Goal: Task Accomplishment & Management: Manage account settings

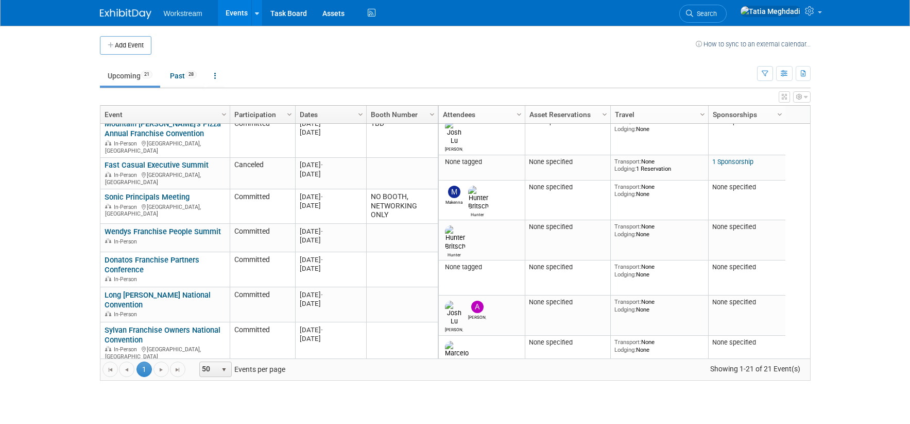
scroll to position [351, 0]
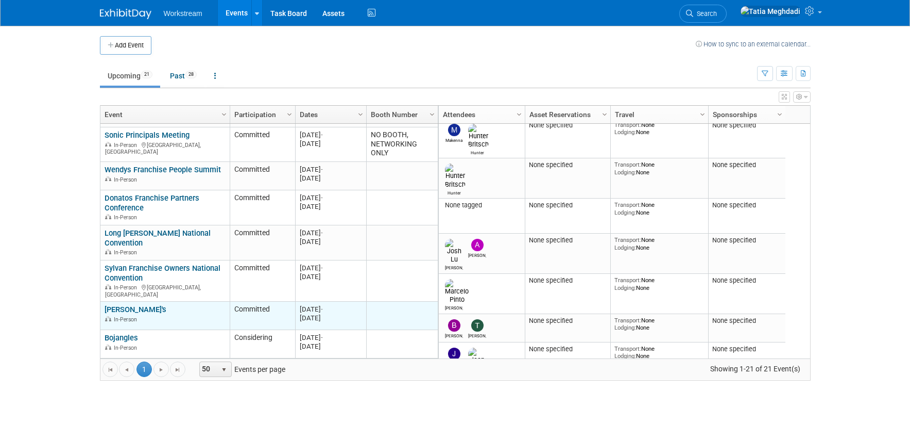
click at [113, 305] on link "Zaxby's" at bounding box center [136, 309] width 62 height 9
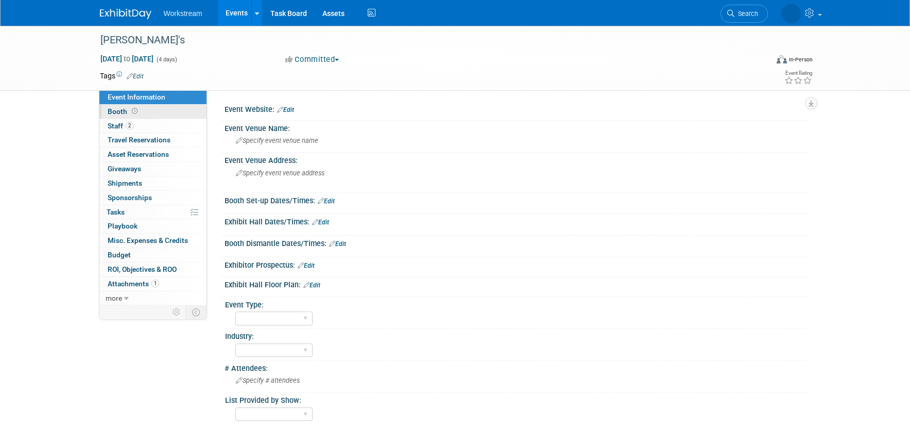
click at [112, 110] on span "Booth" at bounding box center [124, 111] width 32 height 8
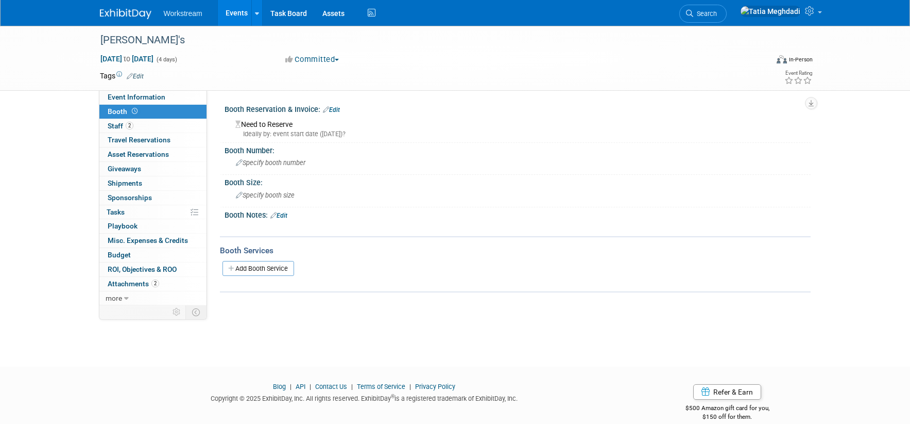
click at [243, 12] on link "Events" at bounding box center [237, 13] width 38 height 26
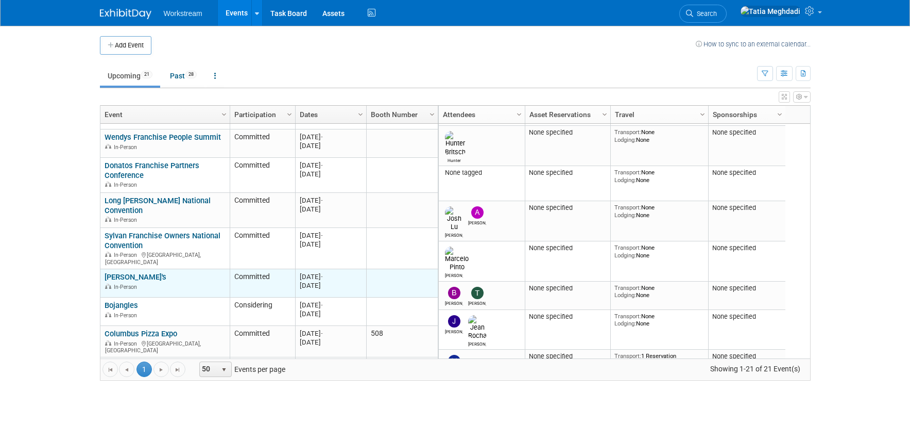
click at [120, 272] on link "Zaxby's" at bounding box center [136, 276] width 62 height 9
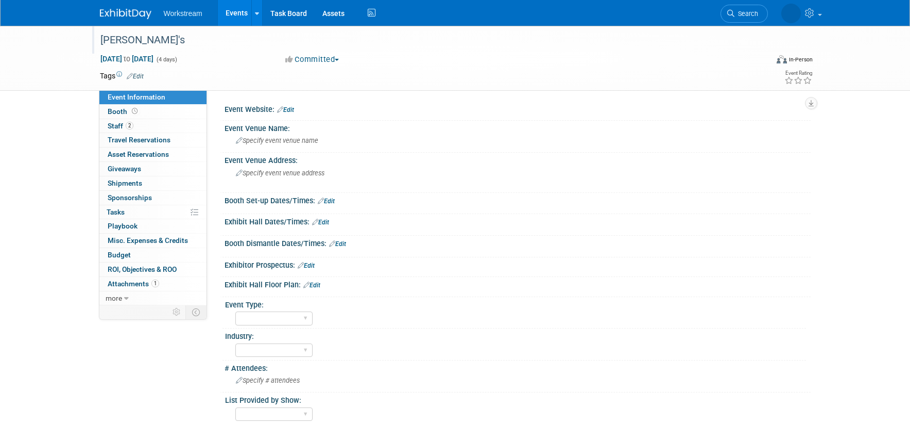
click at [133, 41] on div "[PERSON_NAME]'s" at bounding box center [425, 40] width 656 height 19
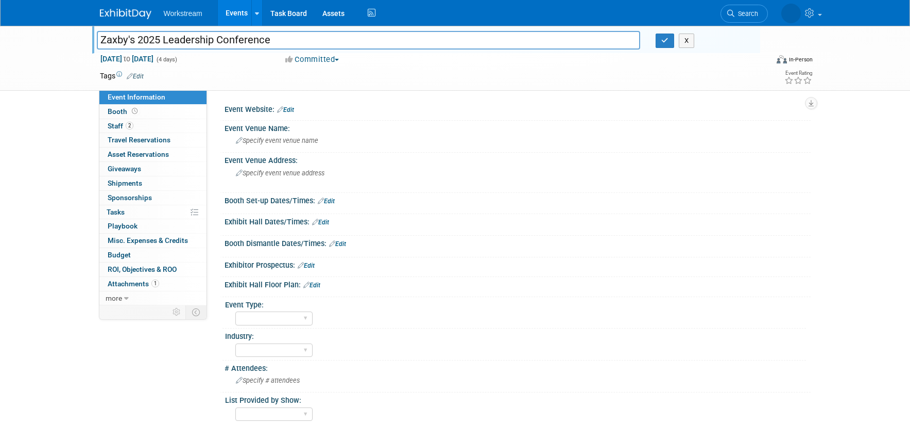
type input "Zaxby's 2025 Leadership Conference"
click at [43, 143] on div "Zaxby's Zaxby's 2025 Leadership Conference X Oct 16, 2025 to Oct 19, 2025 (4 da…" at bounding box center [455, 266] width 910 height 480
click at [53, 145] on div "Zaxby's Zaxby's 2025 Leadership Conference X Oct 16, 2025 to Oct 19, 2025 (4 da…" at bounding box center [455, 266] width 910 height 480
click at [268, 140] on span "Specify event venue name" at bounding box center [277, 141] width 82 height 8
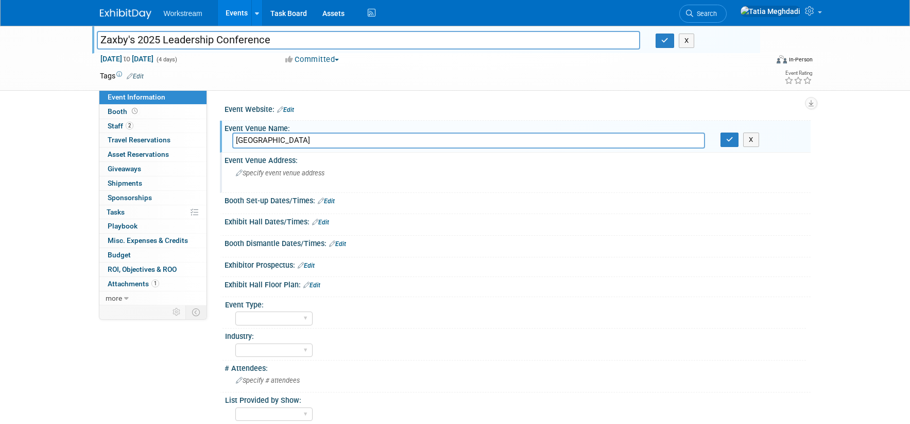
type input "Marriott Phoenix Desert Ridge Resort & Spa"
click at [247, 175] on span "Specify event venue address" at bounding box center [280, 173] width 89 height 8
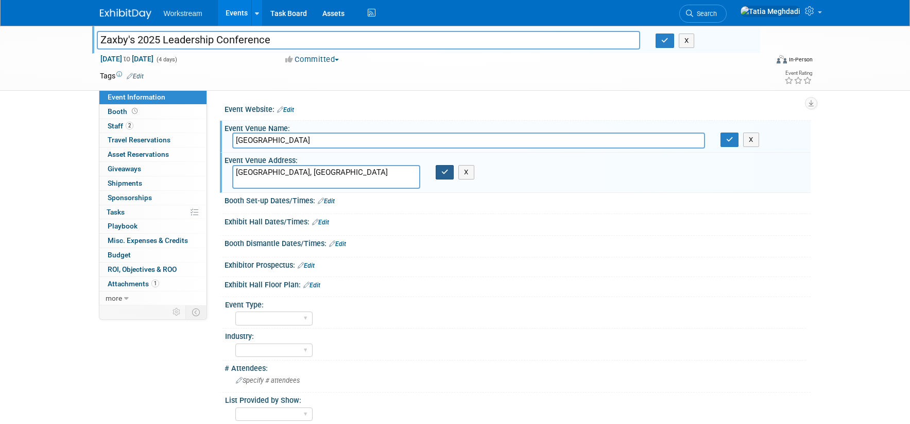
type textarea "[GEOGRAPHIC_DATA], [GEOGRAPHIC_DATA]"
click at [441, 175] on button "button" at bounding box center [445, 172] width 19 height 14
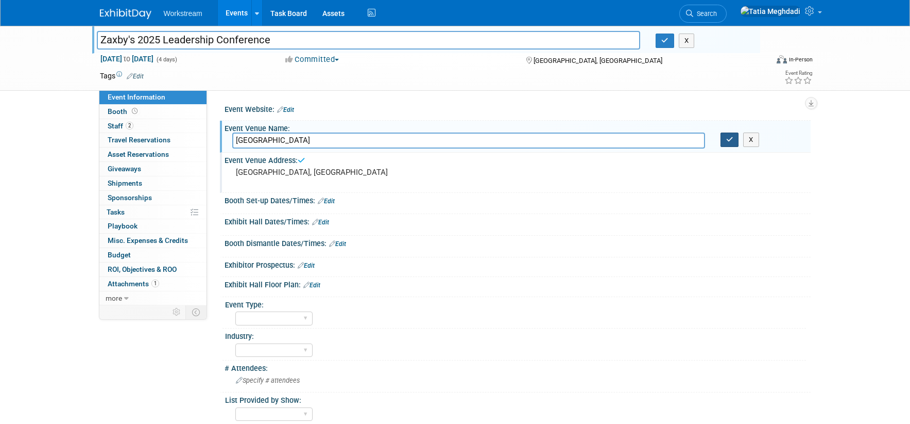
click at [730, 144] on button "button" at bounding box center [730, 139] width 19 height 14
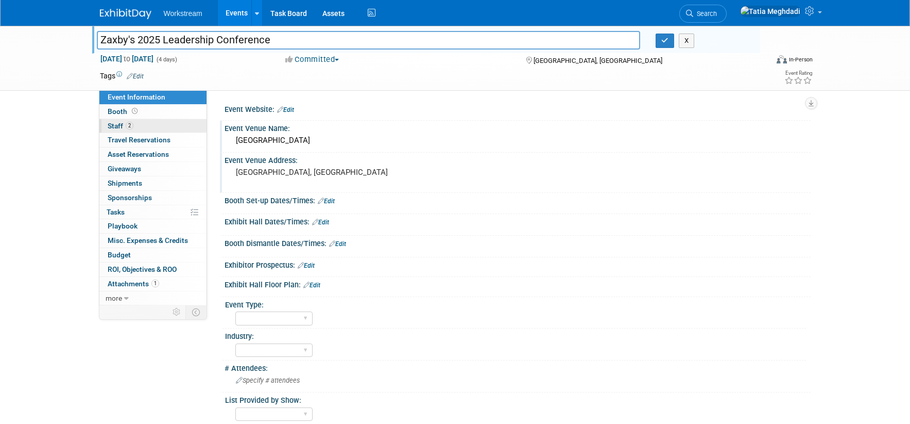
click at [115, 128] on span "Staff 2" at bounding box center [121, 126] width 26 height 8
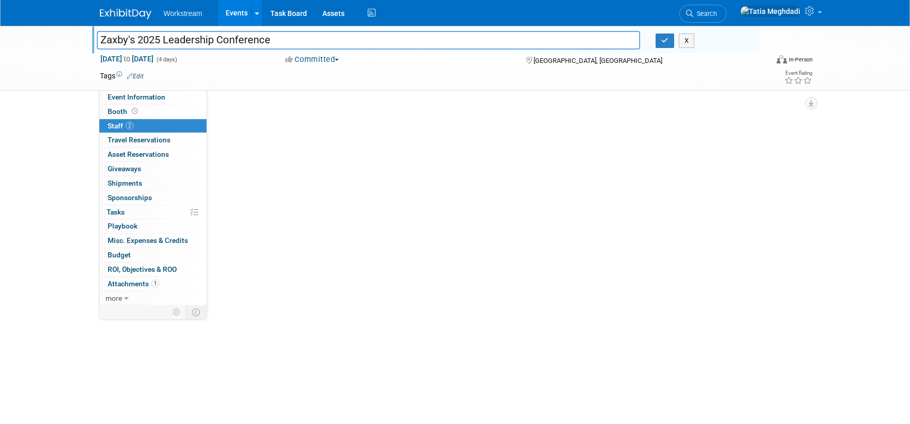
click at [115, 128] on span "Staff 2" at bounding box center [121, 126] width 26 height 8
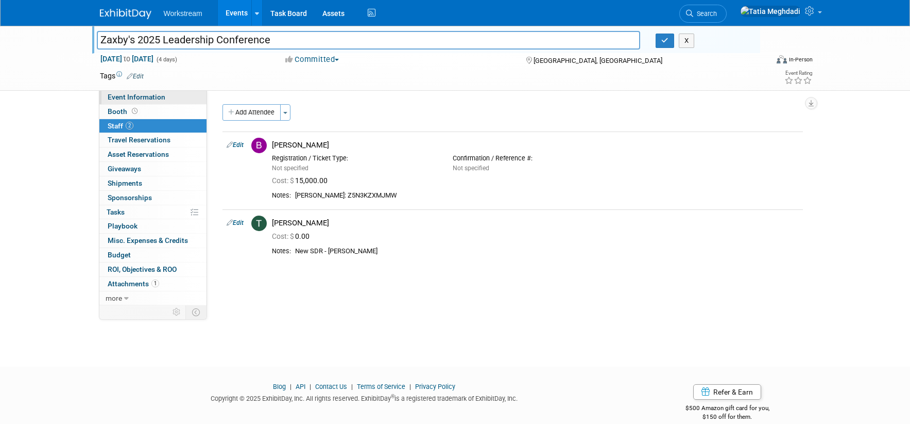
click at [154, 93] on span "Event Information" at bounding box center [137, 97] width 58 height 8
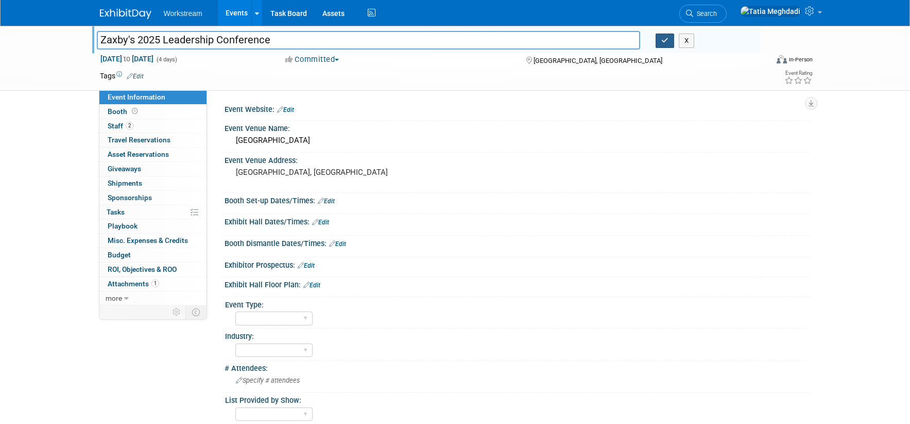
click at [664, 42] on icon "button" at bounding box center [665, 40] width 7 height 7
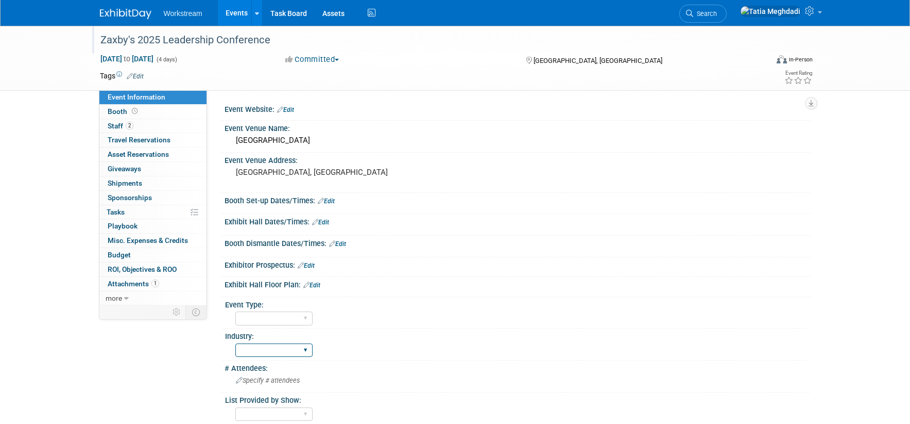
click at [267, 347] on select "Accounting Broker/Benefits Restaurant Healthcare Hospitality Misc/Other" at bounding box center [273, 350] width 77 height 14
select select "Restaurant"
click at [235, 343] on select "Accounting Broker/Benefits Restaurant Healthcare Hospitality Misc/Other" at bounding box center [273, 350] width 77 height 14
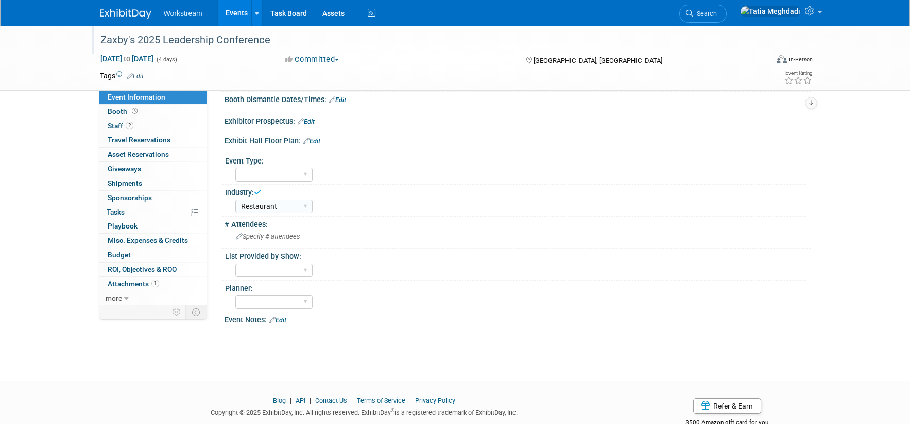
scroll to position [157, 0]
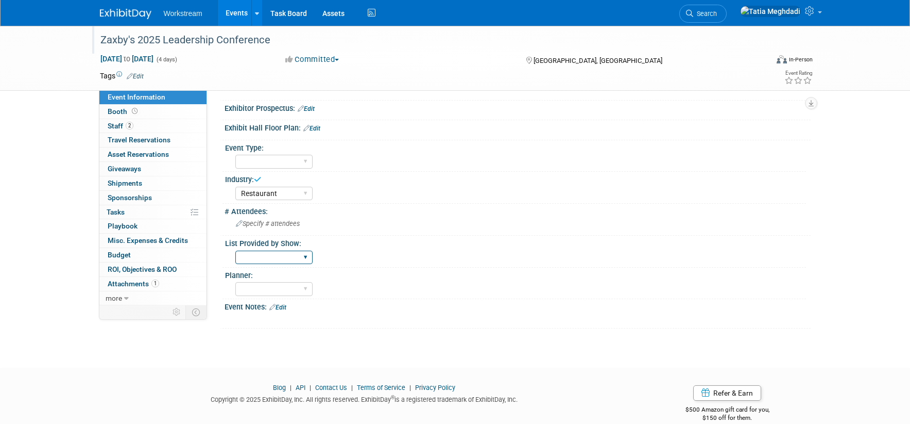
click at [263, 258] on select "Yes No TBD" at bounding box center [273, 257] width 77 height 14
select select "No"
click at [235, 250] on select "Yes No TBD" at bounding box center [273, 257] width 77 height 14
click at [261, 289] on select "Tatia Meghdadi Amelia Hapgood" at bounding box center [273, 289] width 77 height 14
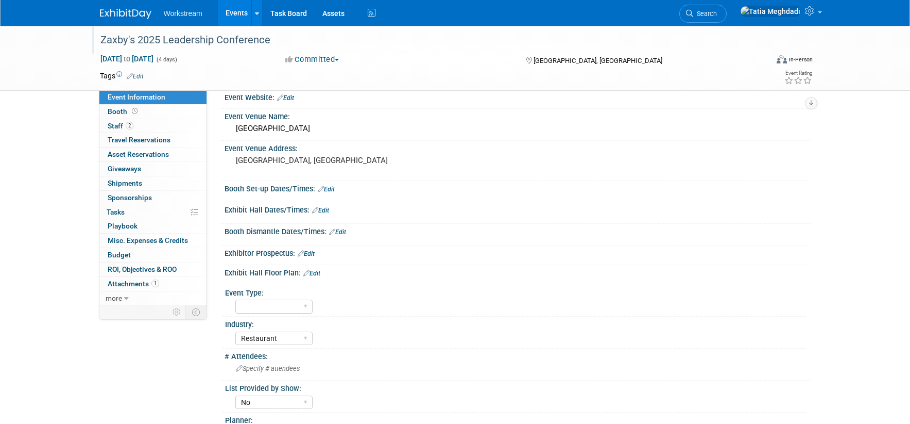
scroll to position [0, 0]
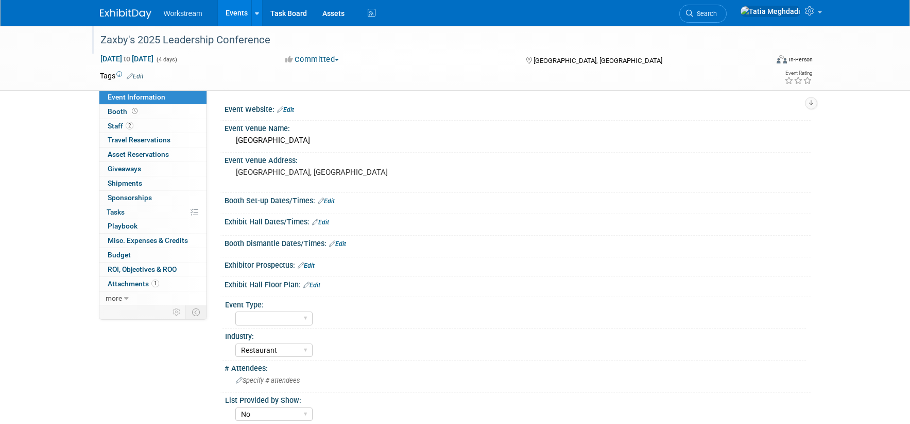
click at [309, 263] on link "Edit" at bounding box center [306, 265] width 17 height 7
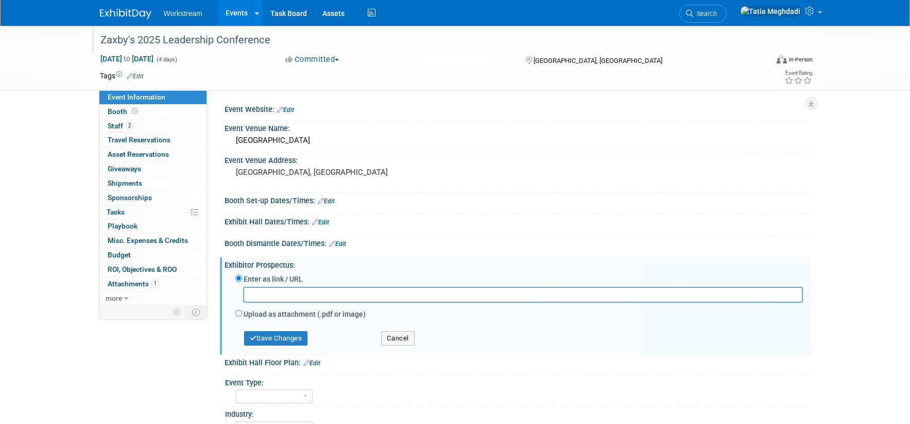
click at [242, 314] on div "Upload as attachment (.pdf or image)" at bounding box center [519, 315] width 568 height 14
click at [238, 313] on input "Upload as attachment (.pdf or image)" at bounding box center [238, 313] width 7 height 7
radio input "true"
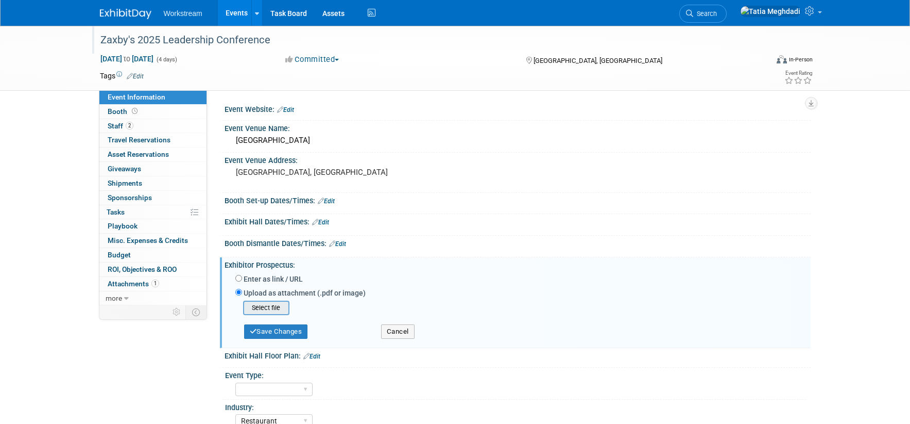
click at [266, 305] on input "file" at bounding box center [227, 307] width 123 height 12
click at [271, 307] on input "file" at bounding box center [227, 307] width 123 height 12
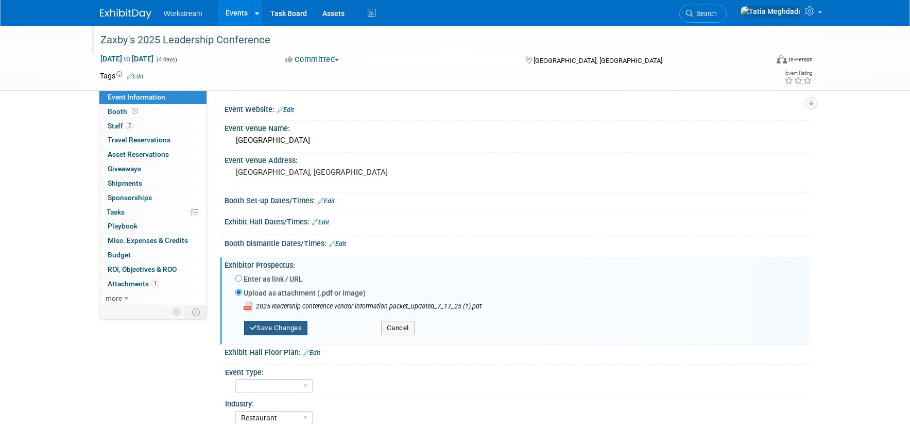
click at [287, 327] on button "Save Changes" at bounding box center [276, 327] width 64 height 14
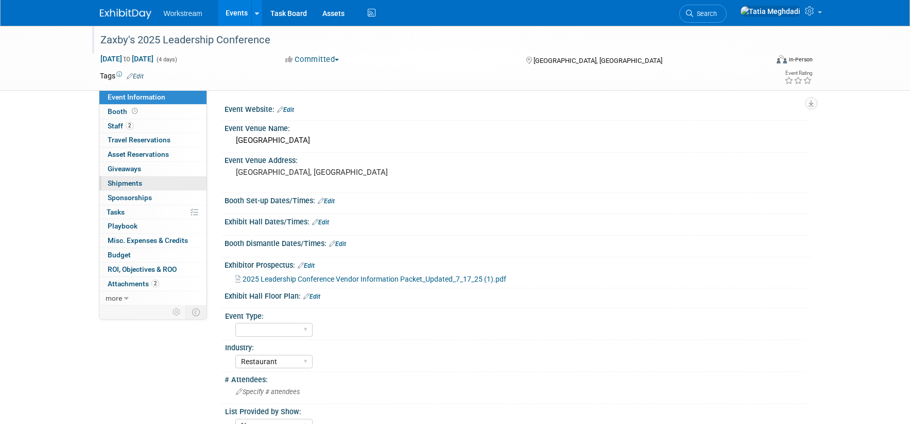
click at [128, 184] on span "Shipments 0" at bounding box center [125, 183] width 35 height 8
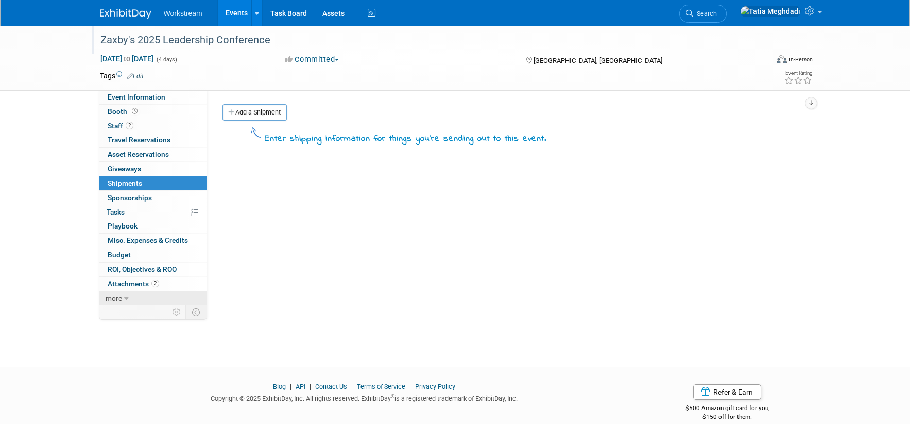
click at [123, 294] on link "more" at bounding box center [152, 298] width 107 height 14
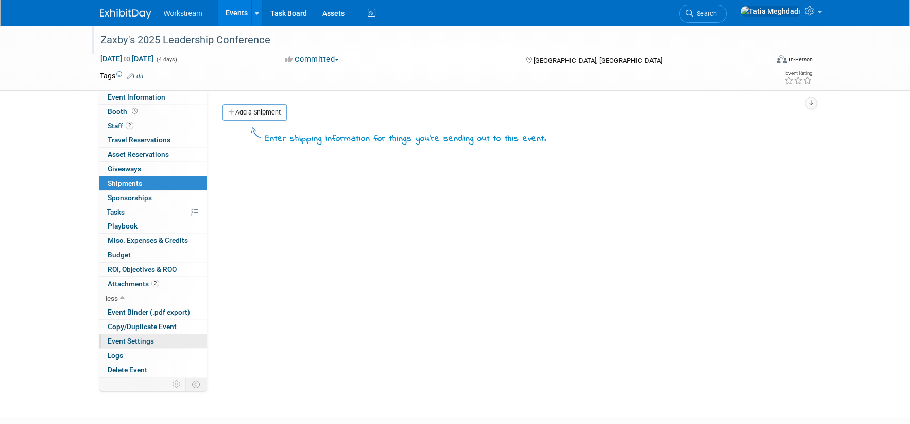
click at [124, 336] on span "Event Settings" at bounding box center [131, 340] width 46 height 8
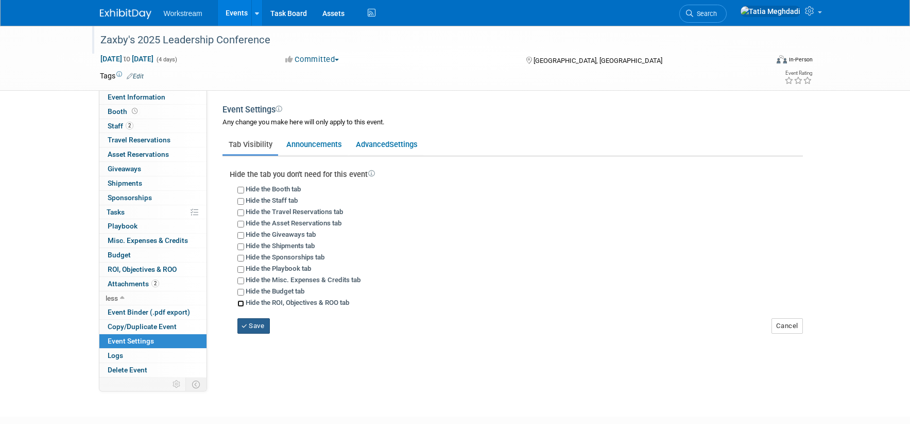
drag, startPoint x: 242, startPoint y: 300, endPoint x: 249, endPoint y: 320, distance: 22.0
click at [242, 300] on input "Hide the ROI, Objectives & ROO tab" at bounding box center [241, 303] width 7 height 7
checkbox input "true"
click at [251, 326] on button "Save" at bounding box center [254, 325] width 33 height 15
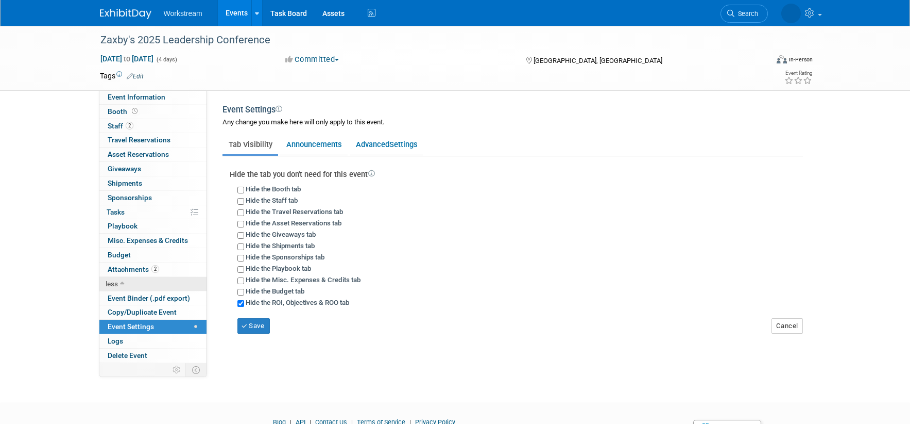
click at [116, 284] on span "less" at bounding box center [112, 283] width 12 height 8
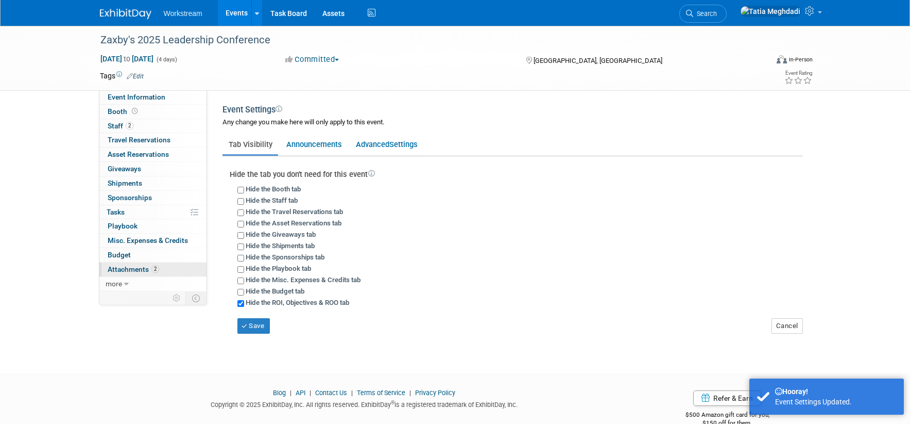
click at [131, 266] on span "Attachments 2" at bounding box center [134, 269] width 52 height 8
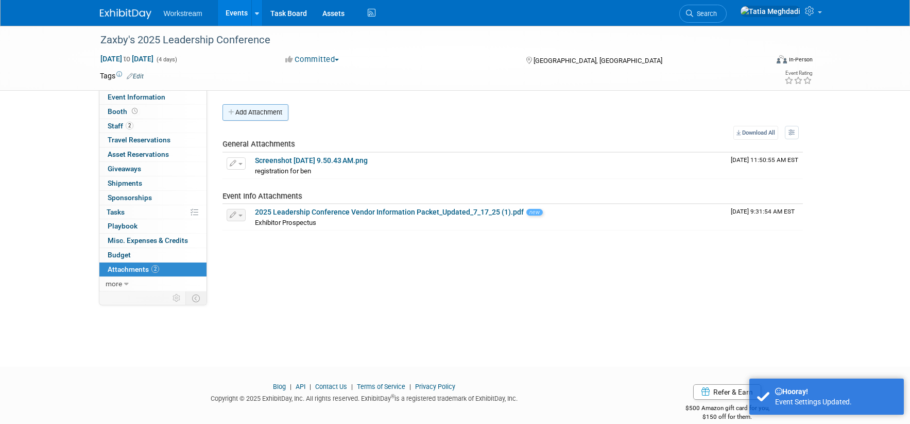
click at [252, 106] on button "Add Attachment" at bounding box center [256, 112] width 66 height 16
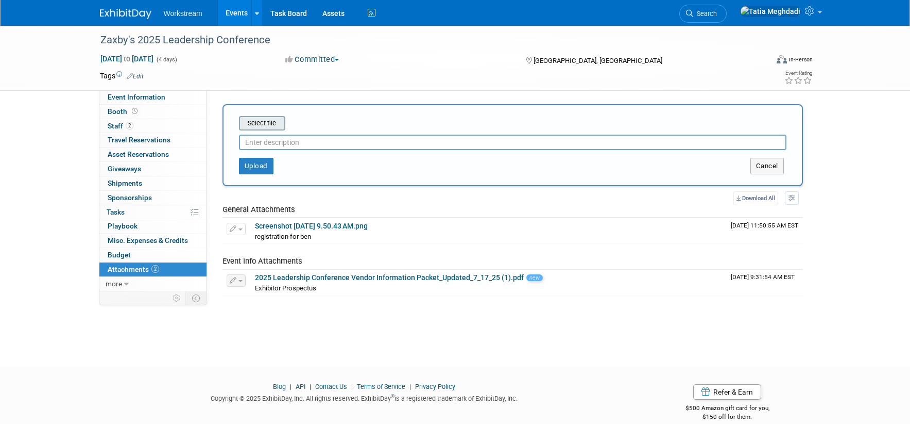
click at [269, 123] on input "file" at bounding box center [223, 123] width 123 height 12
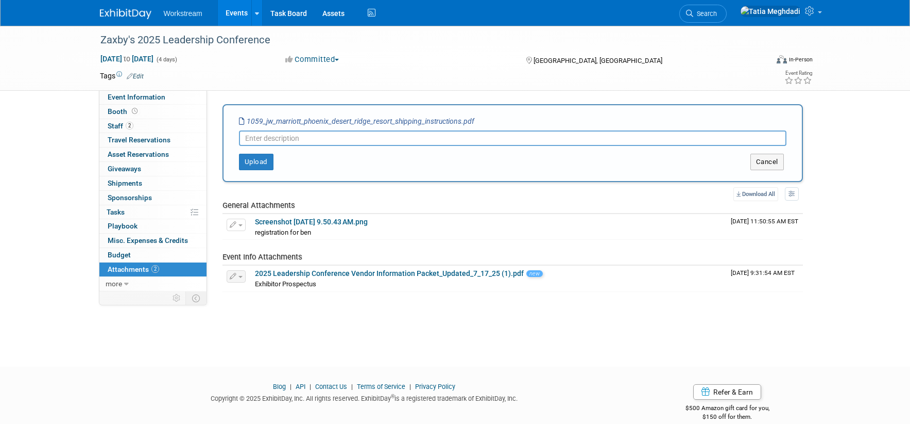
click at [262, 142] on input "text" at bounding box center [513, 137] width 548 height 15
type input "Shipping Instructions"
click at [261, 160] on button "Upload" at bounding box center [256, 162] width 35 height 16
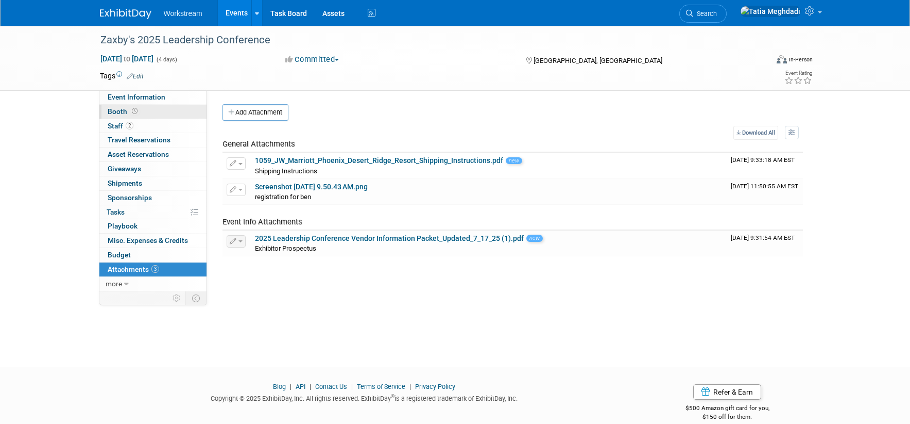
drag, startPoint x: 129, startPoint y: 126, endPoint x: 126, endPoint y: 116, distance: 10.1
click at [128, 126] on span "2" at bounding box center [130, 126] width 8 height 8
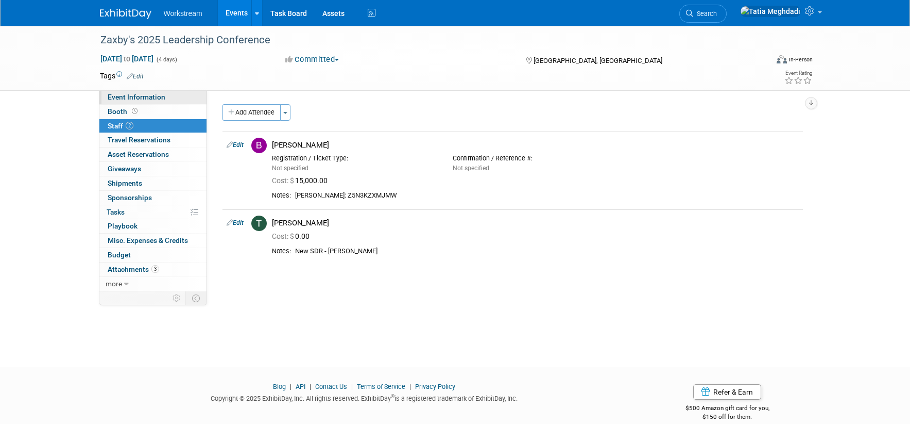
click at [122, 91] on div "Zaxby's 2025 Leadership Conference Oct 16, 2025 to Oct 19, 2025 (4 days) Oct 16…" at bounding box center [455, 187] width 910 height 322
click at [122, 95] on span "Event Information" at bounding box center [137, 97] width 58 height 8
select select "Restaurant"
select select "No"
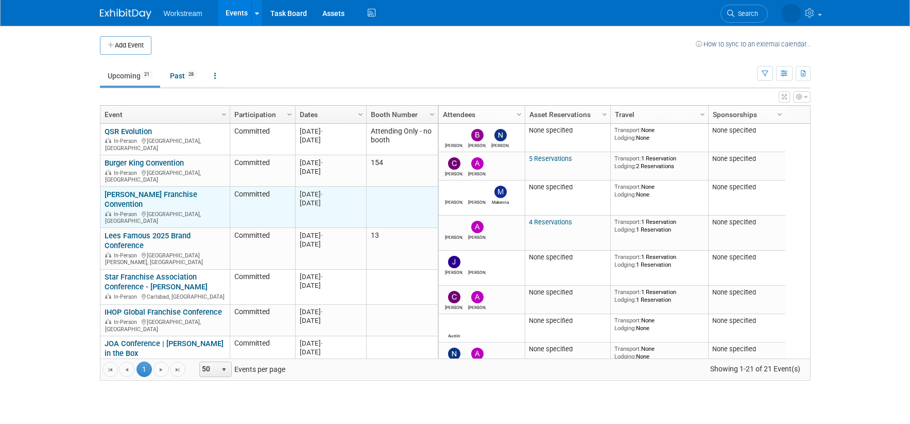
click at [134, 190] on link "[PERSON_NAME] Franchise Convention" at bounding box center [151, 199] width 93 height 19
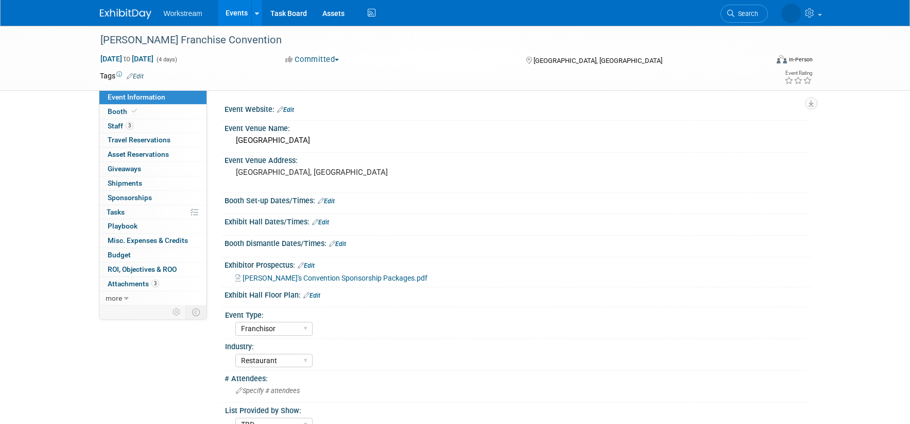
select select "Franchisor"
select select "Restaurant"
select select "TBD"
select select "[PERSON_NAME]"
click at [121, 127] on span "Staff 3" at bounding box center [121, 126] width 26 height 8
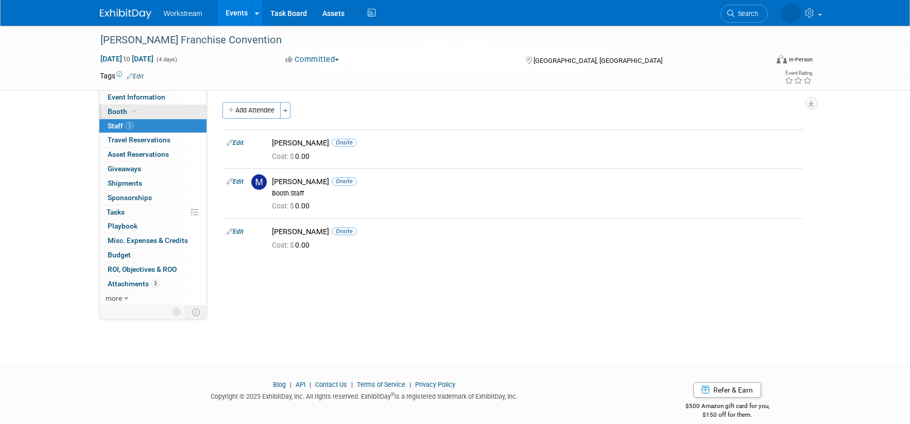
scroll to position [3, 0]
click at [148, 93] on span "Event Information" at bounding box center [137, 97] width 58 height 8
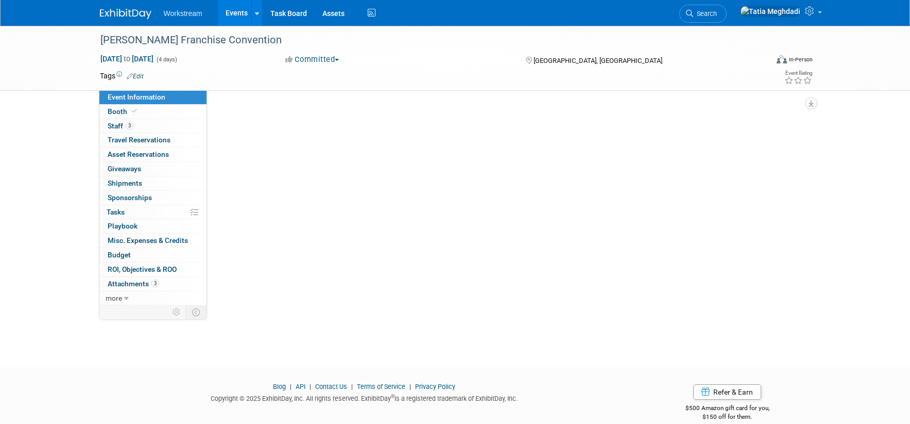
select select "Franchisor"
select select "Restaurant"
select select "TBD"
select select "Tatia Meghdadi"
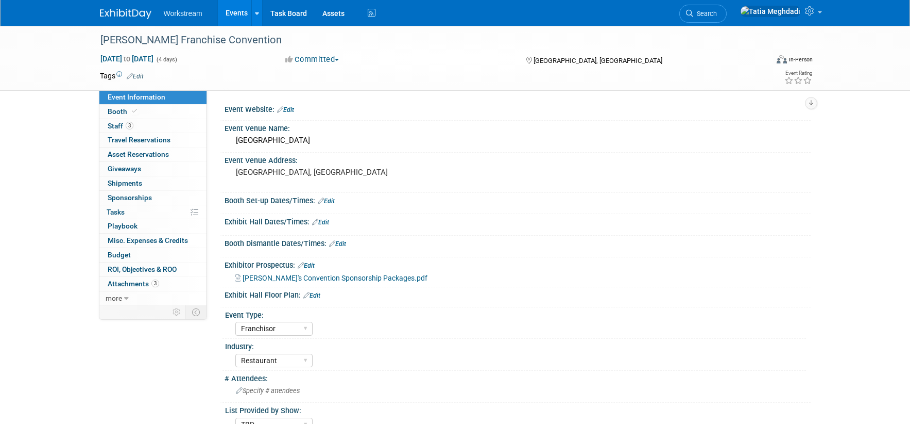
click at [124, 97] on span "Event Information" at bounding box center [137, 97] width 58 height 8
select select "Franchisor"
select select "Restaurant"
select select "TBD"
select select "Tatia Meghdadi"
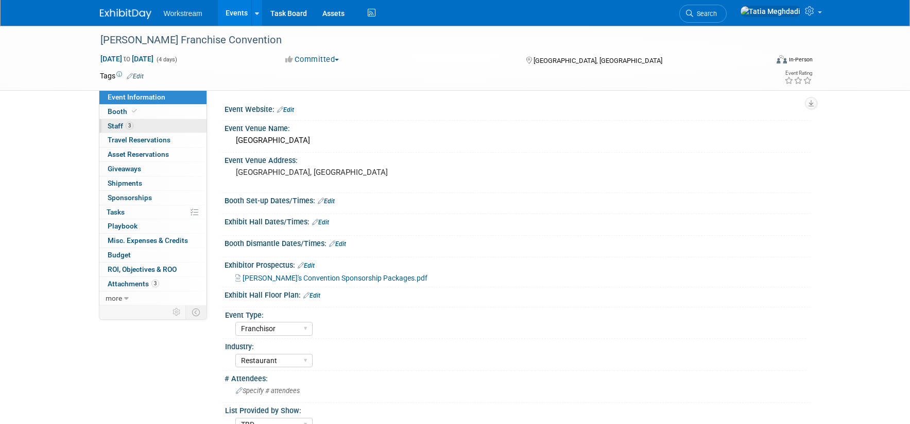
click at [118, 122] on span "Staff 3" at bounding box center [121, 126] width 26 height 8
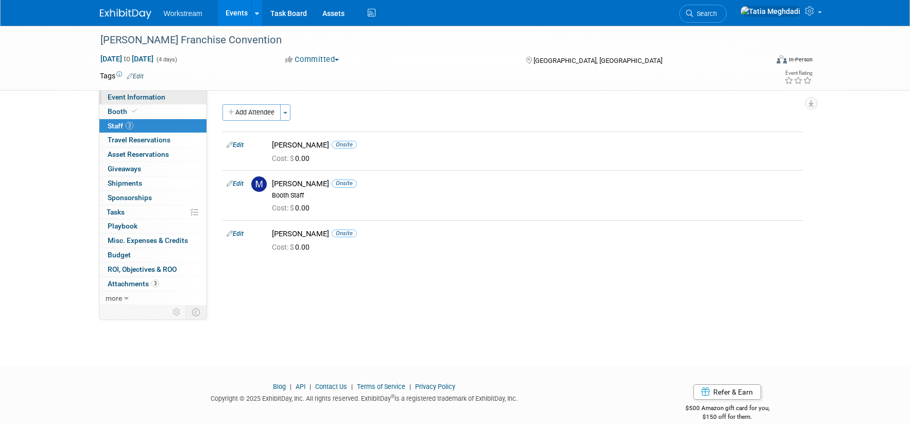
click at [116, 95] on span "Event Information" at bounding box center [137, 97] width 58 height 8
select select "Franchisor"
select select "Restaurant"
select select "TBD"
select select "[PERSON_NAME]"
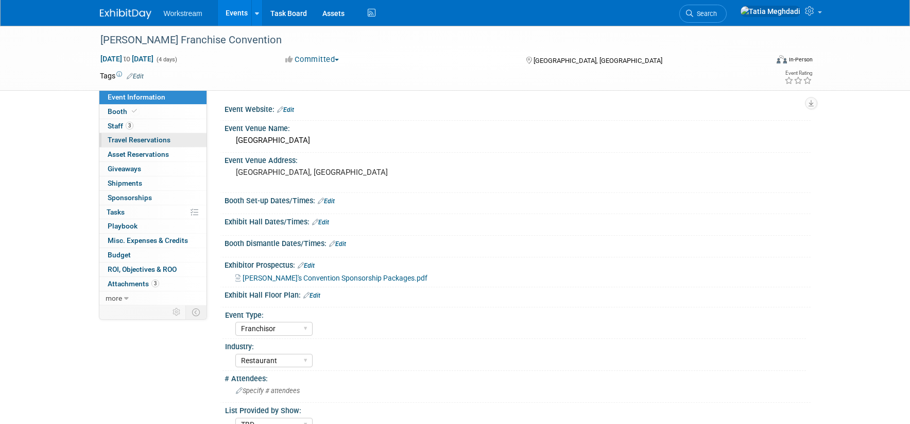
click at [119, 136] on span "Travel Reservations 0" at bounding box center [139, 140] width 63 height 8
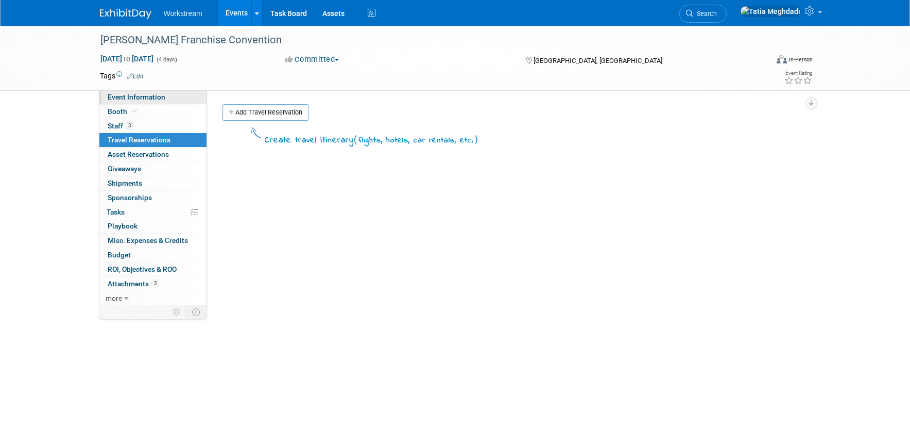
click at [118, 99] on span "Event Information" at bounding box center [137, 97] width 58 height 8
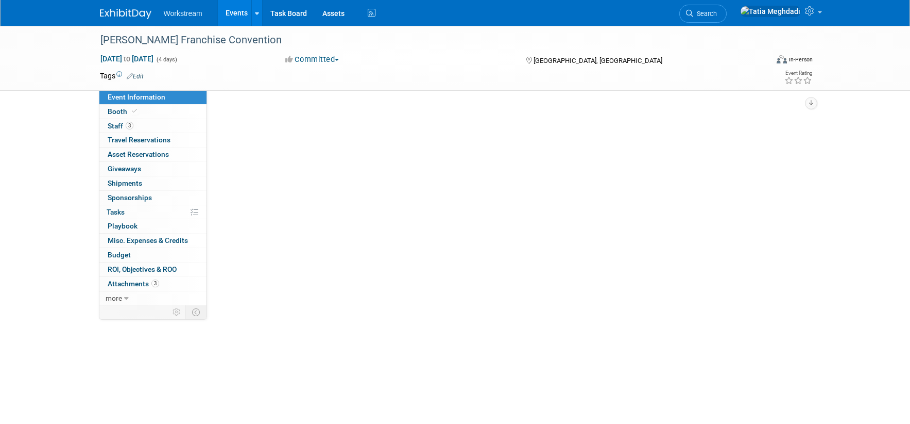
select select "Franchisor"
select select "Restaurant"
select select "TBD"
select select "Tatia Meghdadi"
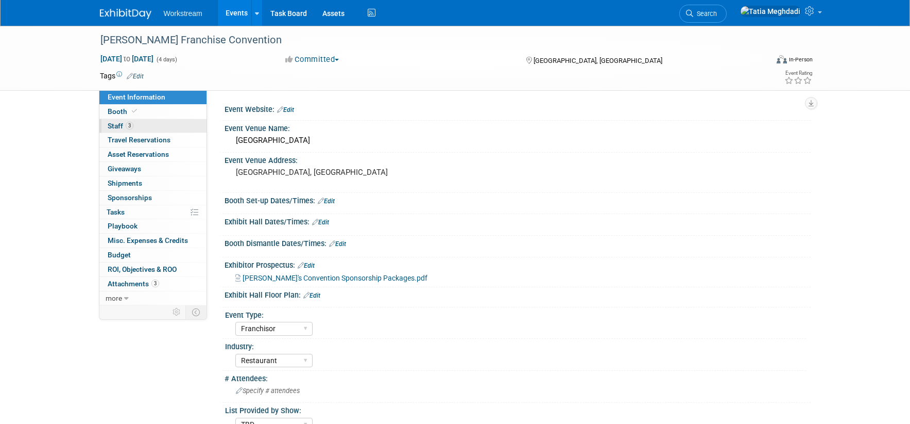
click at [114, 123] on span "Staff 3" at bounding box center [121, 126] width 26 height 8
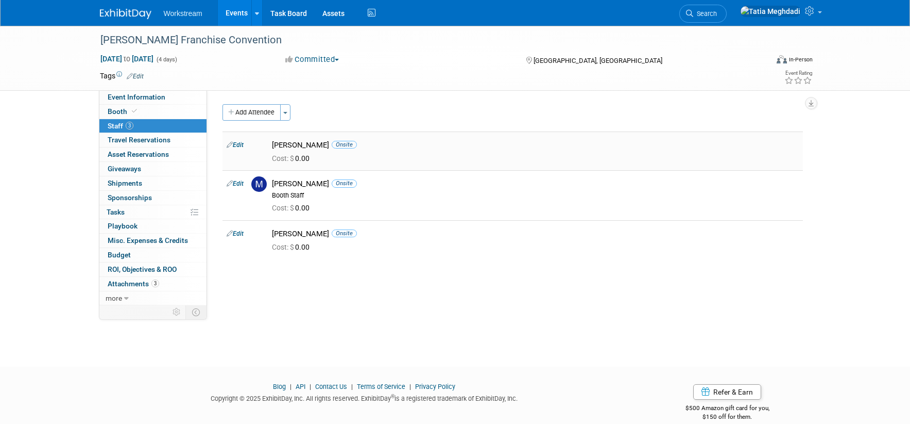
click at [264, 143] on img at bounding box center [258, 145] width 15 height 15
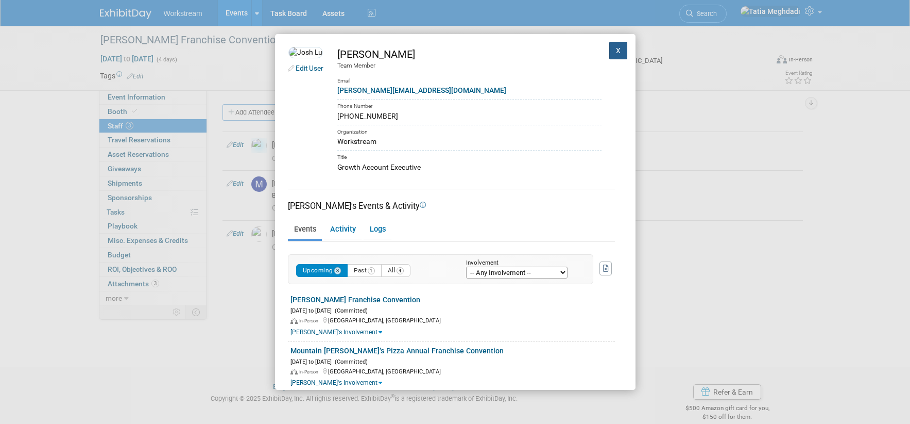
click at [618, 53] on button "X" at bounding box center [619, 51] width 19 height 18
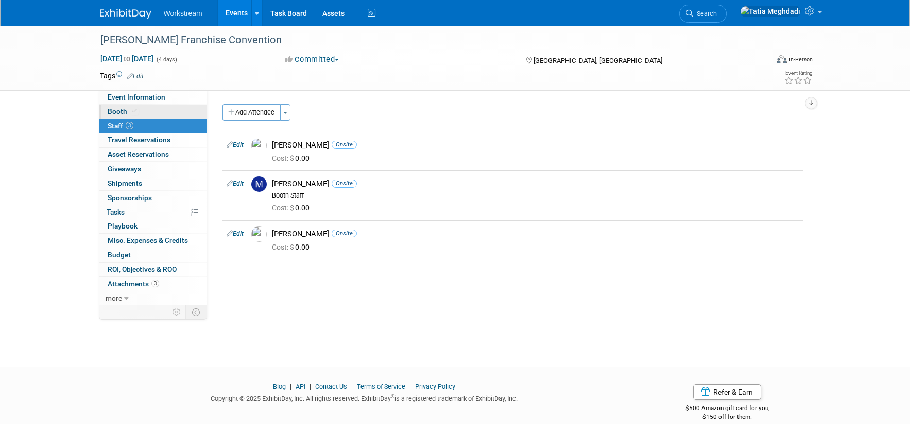
click at [114, 111] on span "Booth" at bounding box center [123, 111] width 31 height 8
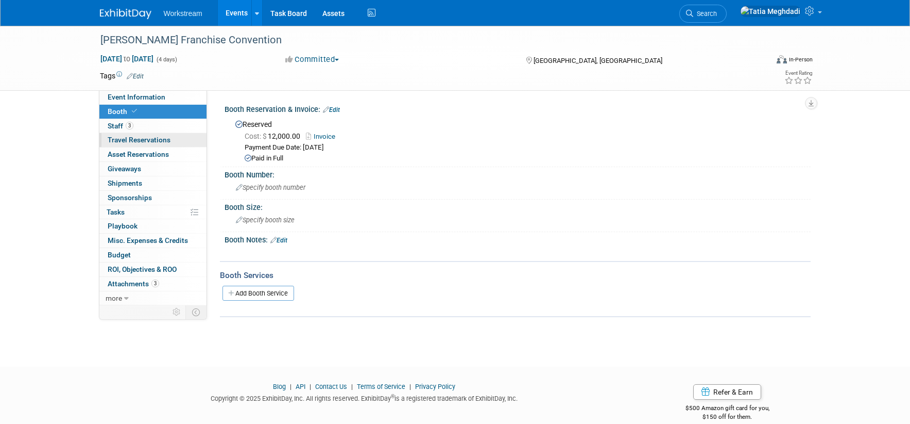
click at [120, 137] on span "Travel Reservations 0" at bounding box center [139, 140] width 63 height 8
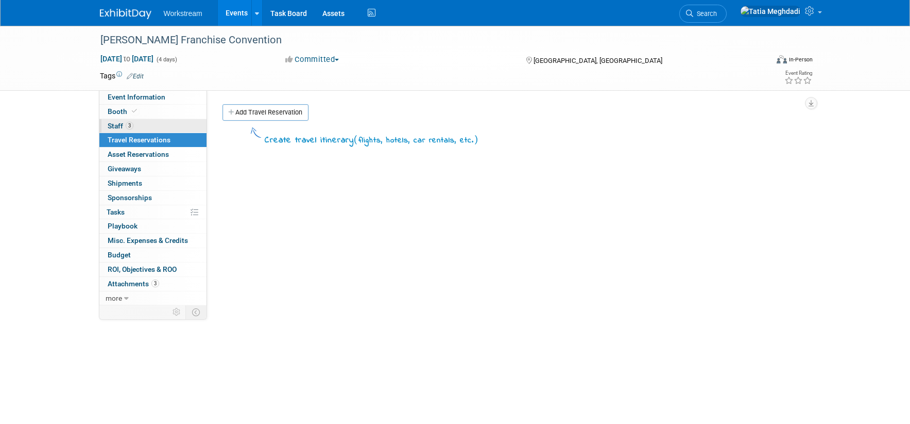
click at [114, 124] on span "Staff 3" at bounding box center [121, 126] width 26 height 8
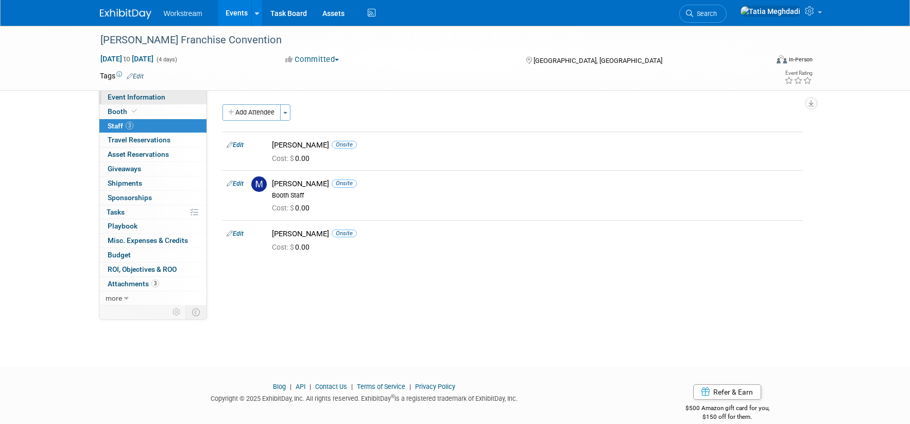
click at [121, 92] on link "Event Information" at bounding box center [152, 97] width 107 height 14
select select "Franchisor"
select select "Restaurant"
select select "TBD"
select select "Tatia Meghdadi"
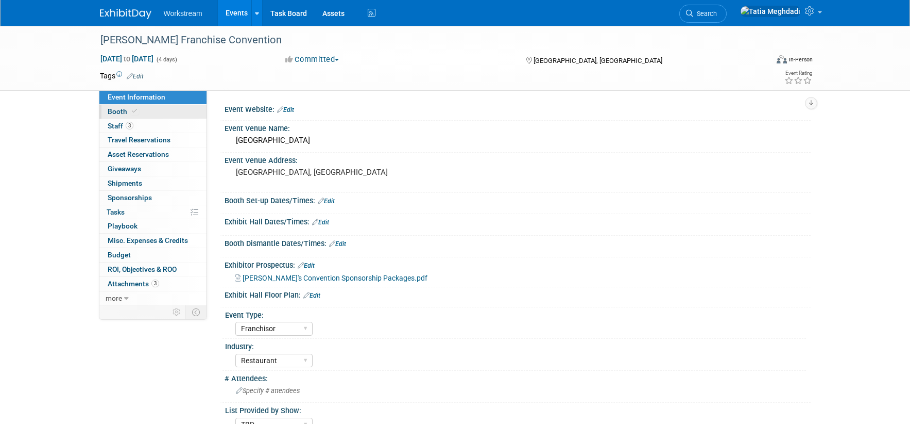
click at [115, 109] on span "Booth" at bounding box center [123, 111] width 31 height 8
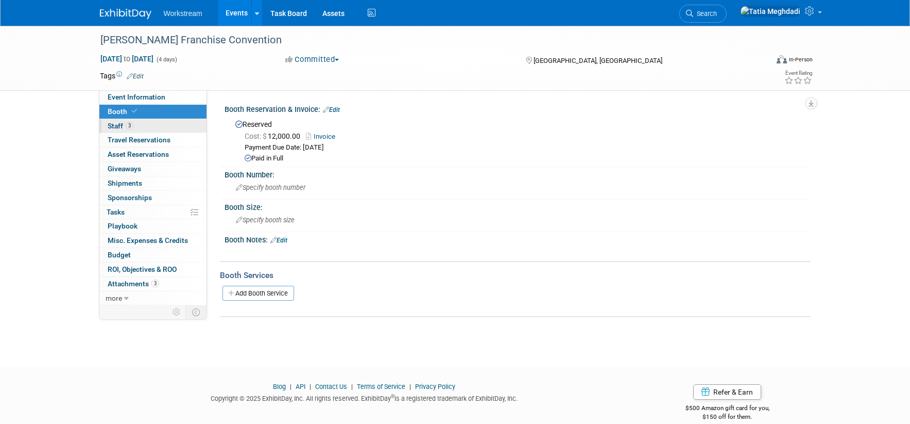
click at [119, 125] on span "Staff 3" at bounding box center [121, 126] width 26 height 8
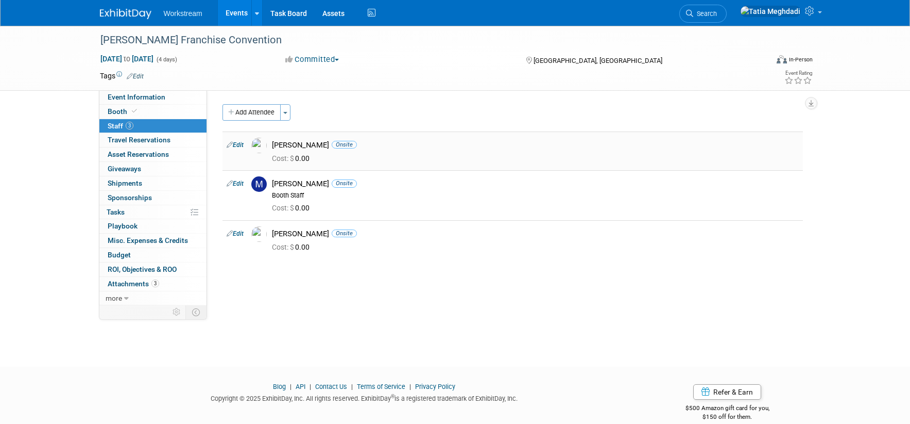
click at [243, 145] on link "Edit" at bounding box center [235, 144] width 17 height 7
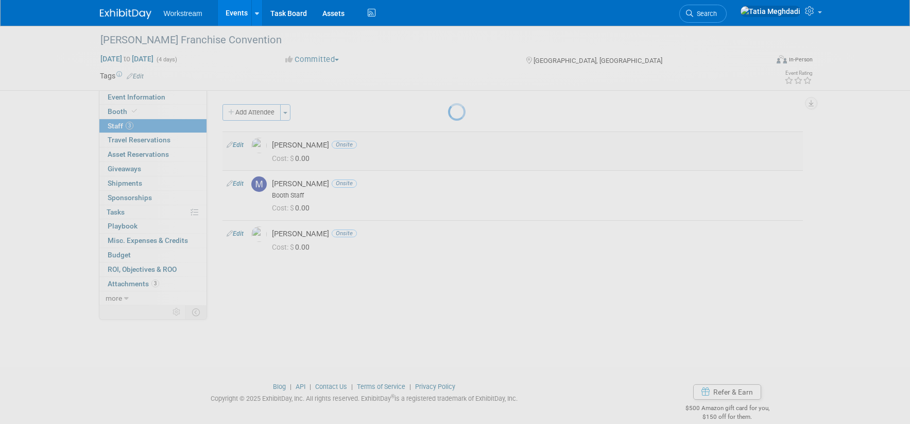
select select "91398b7d-eed4-40a6-9076-1dba439c219d"
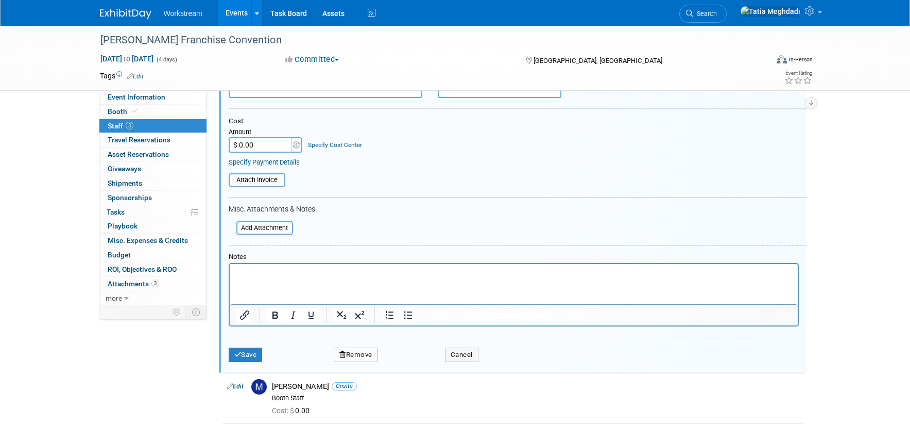
scroll to position [163, 0]
click at [274, 229] on input "file" at bounding box center [231, 226] width 123 height 11
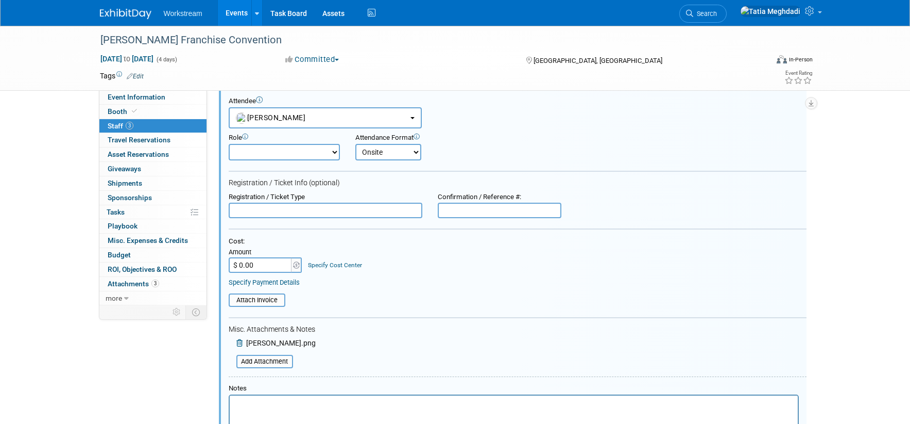
scroll to position [0, 0]
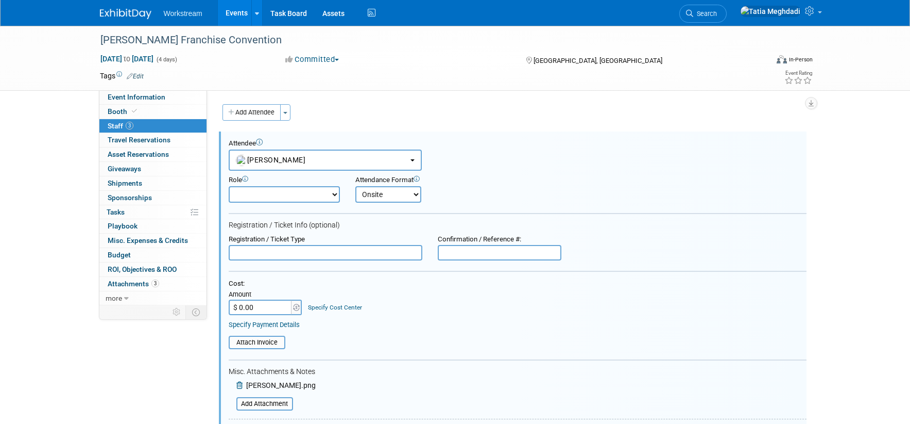
click at [245, 252] on input "text" at bounding box center [326, 252] width 194 height 15
type input "91249912"
click at [274, 255] on input "text" at bounding box center [326, 252] width 194 height 15
type input "Supplier Attendee"
drag, startPoint x: 541, startPoint y: 159, endPoint x: 536, endPoint y: 196, distance: 37.4
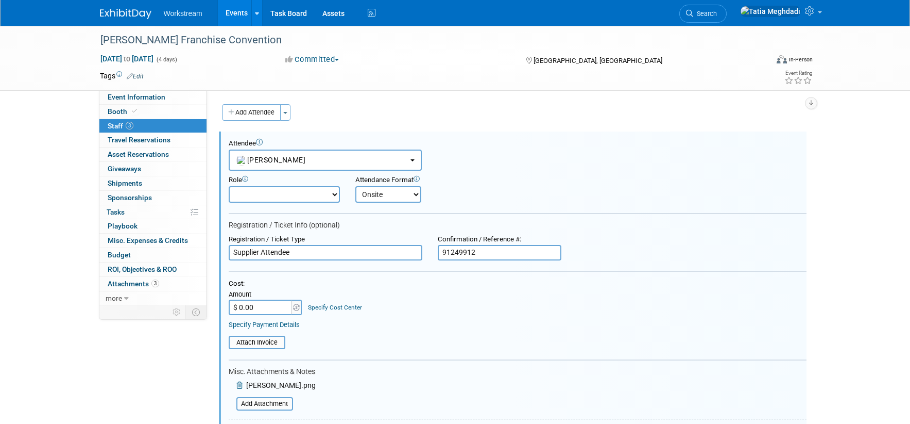
click at [542, 159] on div "Attendee <img src="https://www.exhibitday.com/Images/Unassigned-User-Icon.png" …" at bounding box center [518, 154] width 578 height 31
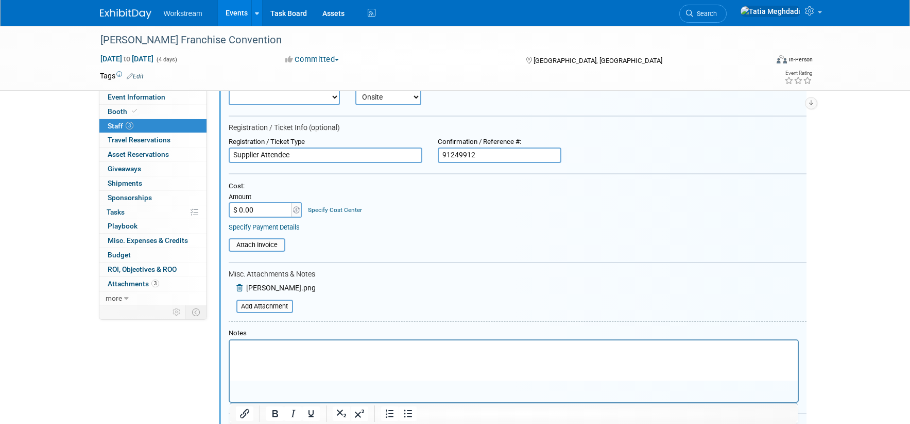
scroll to position [159, 0]
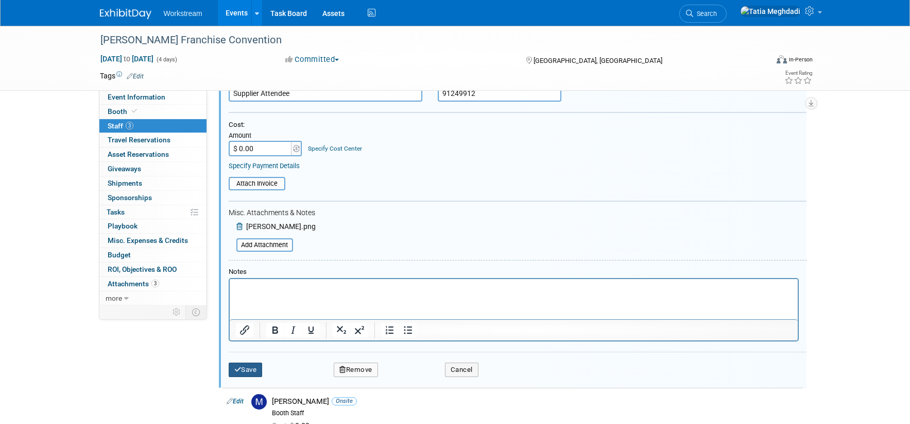
click at [246, 368] on button "Save" at bounding box center [246, 369] width 34 height 14
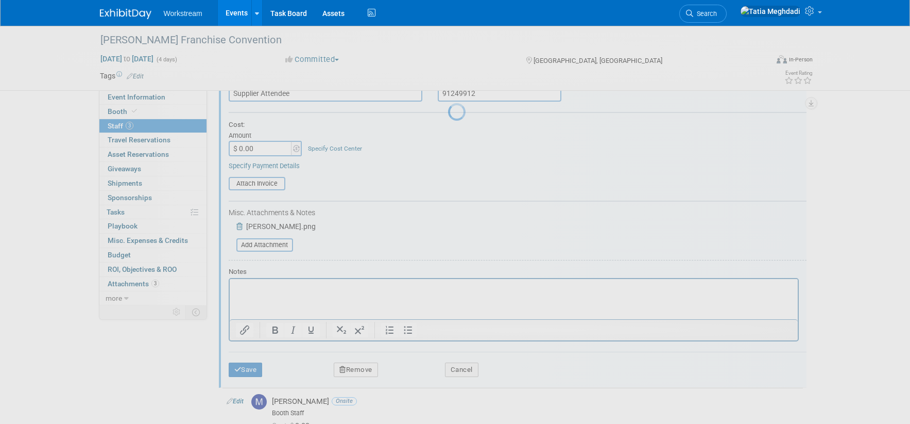
scroll to position [15, 0]
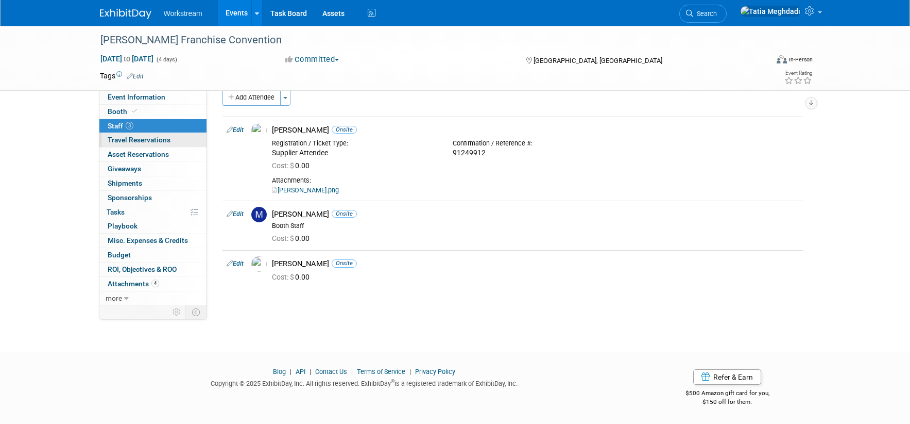
click at [119, 140] on span "Travel Reservations 0" at bounding box center [139, 140] width 63 height 8
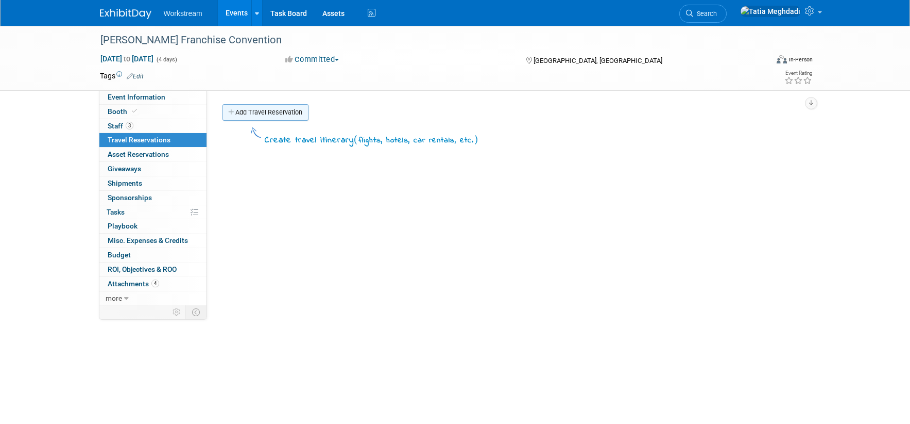
click at [260, 117] on link "Add Travel Reservation" at bounding box center [266, 112] width 86 height 16
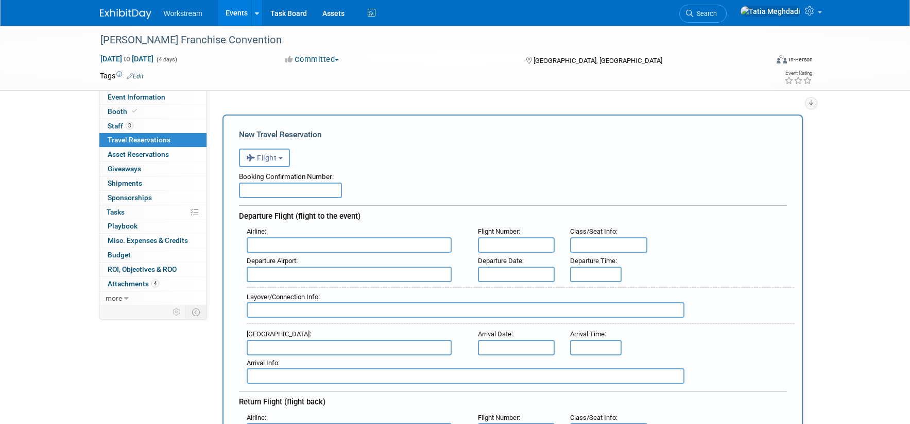
click at [272, 162] on button "Flight" at bounding box center [264, 157] width 51 height 19
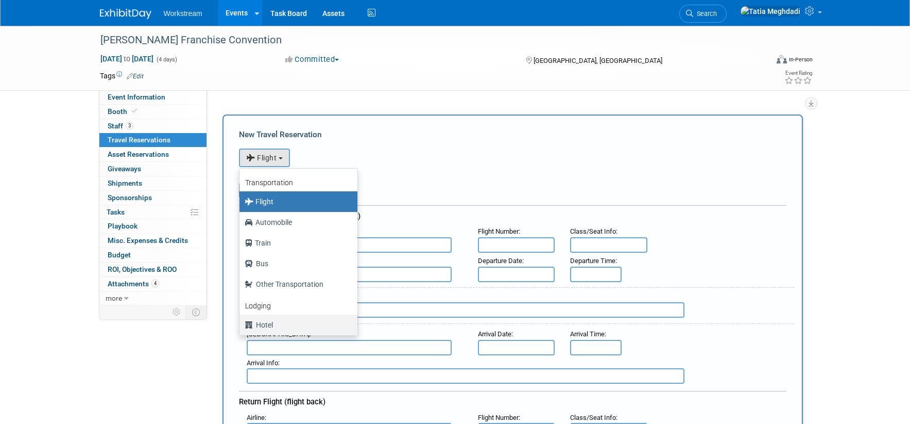
click at [272, 323] on label "Hotel" at bounding box center [296, 324] width 103 height 16
click at [241, 323] on input "Hotel" at bounding box center [237, 323] width 7 height 7
select select "6"
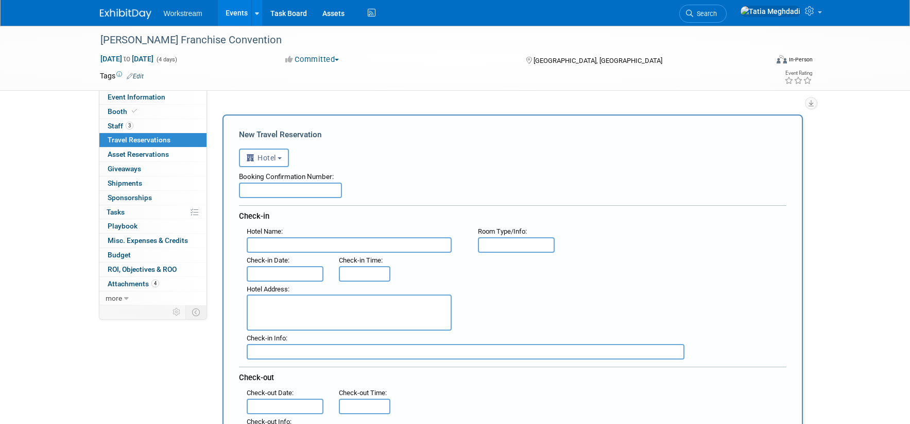
click at [286, 273] on input "text" at bounding box center [285, 273] width 77 height 15
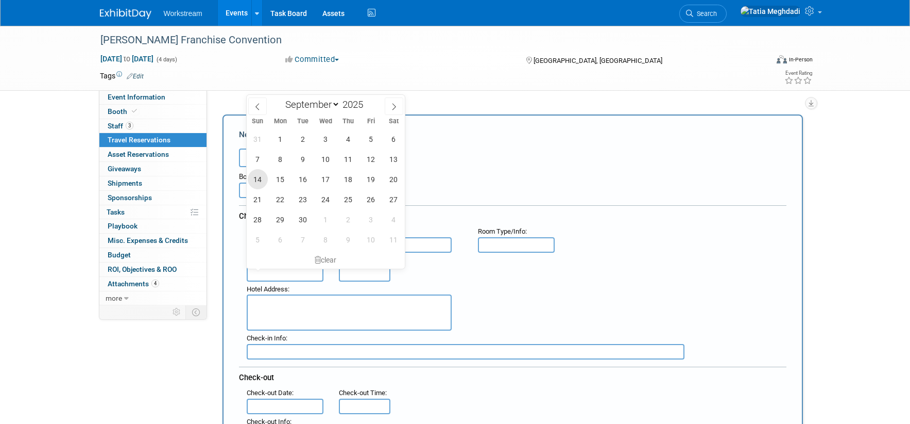
click at [258, 179] on span "14" at bounding box center [258, 179] width 20 height 20
type input "[DATE]"
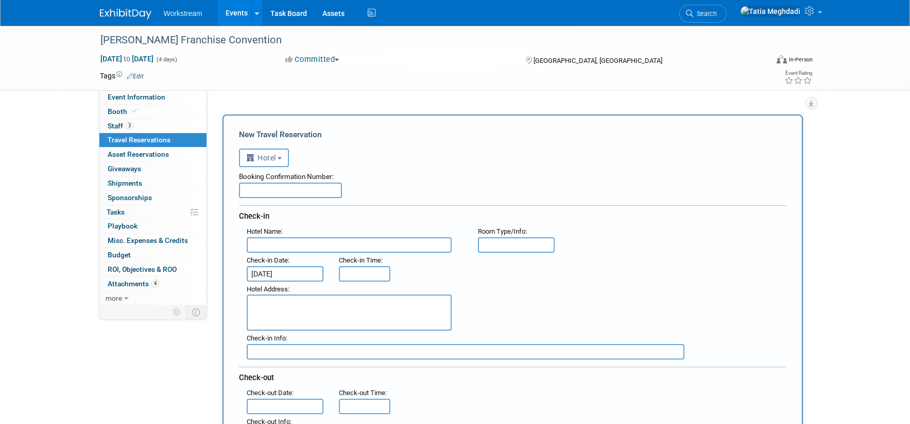
type input "3:00 PM"
click at [366, 274] on input "3:00 PM" at bounding box center [365, 273] width 52 height 15
click at [553, 292] on div "Hotel Address :" at bounding box center [516, 305] width 555 height 49
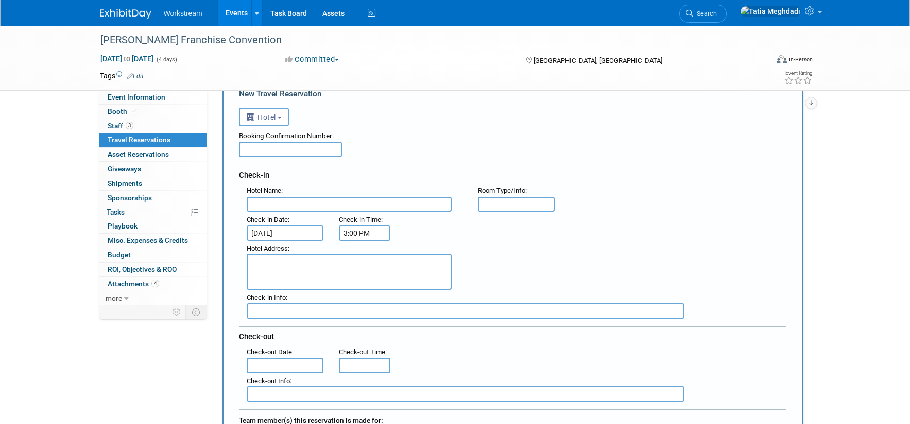
scroll to position [53, 0]
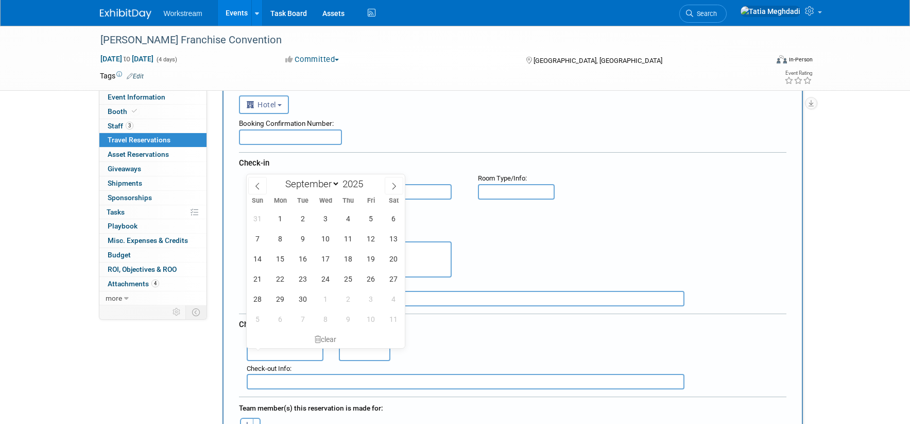
click at [275, 353] on input "text" at bounding box center [285, 352] width 77 height 15
click at [352, 258] on span "18" at bounding box center [349, 258] width 20 height 20
type input "Sep 18, 2025"
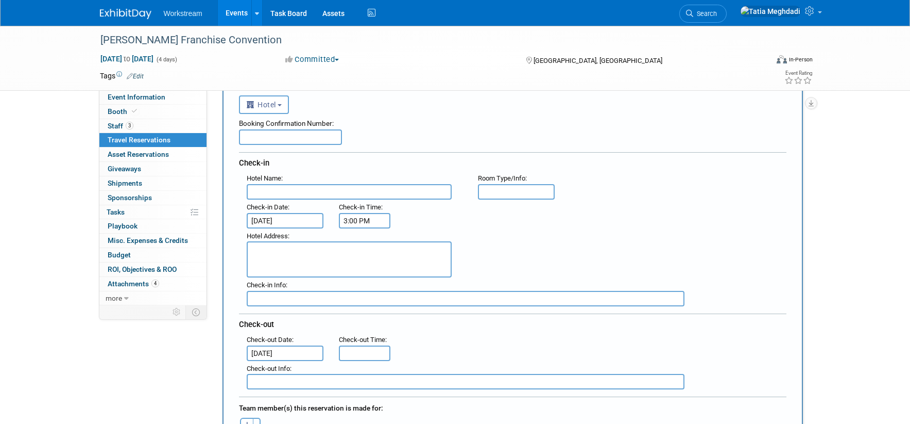
type input "11:00 AM"
click at [376, 350] on input "11:00 AM" at bounding box center [365, 352] width 52 height 15
click at [461, 361] on div "Check-out Info :" at bounding box center [516, 375] width 555 height 29
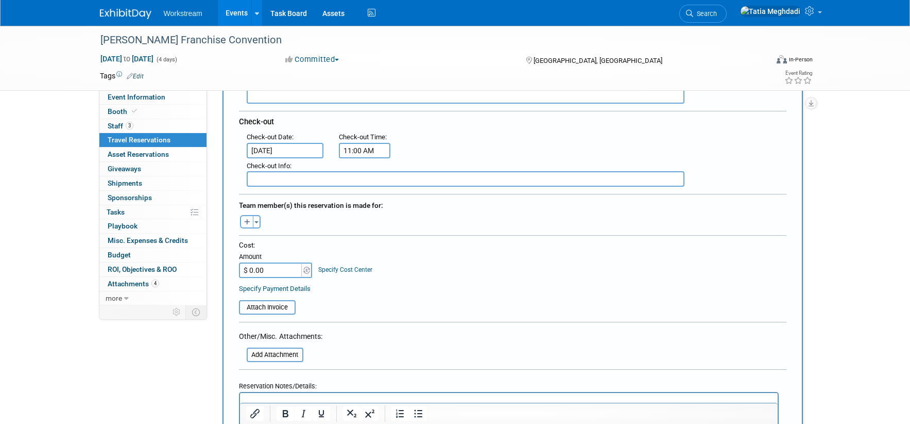
scroll to position [261, 0]
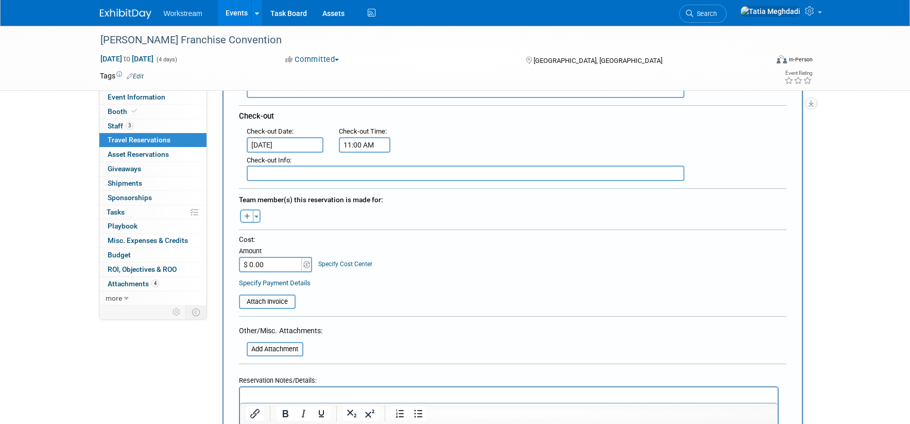
click at [250, 214] on button "button" at bounding box center [246, 215] width 13 height 13
select select
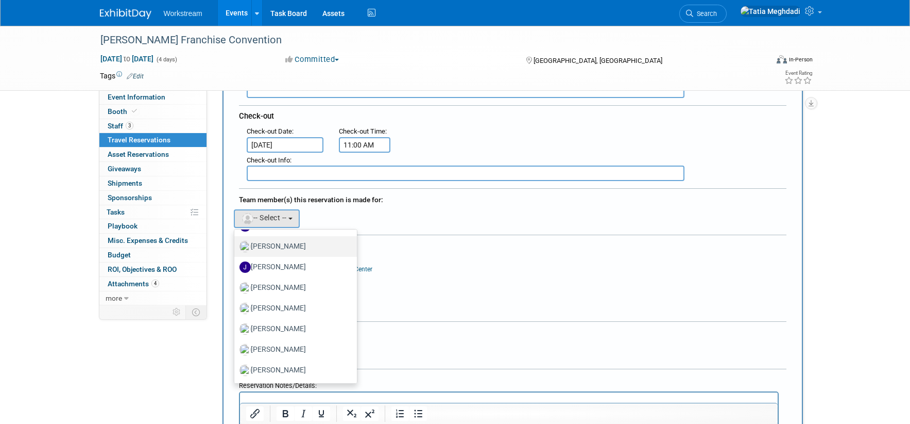
scroll to position [563, 0]
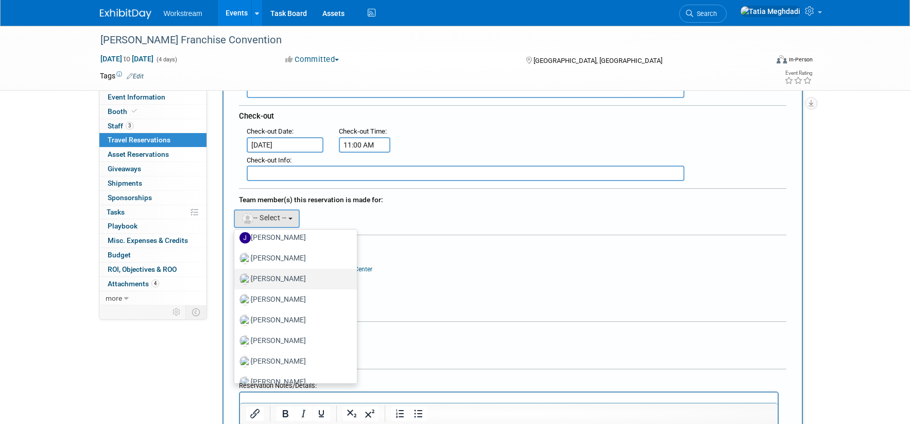
drag, startPoint x: 263, startPoint y: 277, endPoint x: 320, endPoint y: 274, distance: 56.8
click at [265, 278] on label "Josh Lu" at bounding box center [294, 279] width 108 height 16
click at [256, 275] on label "Josh Lu" at bounding box center [294, 279] width 108 height 16
click at [236, 275] on input "Josh Lu" at bounding box center [232, 277] width 7 height 7
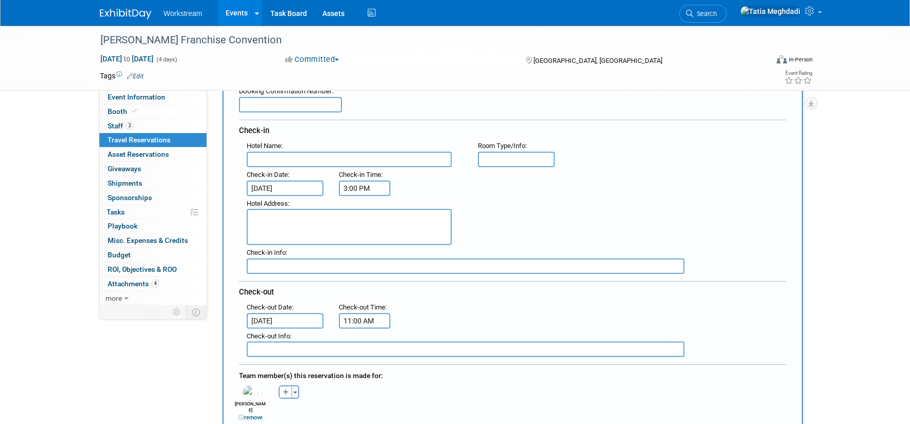
scroll to position [0, 0]
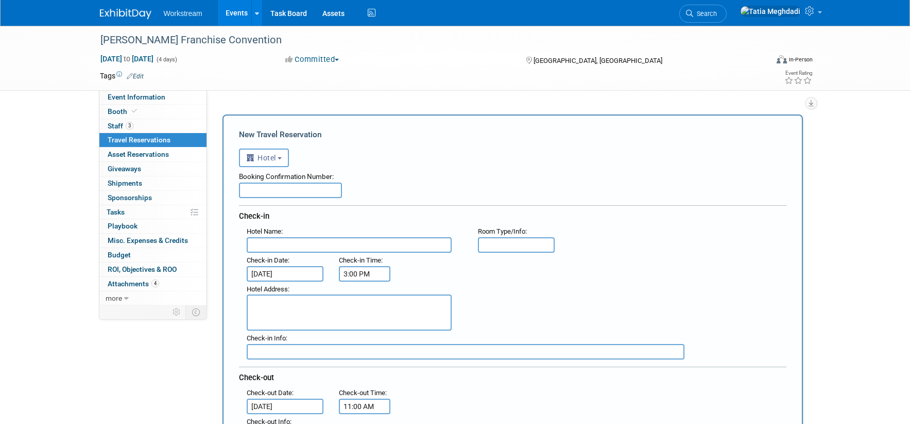
click at [294, 245] on input "text" at bounding box center [349, 244] width 205 height 15
type input "Loews Arlington Hotel"
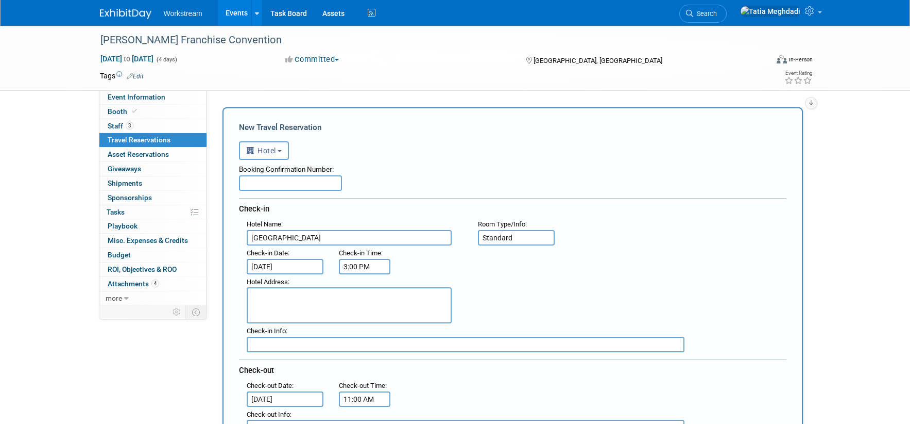
scroll to position [10, 0]
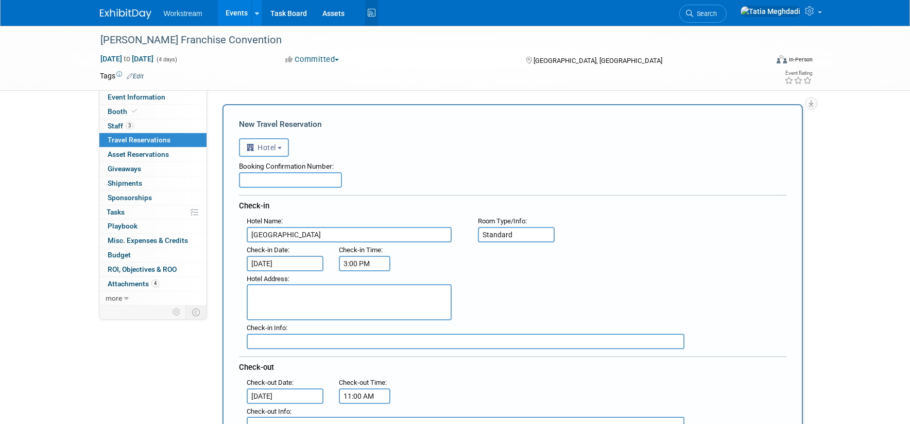
type input "Standard"
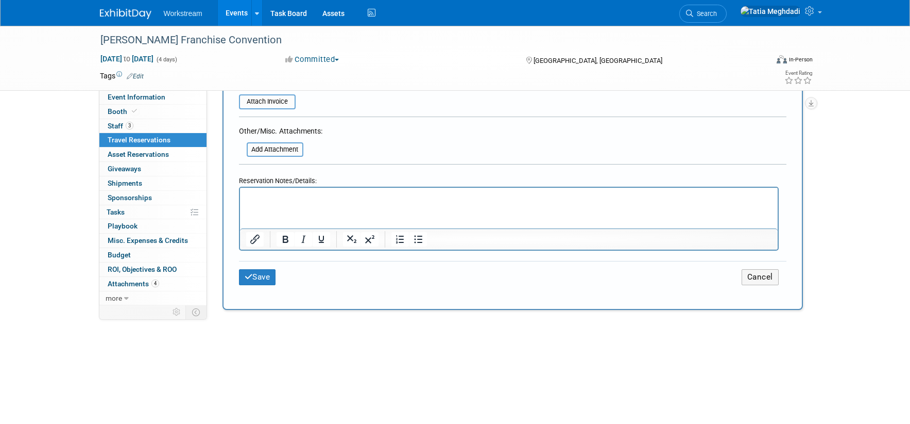
scroll to position [484, 0]
drag, startPoint x: 266, startPoint y: 267, endPoint x: 303, endPoint y: 277, distance: 38.7
click at [266, 268] on button "Save" at bounding box center [257, 276] width 37 height 16
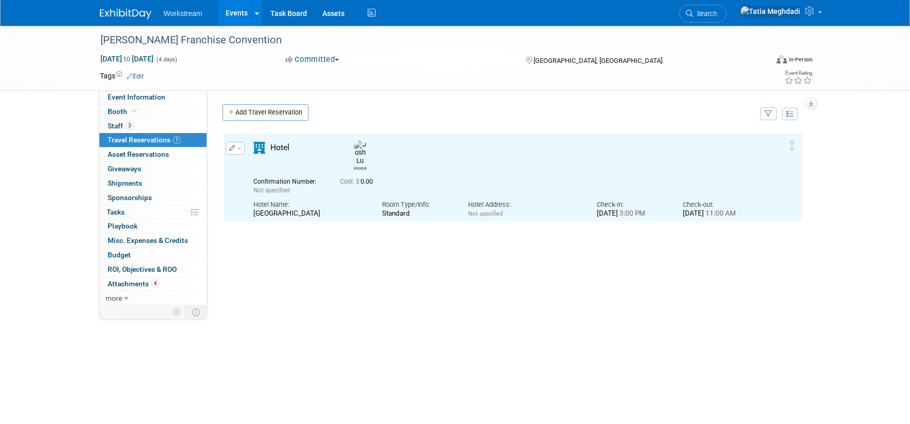
scroll to position [0, 0]
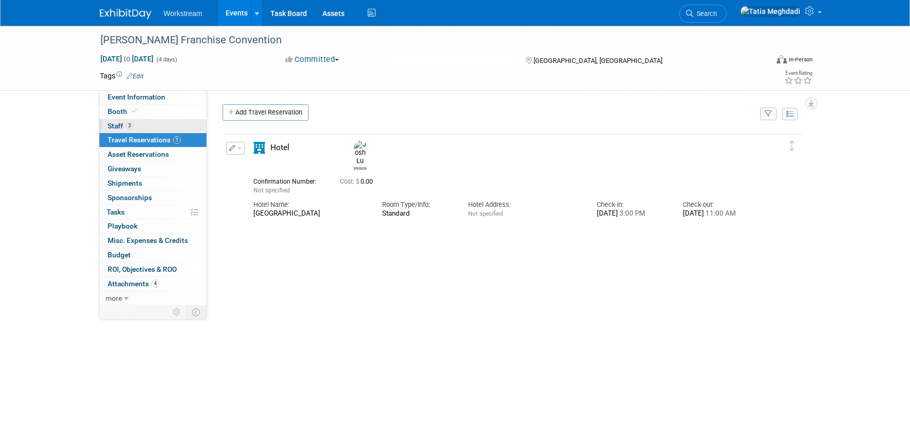
click at [122, 125] on span "Staff 3" at bounding box center [121, 126] width 26 height 8
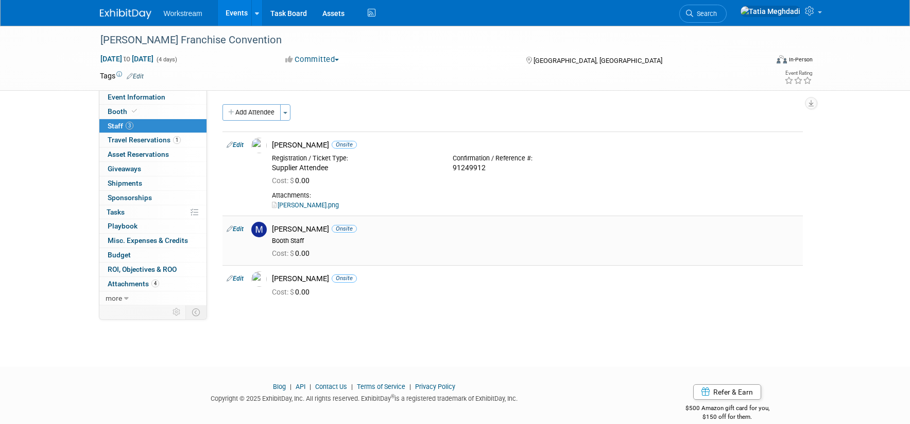
click at [343, 230] on span "Onsite" at bounding box center [344, 229] width 25 height 8
click at [284, 229] on div "Makenna Clark Onsite" at bounding box center [535, 229] width 527 height 10
click at [265, 233] on div "Makenna Clark Onsite Booth Staff" at bounding box center [535, 233] width 543 height 23
click at [243, 230] on link "Edit" at bounding box center [235, 228] width 17 height 7
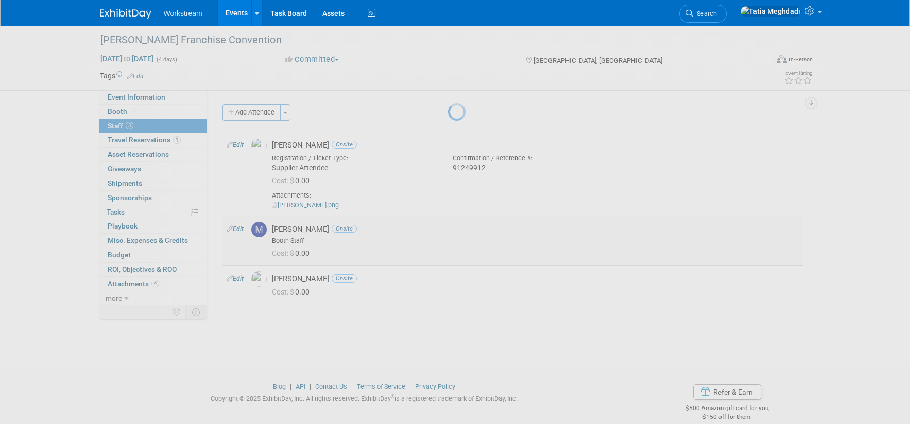
select select "bcf1b786-11a6-44bc-b92c-f151e6ef73b6"
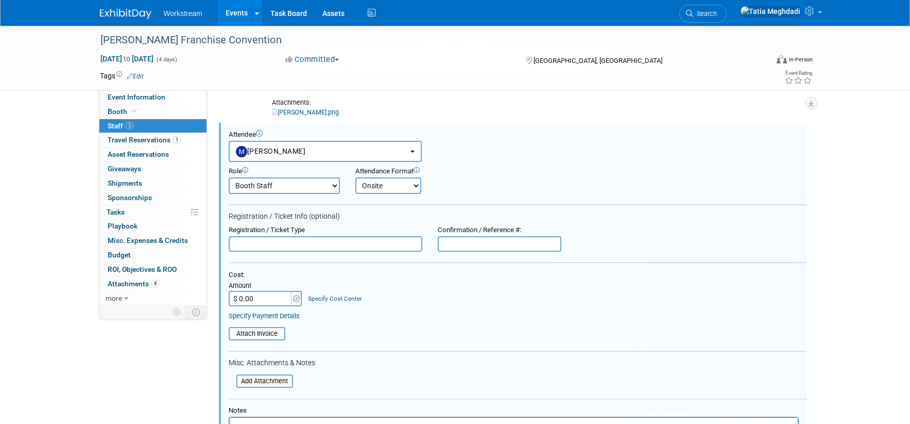
scroll to position [98, 0]
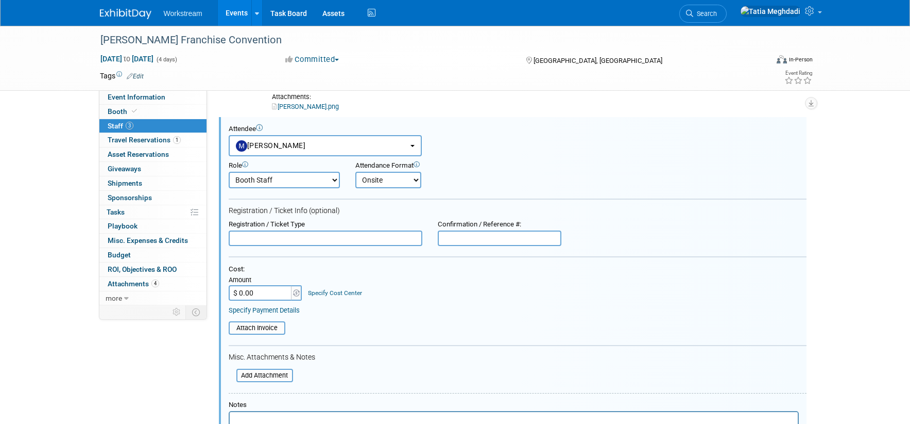
click at [348, 239] on input "text" at bounding box center [326, 237] width 194 height 15
type input "Supplier Attendee"
type input "91250033"
click at [273, 374] on input "file" at bounding box center [231, 374] width 123 height 11
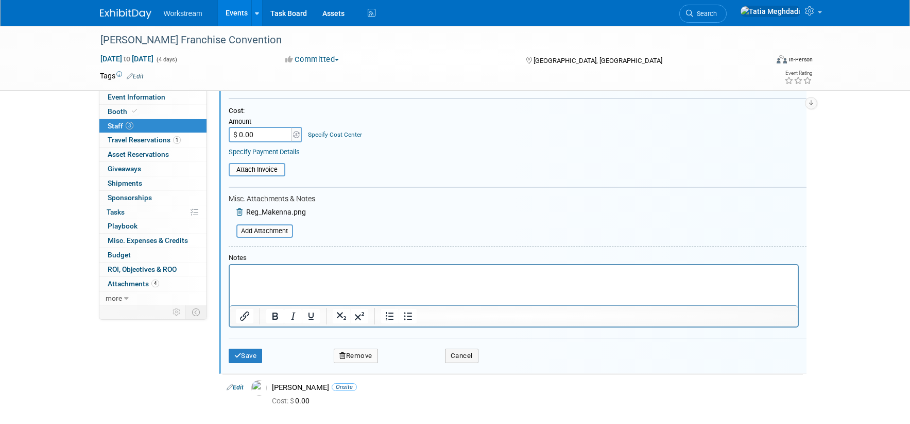
scroll to position [367, 0]
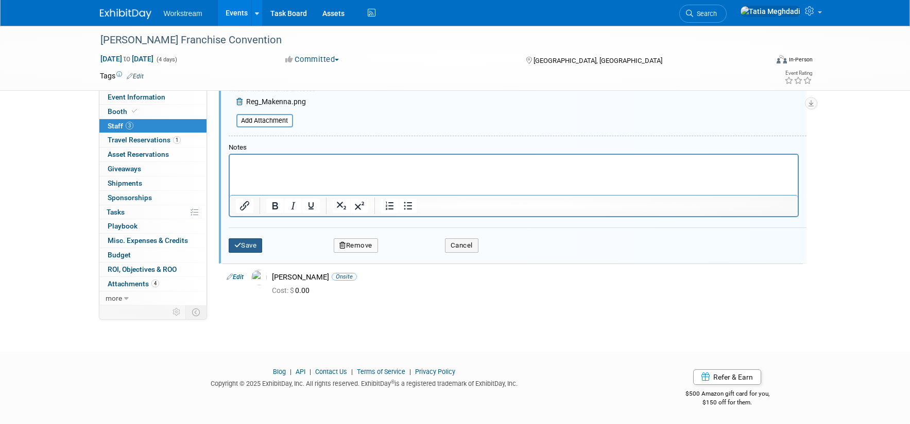
click at [257, 246] on button "Save" at bounding box center [246, 245] width 34 height 14
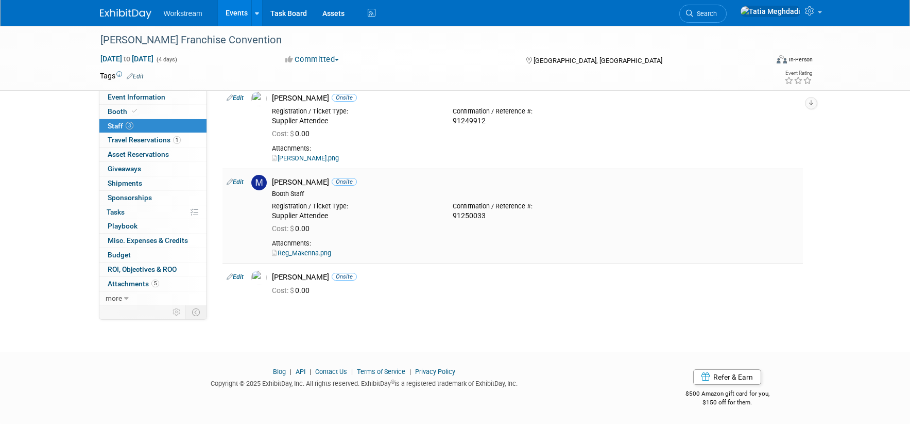
scroll to position [0, 0]
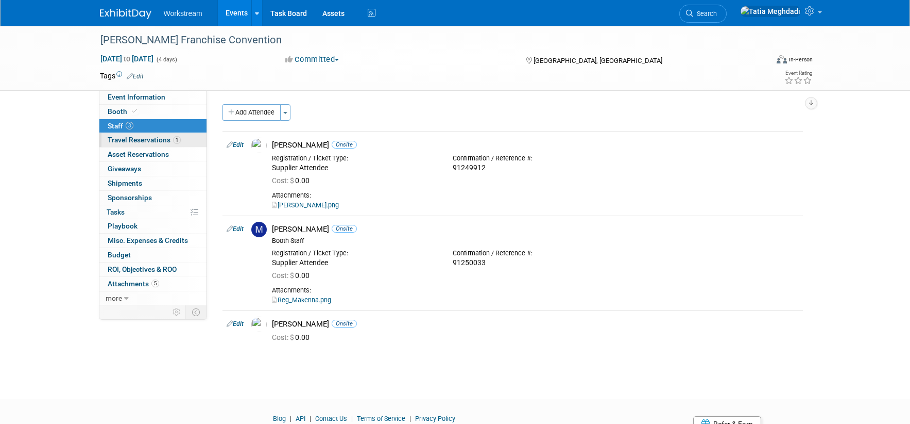
click at [126, 140] on span "Travel Reservations 1" at bounding box center [144, 140] width 73 height 8
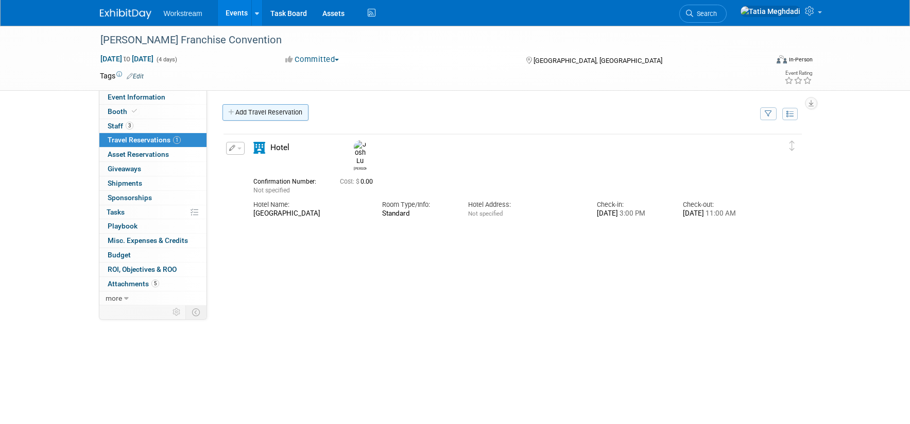
click at [258, 111] on link "Add Travel Reservation" at bounding box center [266, 112] width 86 height 16
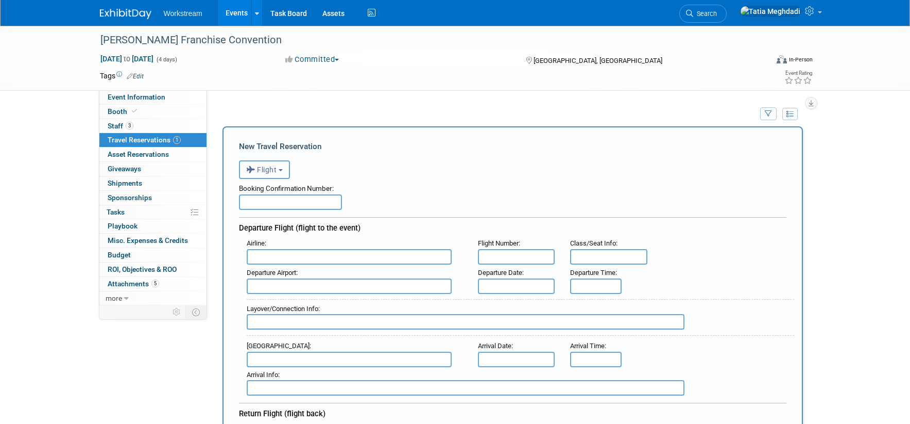
click at [264, 172] on span "Flight" at bounding box center [261, 169] width 31 height 8
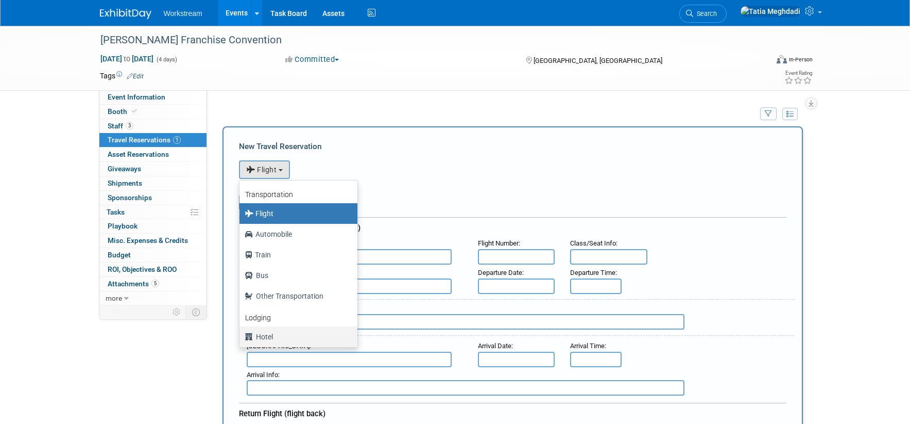
click at [268, 335] on label "Hotel" at bounding box center [296, 336] width 103 height 16
click at [241, 335] on input "Hotel" at bounding box center [237, 335] width 7 height 7
select select "6"
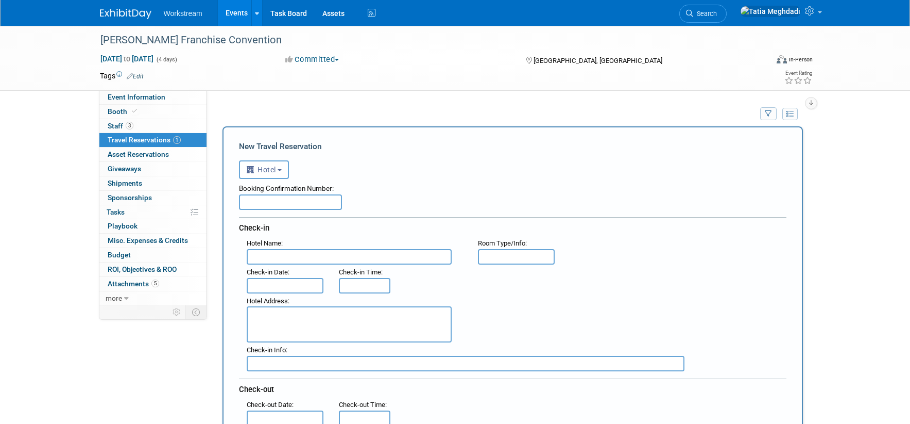
click at [271, 250] on input "text" at bounding box center [349, 256] width 205 height 15
type input "Loews Arlington Hotel"
type input "Standard"
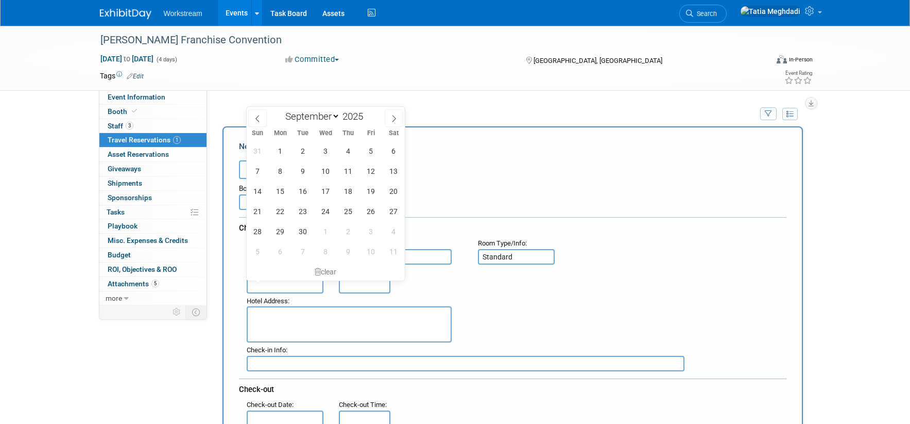
click at [267, 287] on input "text" at bounding box center [285, 285] width 77 height 15
click at [262, 190] on span "14" at bounding box center [258, 191] width 20 height 20
type input "[DATE]"
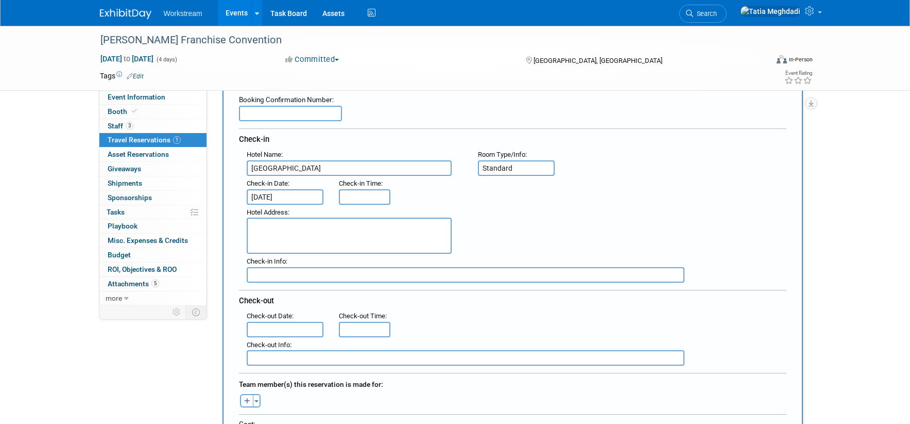
scroll to position [129, 0]
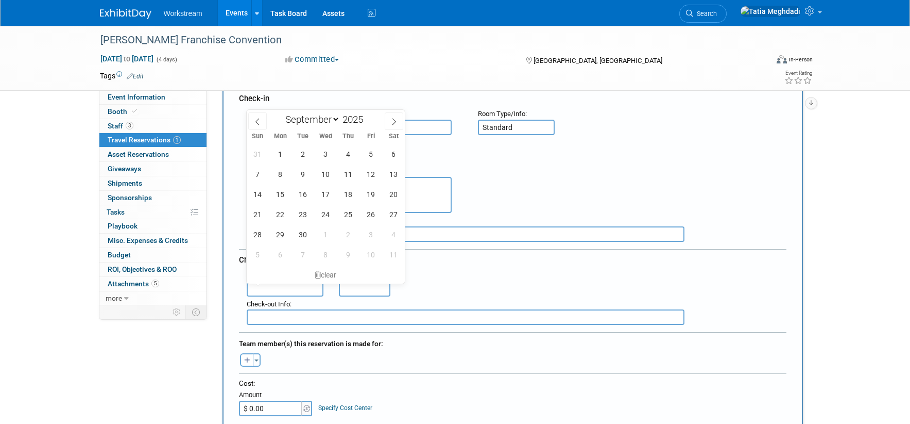
click at [289, 287] on input "text" at bounding box center [285, 288] width 77 height 15
click at [328, 191] on span "17" at bounding box center [326, 194] width 20 height 20
type input "[DATE]"
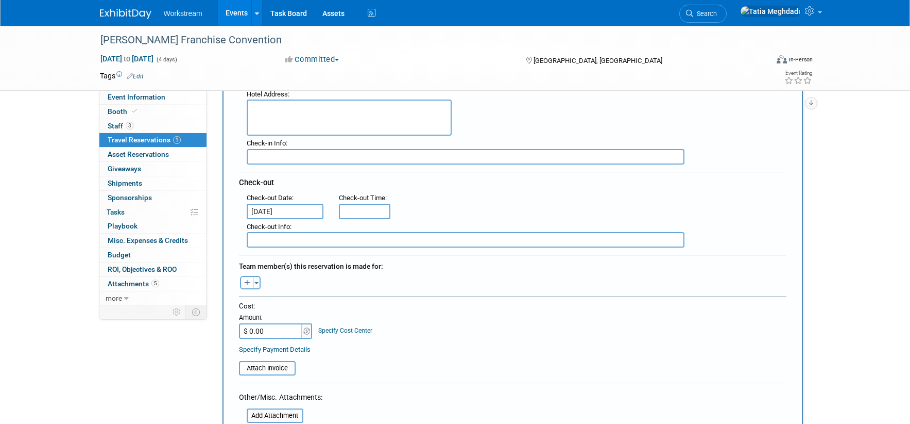
scroll to position [233, 0]
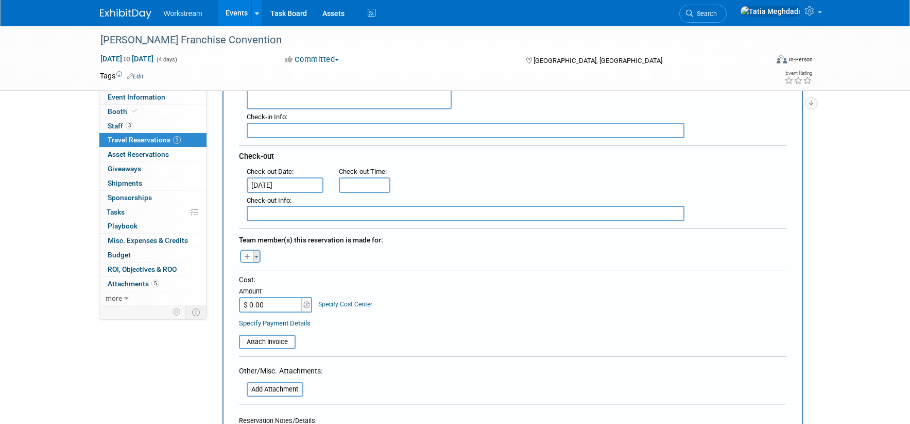
click at [258, 259] on button "Toggle Dropdown" at bounding box center [257, 255] width 8 height 13
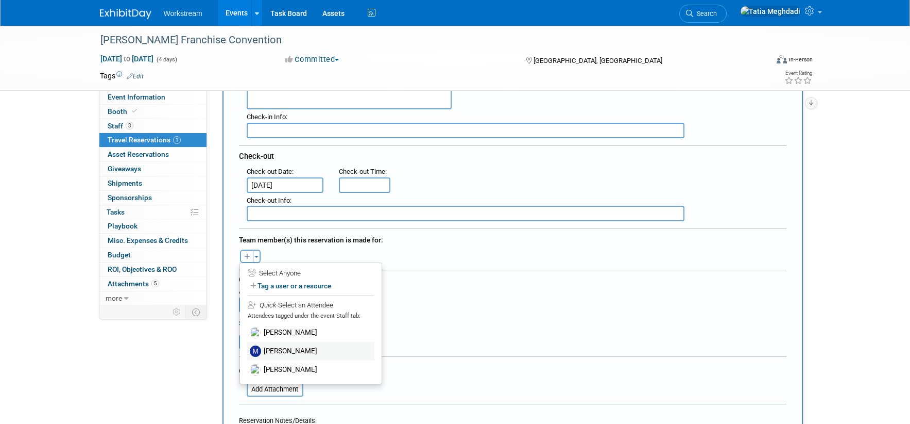
click at [281, 346] on label "Makenna Clark" at bounding box center [310, 351] width 127 height 19
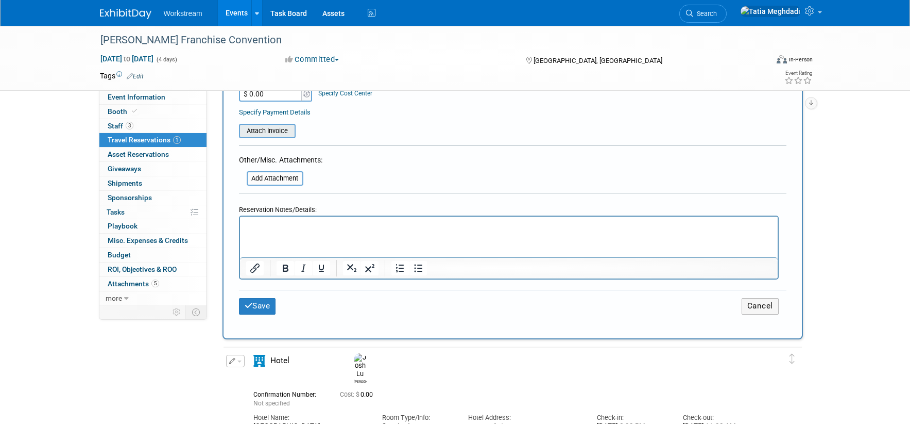
scroll to position [470, 0]
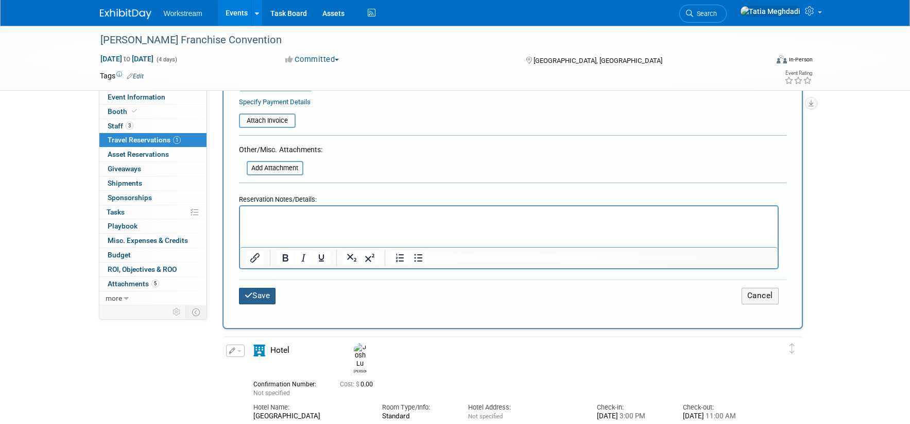
click at [258, 292] on button "Save" at bounding box center [257, 296] width 37 height 16
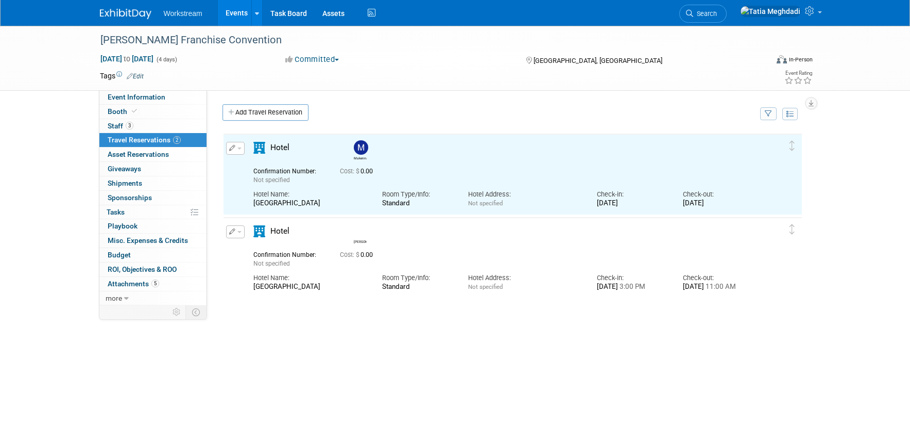
scroll to position [0, 0]
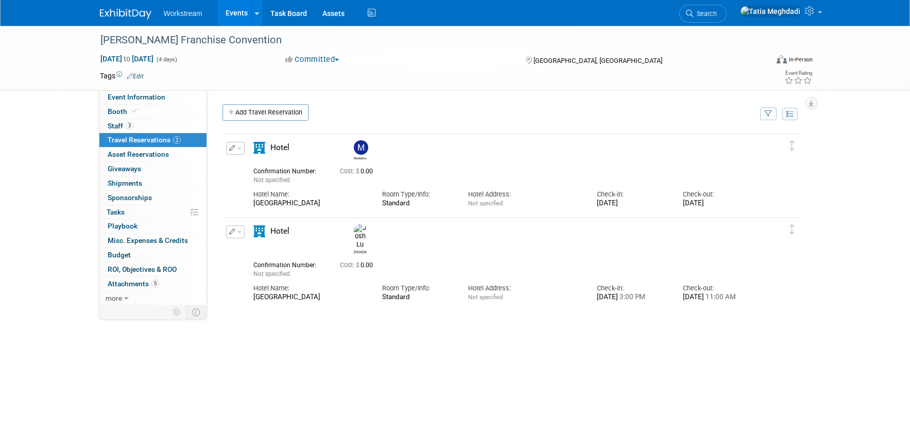
click at [422, 353] on div "Makenna 0.00" at bounding box center [513, 286] width 581 height 309
click at [117, 125] on span "Staff 3" at bounding box center [121, 126] width 26 height 8
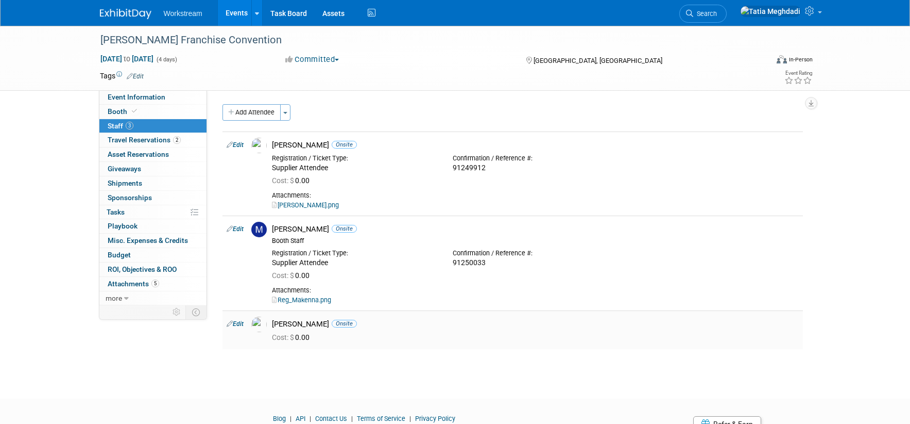
click at [259, 327] on img at bounding box center [258, 323] width 15 height 15
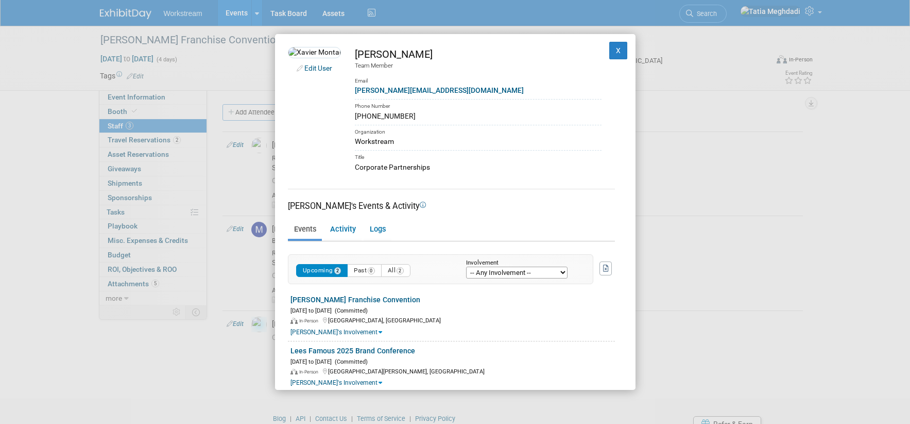
click at [229, 323] on div "Edit User Xavier Montalvo Team Member Email xavier.montalvo@workstream.is Phone…" at bounding box center [455, 212] width 910 height 424
click at [235, 323] on div "Edit User Xavier Montalvo Team Member Email xavier.montalvo@workstream.is Phone…" at bounding box center [455, 212] width 910 height 424
click at [626, 53] on button "X" at bounding box center [619, 51] width 19 height 18
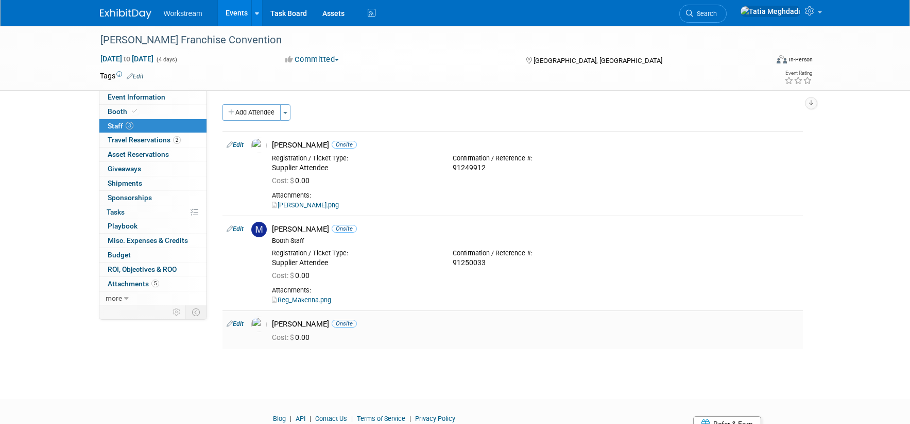
click at [241, 322] on link "Edit" at bounding box center [235, 323] width 17 height 7
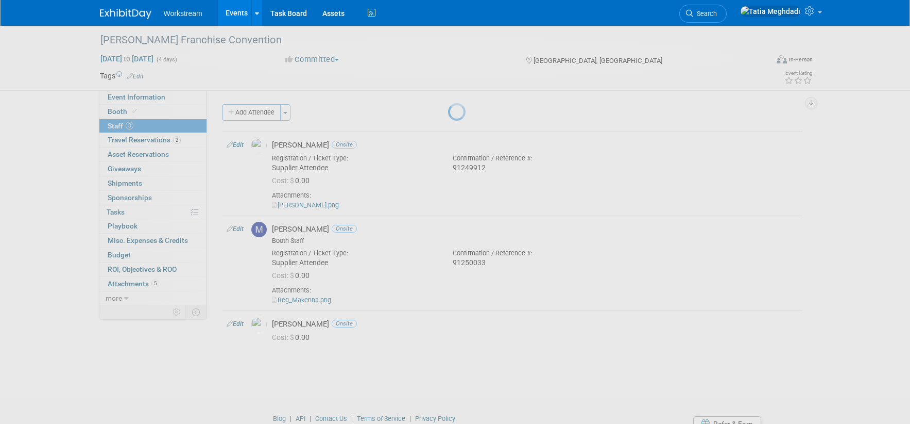
select select "fcd7efd2-d7c1-4767-b7ad-3ac9584cf3b1"
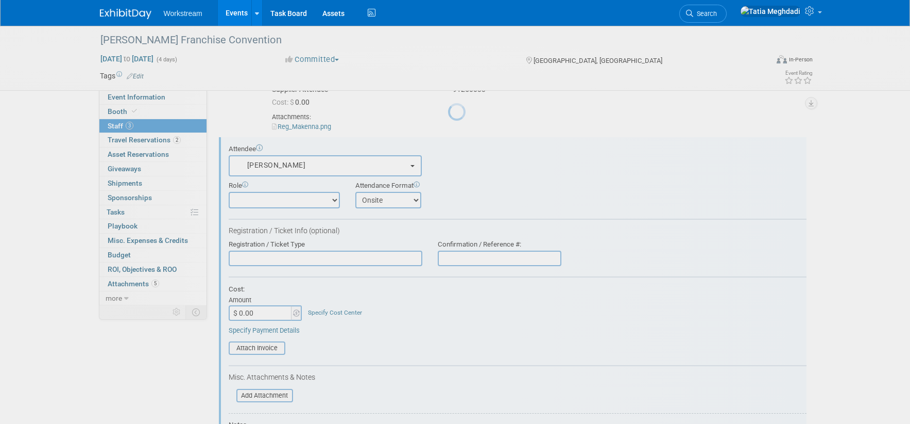
scroll to position [193, 0]
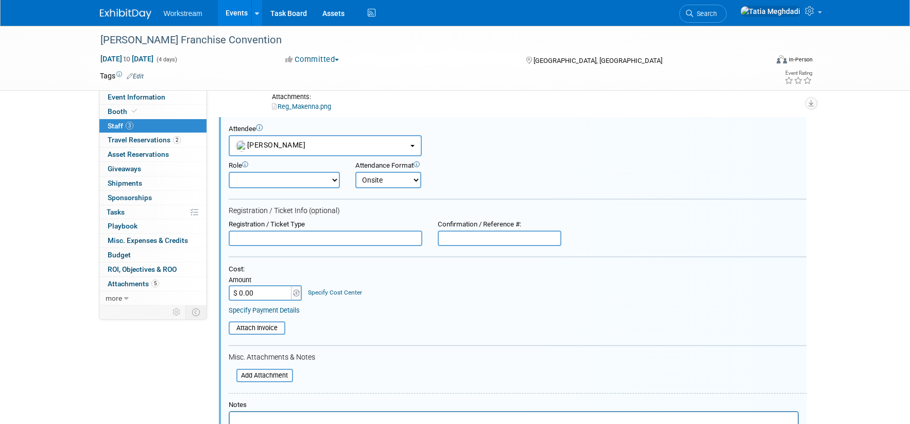
click at [283, 176] on select "Booth Staff Demonstrator Host Planner Presenter Sales Representative Set-up/Dis…" at bounding box center [284, 180] width 111 height 16
click at [260, 241] on input "text" at bounding box center [326, 237] width 194 height 15
click at [460, 239] on input "text" at bounding box center [500, 237] width 124 height 15
type input "91250157"
click at [398, 236] on input "text" at bounding box center [326, 237] width 194 height 15
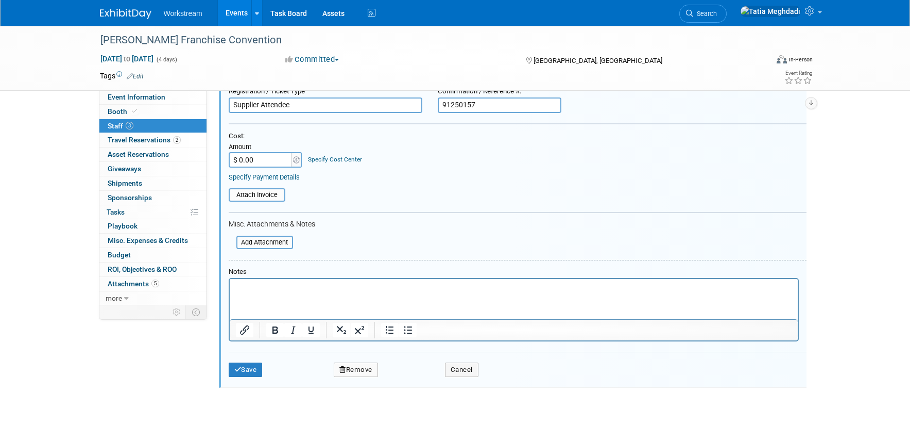
scroll to position [412, 0]
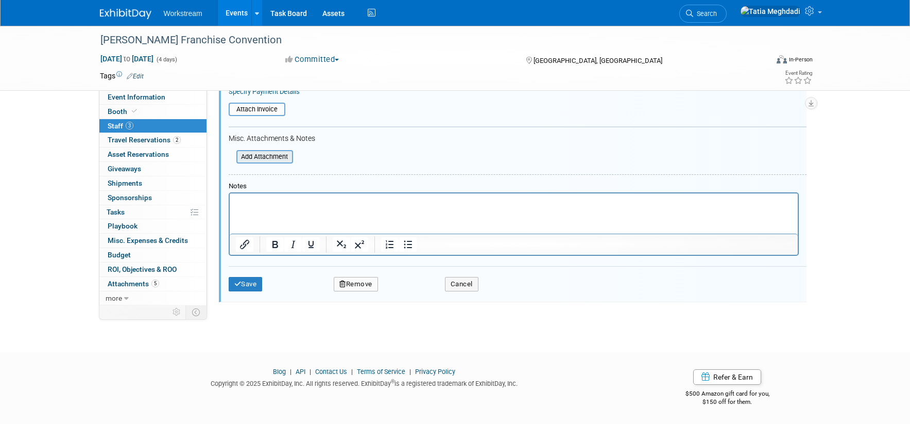
type input "Supplier Attendee"
click at [282, 156] on input "file" at bounding box center [231, 156] width 123 height 11
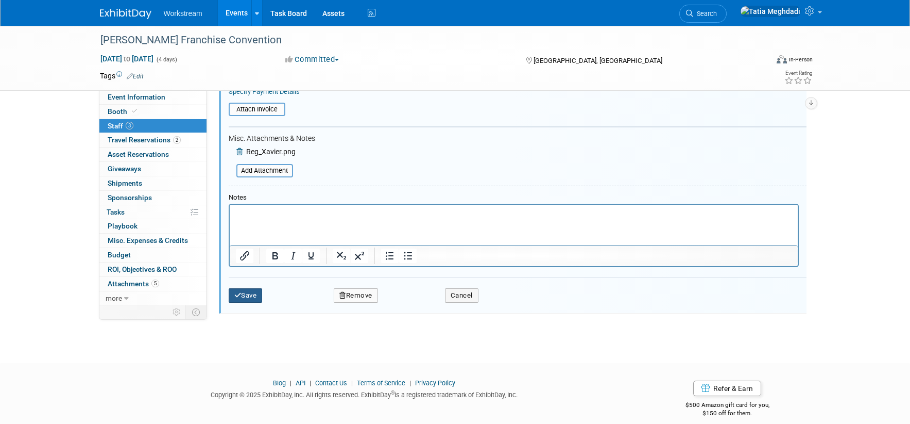
click at [246, 294] on button "Save" at bounding box center [246, 295] width 34 height 14
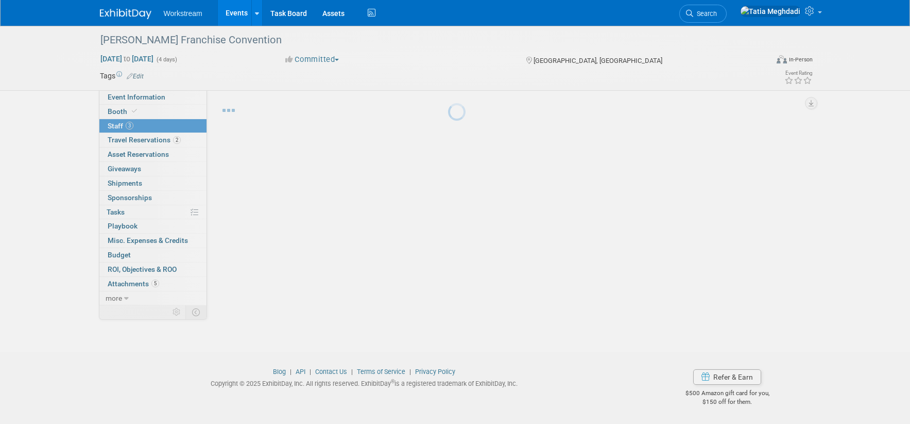
scroll to position [92, 0]
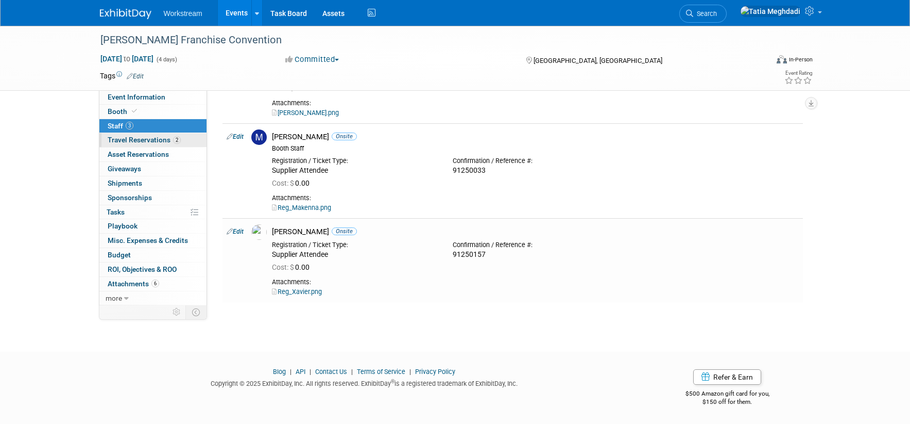
click at [128, 139] on span "Travel Reservations 2" at bounding box center [144, 140] width 73 height 8
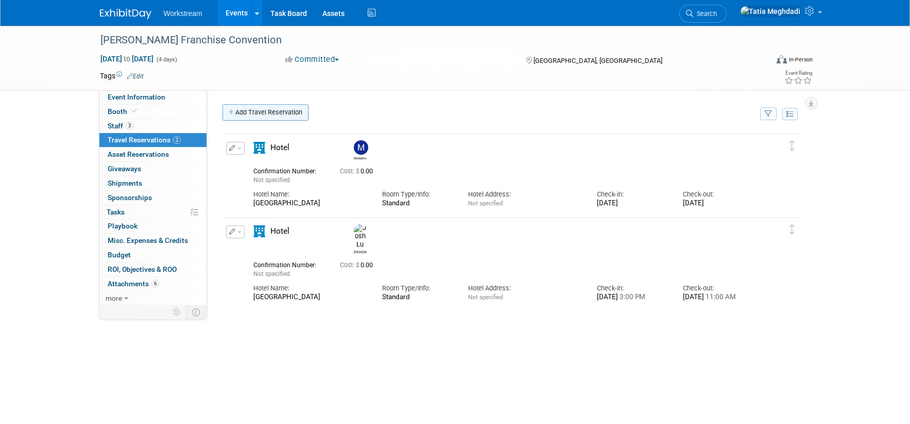
scroll to position [0, 0]
click at [239, 112] on link "Add Travel Reservation" at bounding box center [266, 112] width 86 height 16
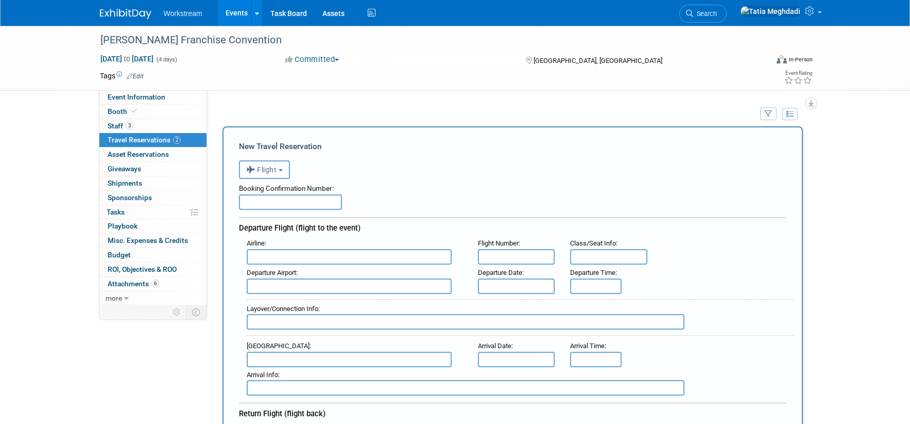
click at [264, 169] on span "Flight" at bounding box center [261, 169] width 31 height 8
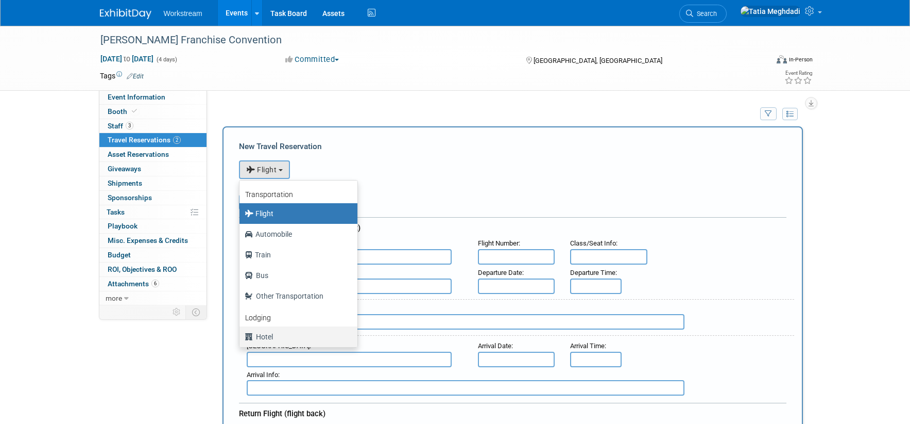
click at [268, 342] on label "Hotel" at bounding box center [296, 336] width 103 height 16
click at [241, 339] on input "Hotel" at bounding box center [237, 335] width 7 height 7
select select "6"
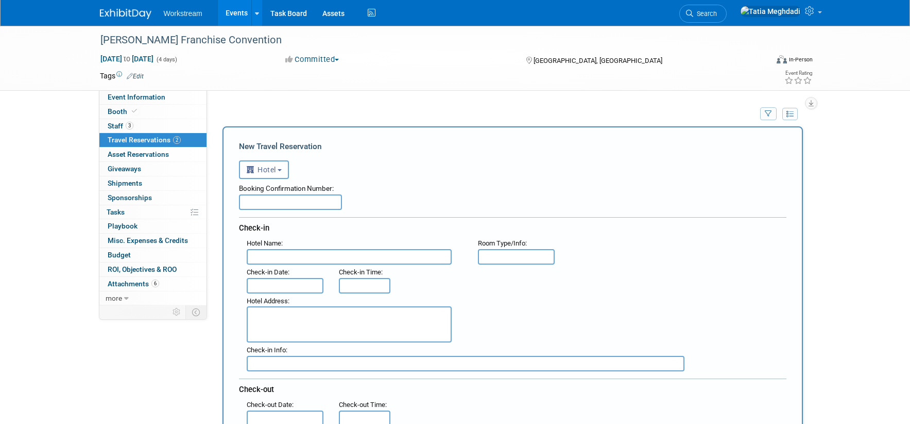
click at [273, 254] on input "text" at bounding box center [349, 256] width 205 height 15
type input "Loews Arlington Hotel"
type input "Standard"
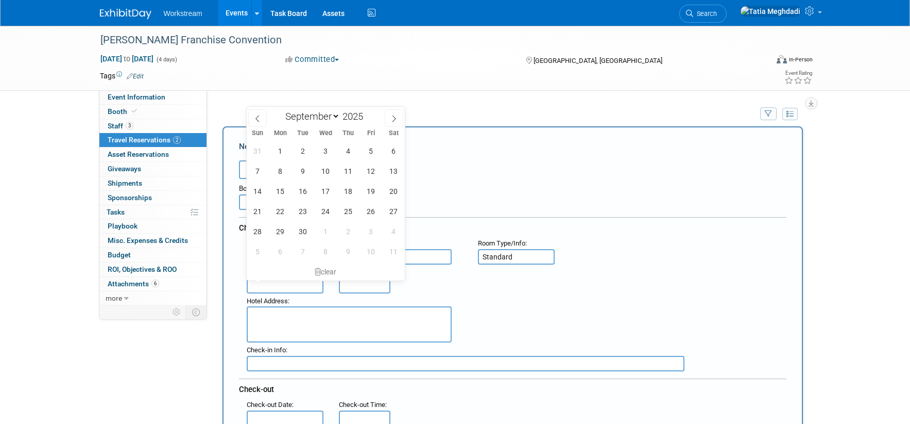
click at [272, 286] on input "text" at bounding box center [285, 285] width 77 height 15
click at [251, 191] on span "14" at bounding box center [258, 191] width 20 height 20
type input "[DATE]"
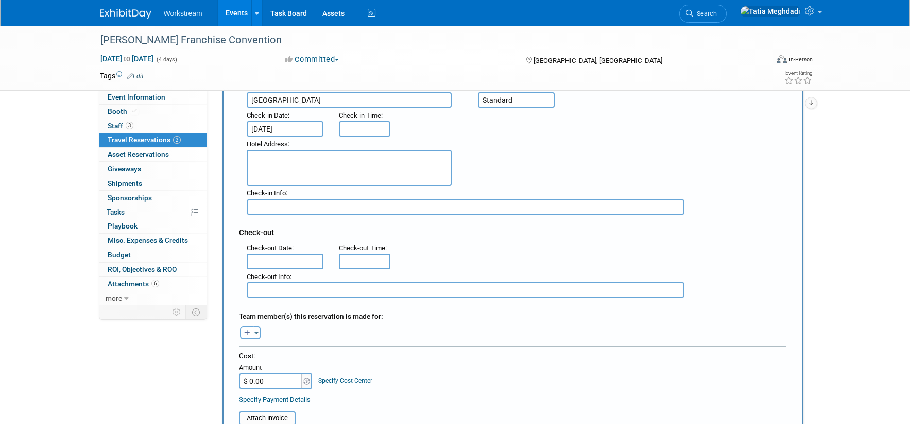
scroll to position [160, 0]
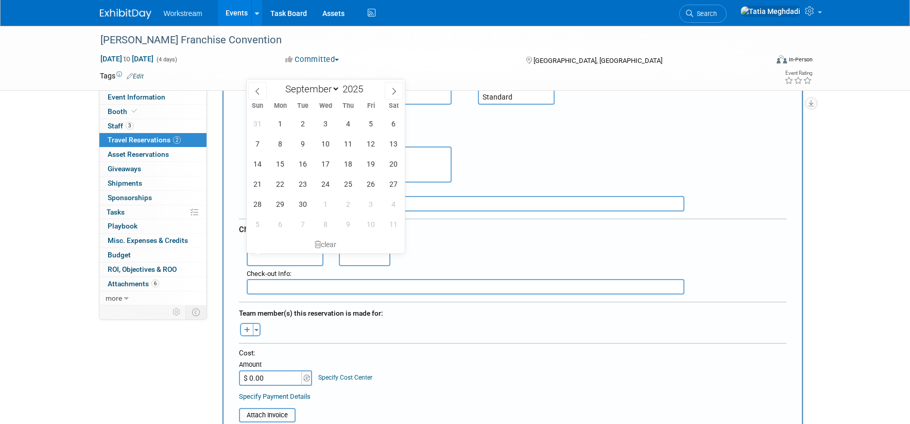
click at [281, 257] on input "text" at bounding box center [285, 257] width 77 height 15
click at [329, 164] on span "17" at bounding box center [326, 164] width 20 height 20
type input "[DATE]"
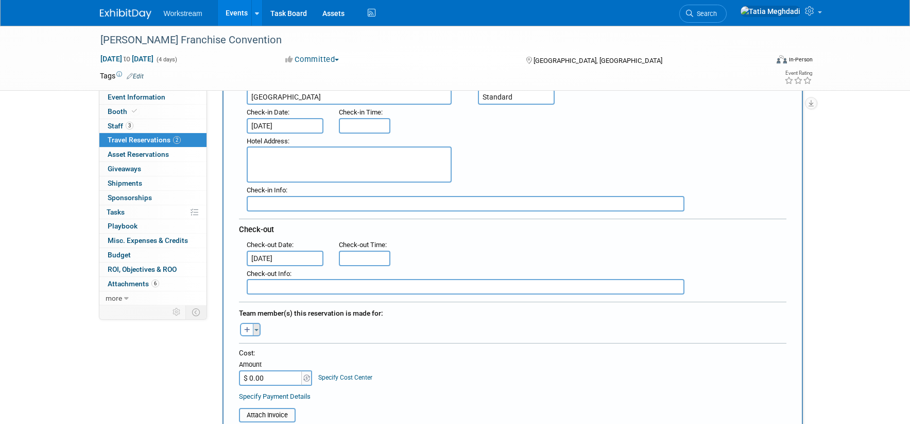
click at [260, 324] on button "Toggle Dropdown" at bounding box center [257, 329] width 8 height 13
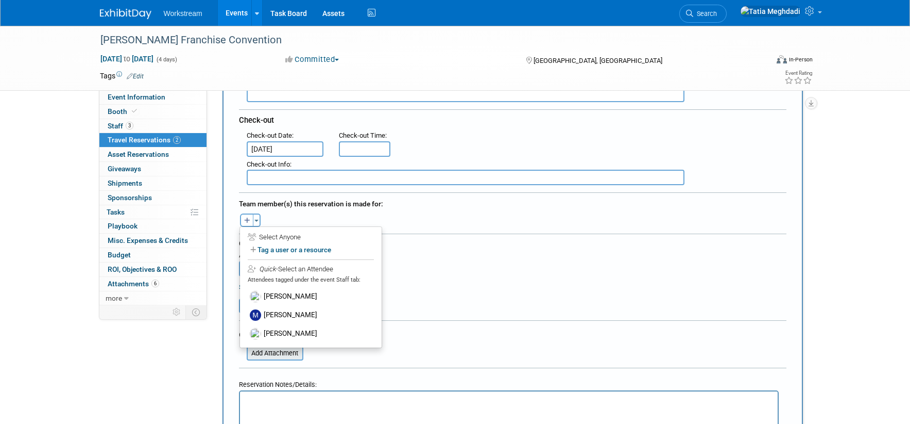
scroll to position [281, 0]
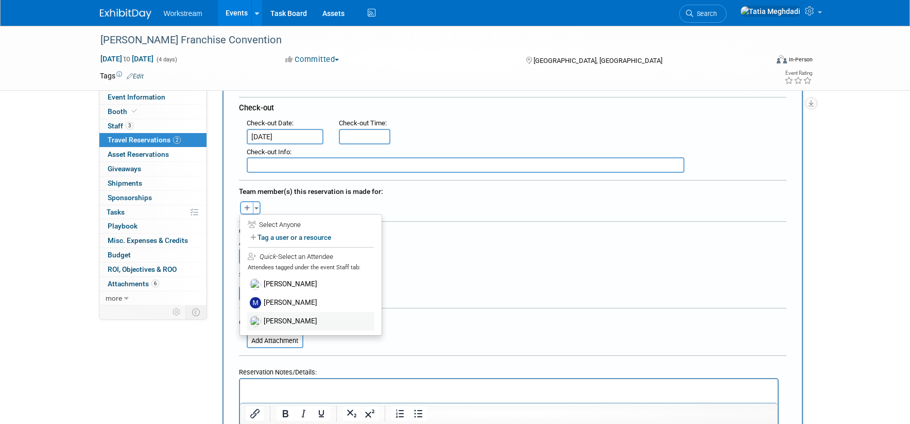
click at [286, 315] on label "Xavier Montalvo" at bounding box center [310, 321] width 127 height 19
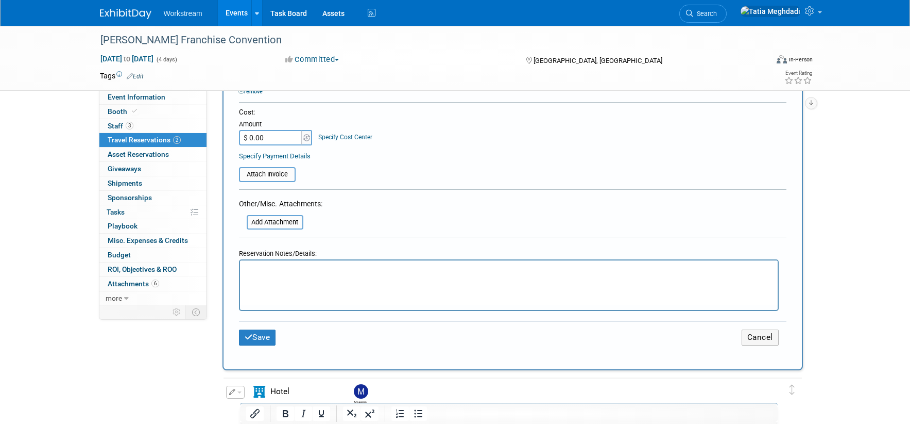
scroll to position [470, 0]
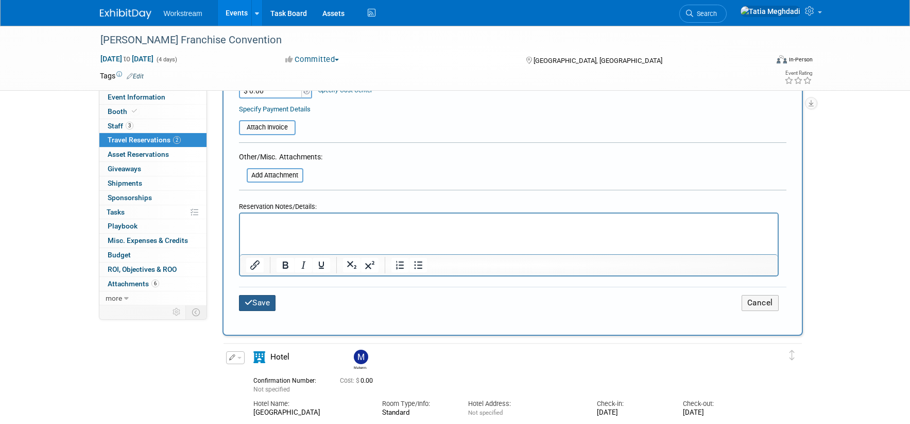
click at [254, 295] on button "Save" at bounding box center [257, 303] width 37 height 16
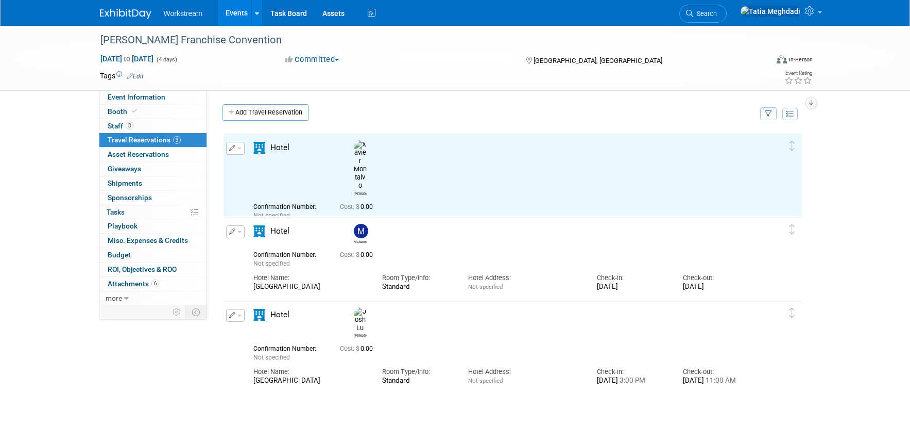
scroll to position [0, 0]
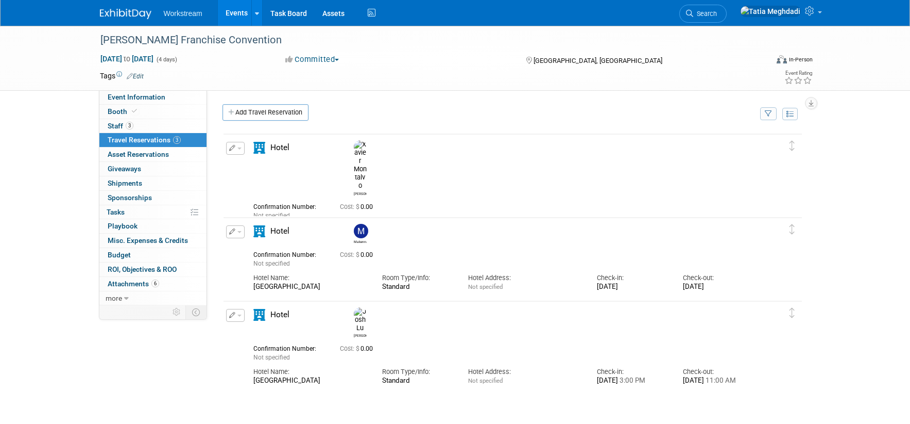
click at [43, 267] on div "Marcos Pizza Franchise Convention Sep 14, 2025 to Sep 17, 2025 (4 days) Sep 14,…" at bounding box center [455, 244] width 910 height 437
click at [124, 94] on span "Event Information" at bounding box center [137, 97] width 58 height 8
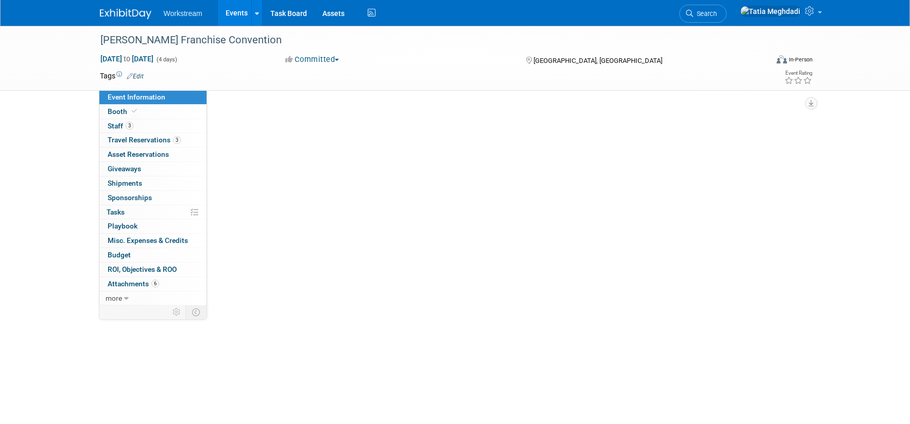
select select "Franchisor"
select select "Restaurant"
select select "TBD"
select select "Tatia Meghdadi"
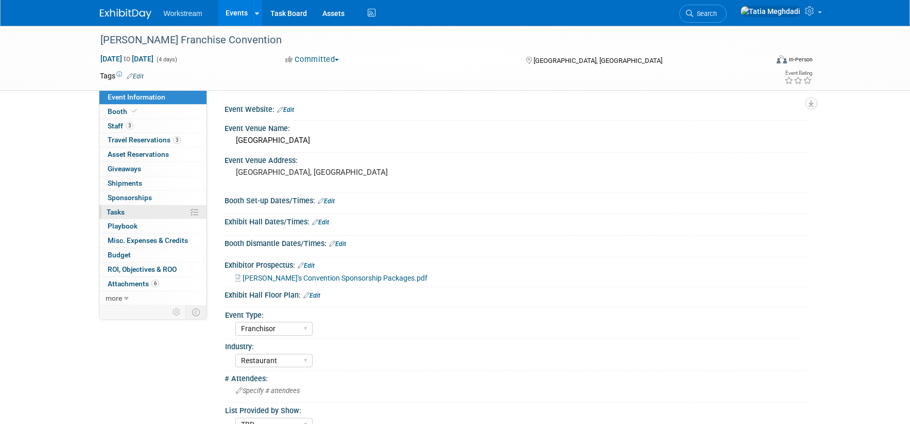
click at [115, 214] on span "Tasks 0%" at bounding box center [116, 212] width 18 height 8
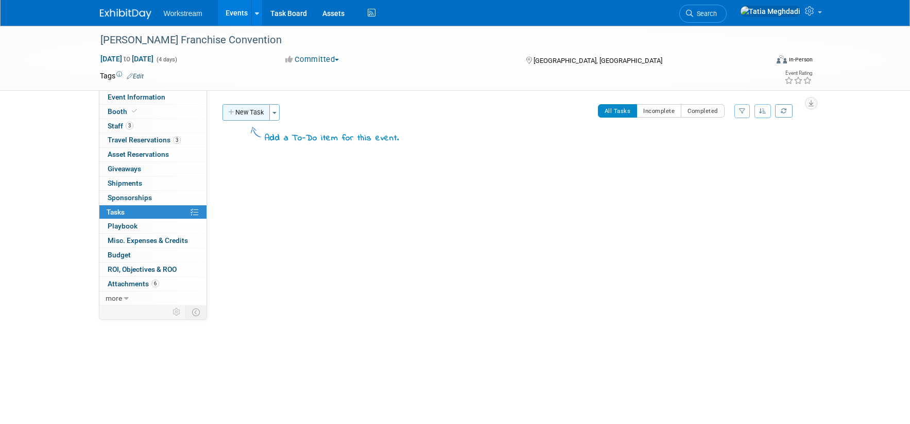
click at [244, 114] on button "New Task" at bounding box center [246, 112] width 47 height 16
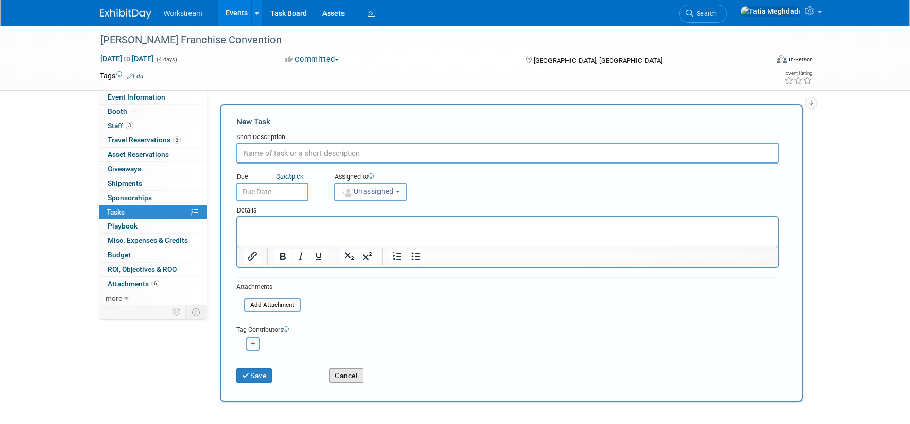
click at [355, 375] on button "Cancel" at bounding box center [346, 375] width 34 height 14
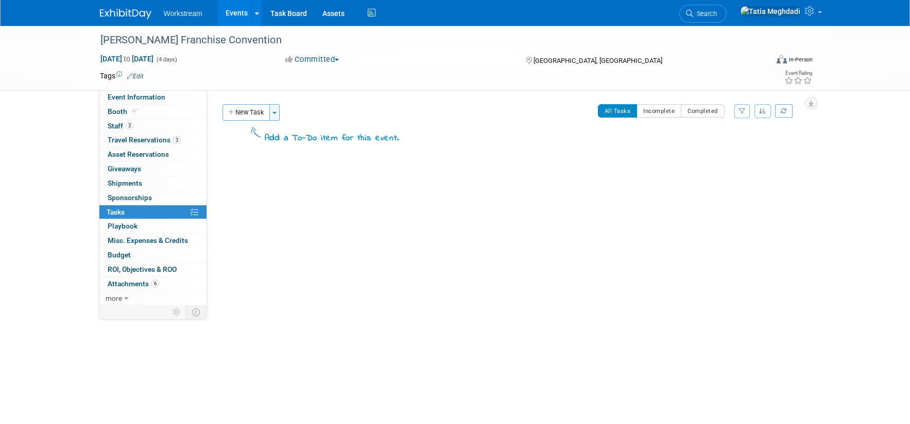
click at [277, 115] on button "Toggle Dropdown" at bounding box center [274, 112] width 10 height 16
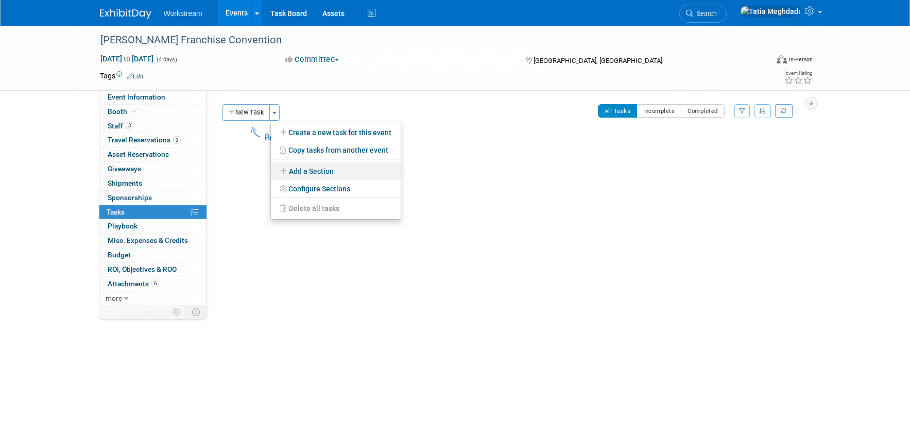
click at [315, 170] on link "Add a Section" at bounding box center [336, 171] width 130 height 18
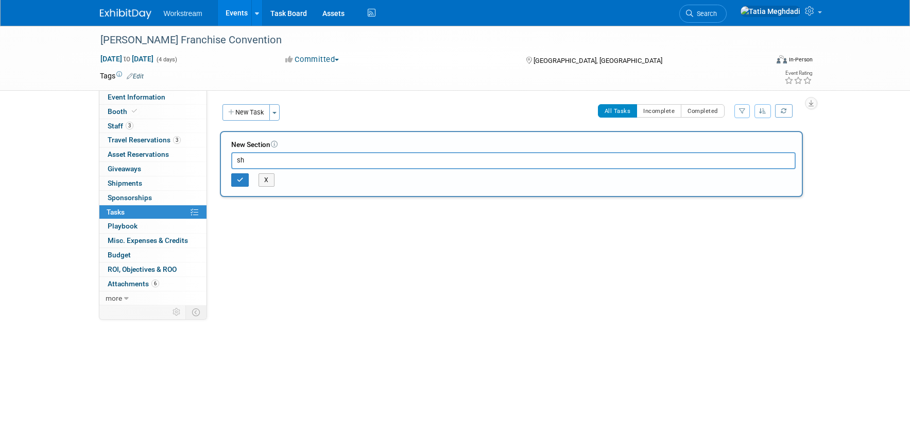
type input "s"
type input "SHOW TASKS"
click at [239, 181] on icon "button" at bounding box center [240, 180] width 7 height 6
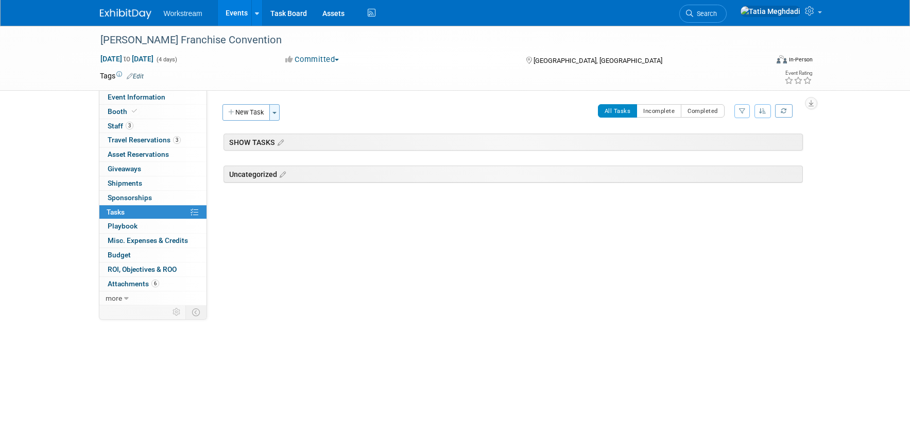
click at [274, 113] on span "button" at bounding box center [275, 113] width 4 height 2
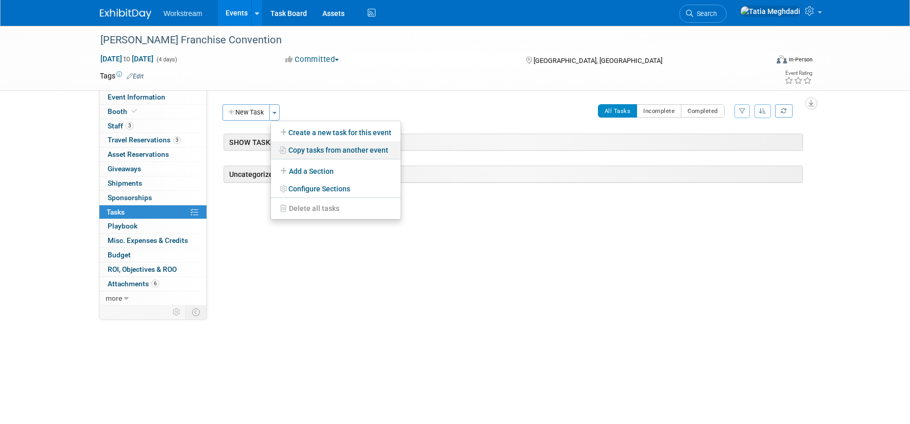
click at [319, 149] on link "Copy tasks from another event" at bounding box center [336, 150] width 130 height 18
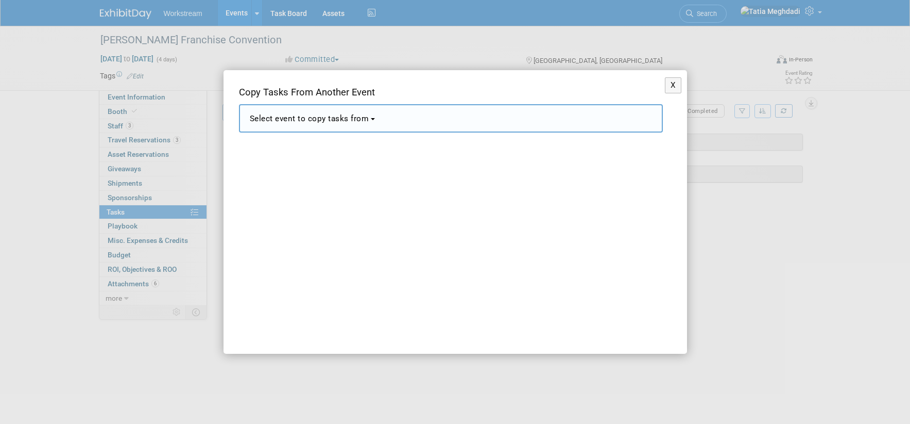
click at [362, 115] on span "Select event to copy tasks from" at bounding box center [310, 118] width 120 height 9
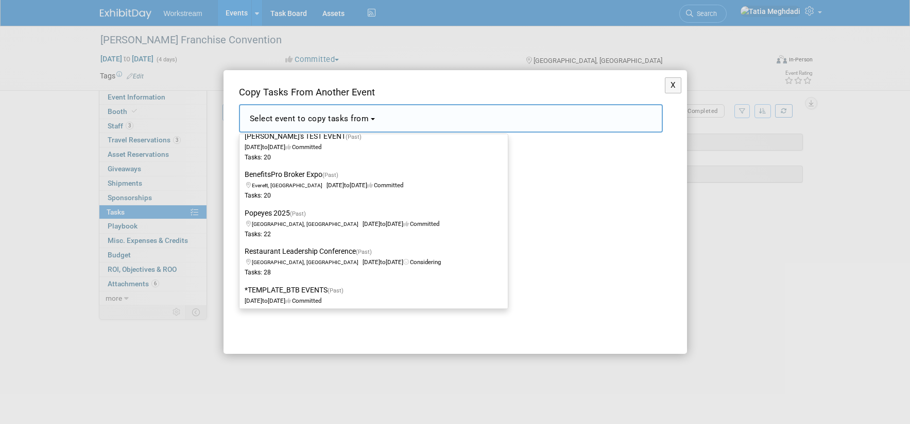
scroll to position [1406, 0]
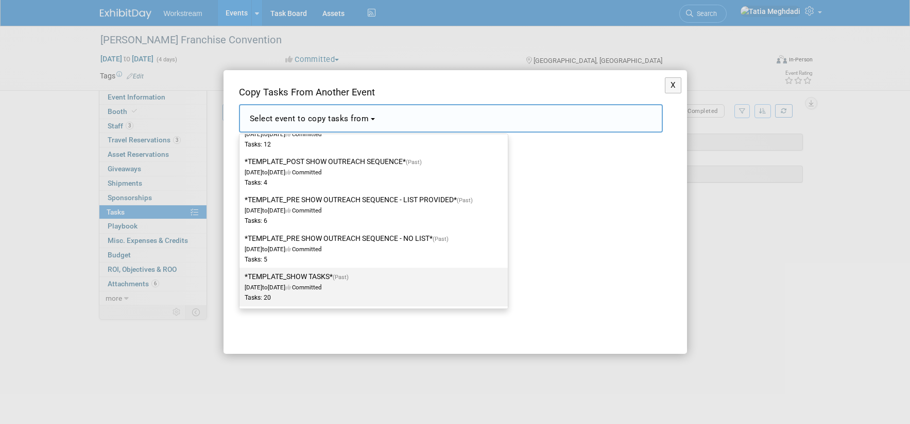
click at [318, 285] on span "Dec 2, 2024 to Dec 23, 2024 Committed" at bounding box center [300, 282] width 110 height 18
click at [241, 280] on input "*TEMPLATE_SHOW TASKS* (Past) Dec 2, 2024 to Dec 23, 2024 Committed Tasks: 20" at bounding box center [237, 276] width 7 height 7
select select "11140526"
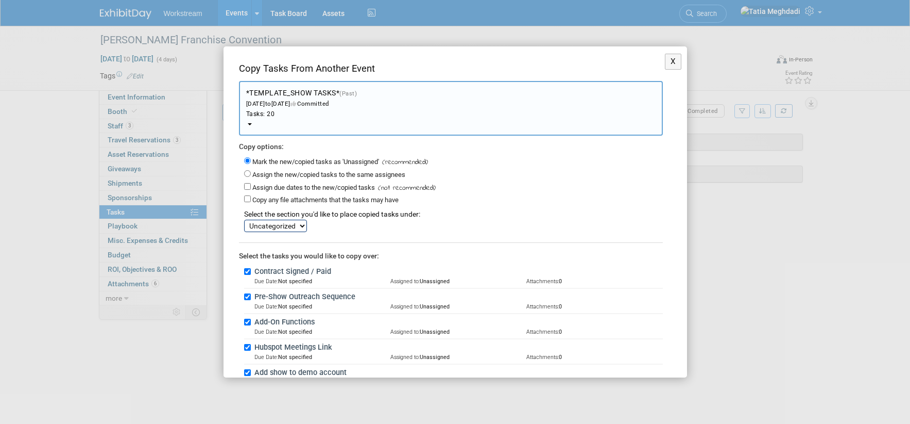
click at [272, 226] on select "SHOW TASKS Uncategorized" at bounding box center [275, 225] width 63 height 12
select select "11274172"
click at [244, 219] on select "SHOW TASKS Uncategorized" at bounding box center [275, 225] width 63 height 12
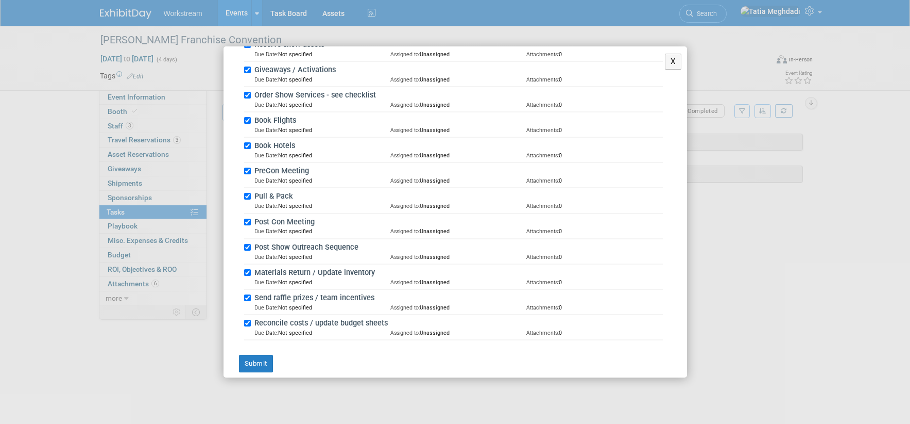
scroll to position [440, 0]
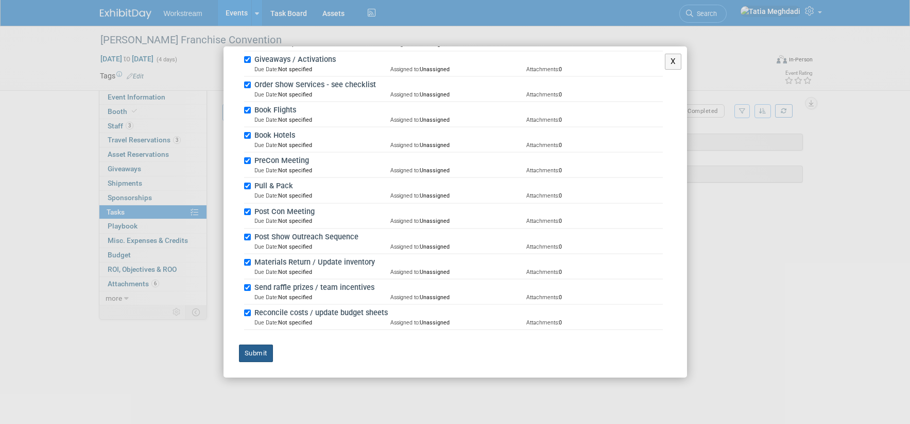
click at [263, 351] on button "Submit" at bounding box center [256, 353] width 34 height 18
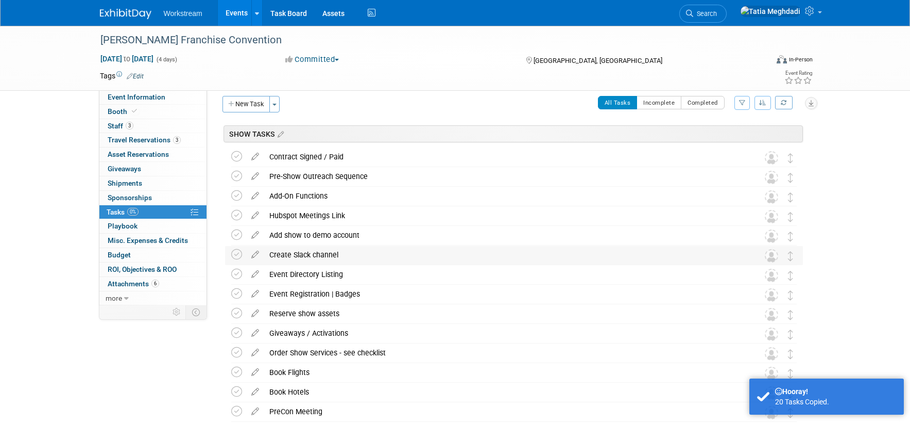
scroll to position [32, 0]
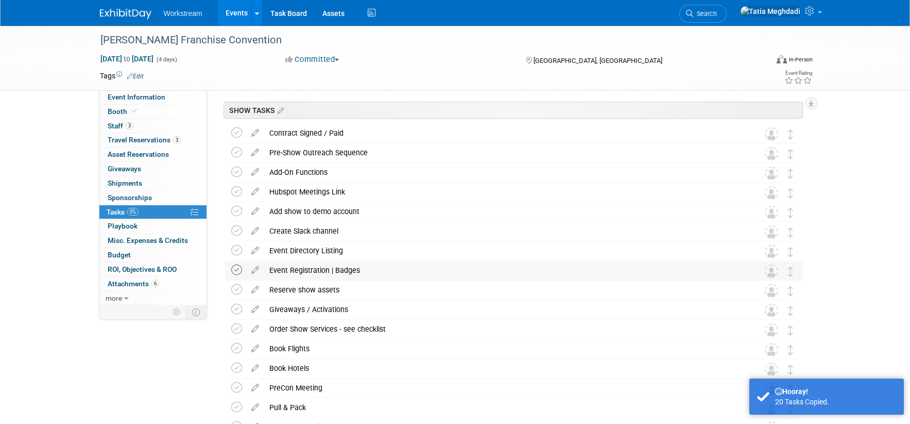
click at [238, 271] on icon at bounding box center [236, 269] width 11 height 11
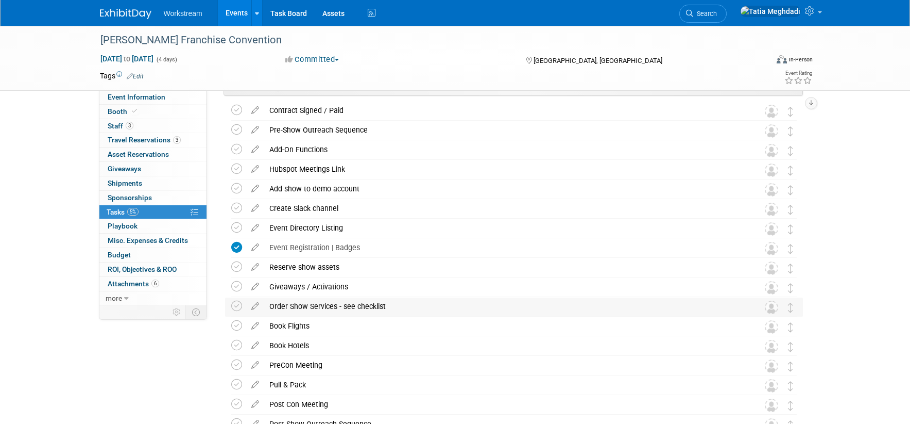
scroll to position [83, 0]
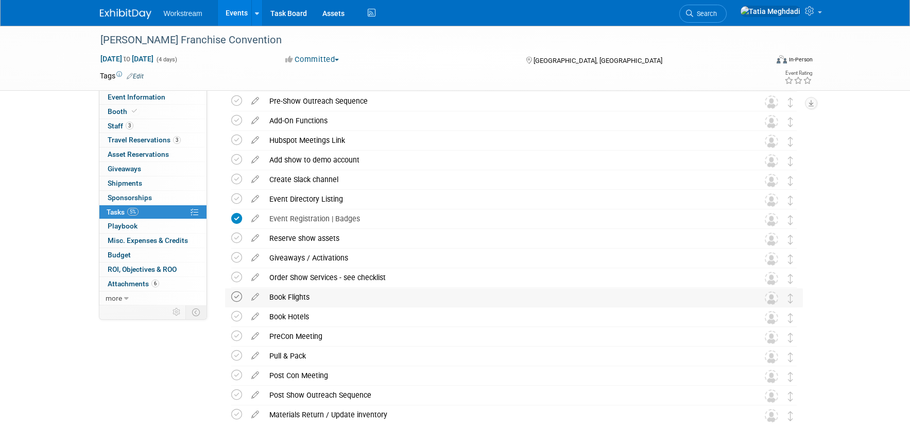
click at [239, 296] on icon at bounding box center [236, 296] width 11 height 11
click at [239, 315] on icon at bounding box center [236, 316] width 11 height 11
click at [139, 137] on span "Travel Reservations 3" at bounding box center [144, 140] width 73 height 8
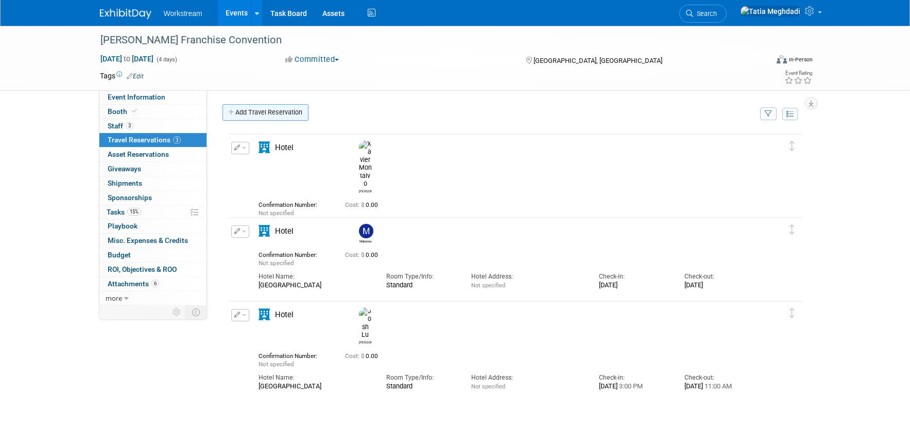
scroll to position [0, 0]
click at [256, 111] on link "Add Travel Reservation" at bounding box center [266, 112] width 86 height 16
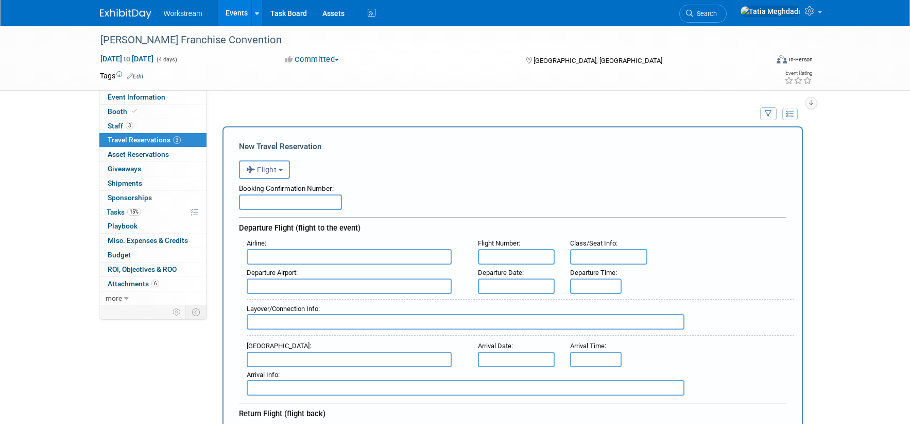
click at [268, 165] on span "Flight" at bounding box center [261, 169] width 31 height 8
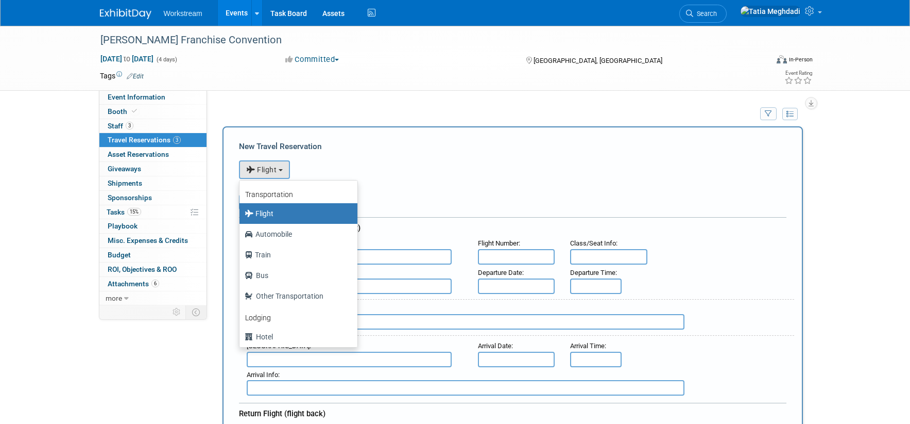
click at [282, 213] on label "Flight" at bounding box center [296, 213] width 103 height 16
click at [241, 213] on input "Flight" at bounding box center [237, 212] width 7 height 7
drag, startPoint x: 298, startPoint y: 209, endPoint x: 333, endPoint y: 204, distance: 35.4
click at [299, 209] on label "Flight" at bounding box center [296, 213] width 103 height 16
click at [241, 209] on input "Flight" at bounding box center [237, 212] width 7 height 7
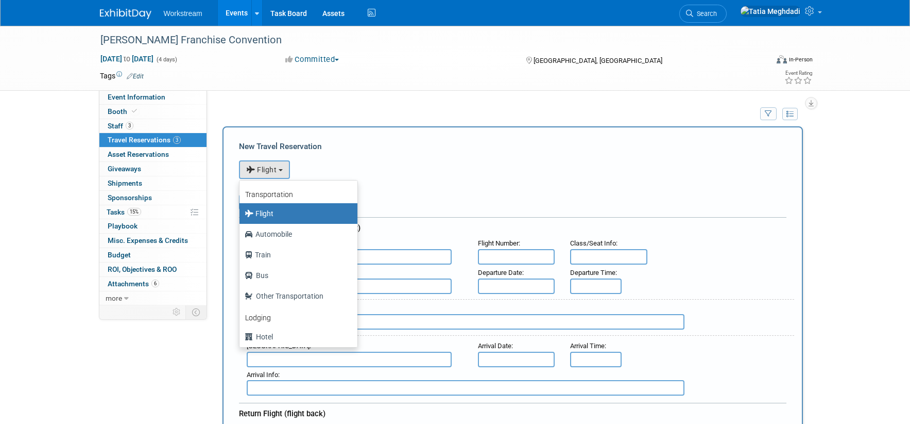
click at [397, 184] on div "Booking Confirmation Number:" at bounding box center [513, 186] width 548 height 15
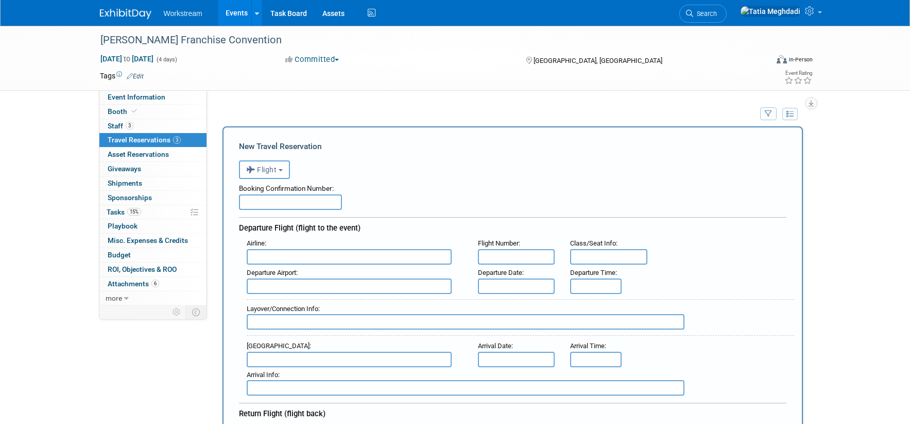
click at [266, 199] on input "text" at bounding box center [290, 201] width 103 height 15
type input "r"
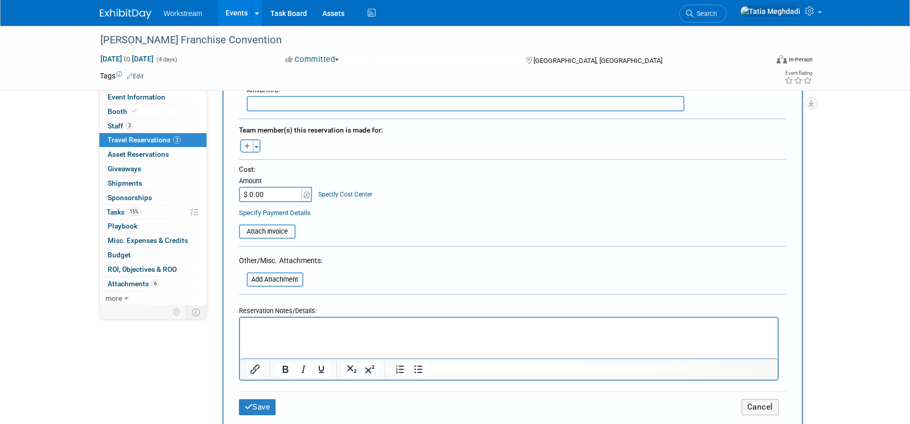
scroll to position [526, 0]
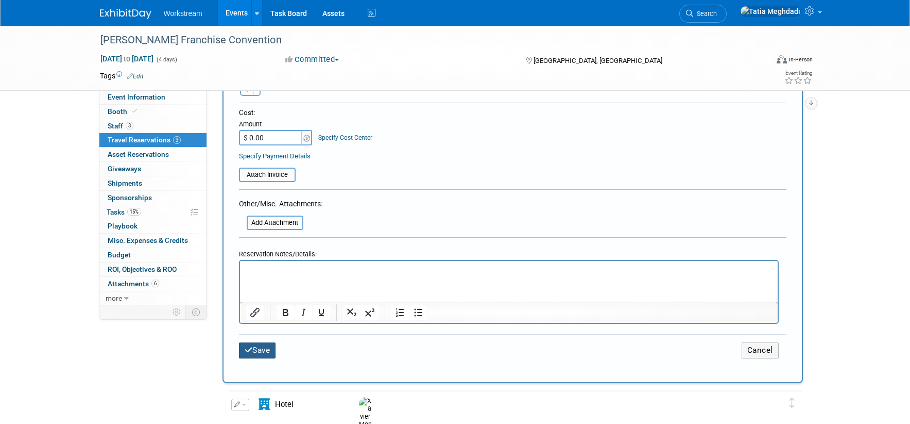
type input "REPS BOOK OWN"
click at [262, 350] on button "Save" at bounding box center [257, 350] width 37 height 16
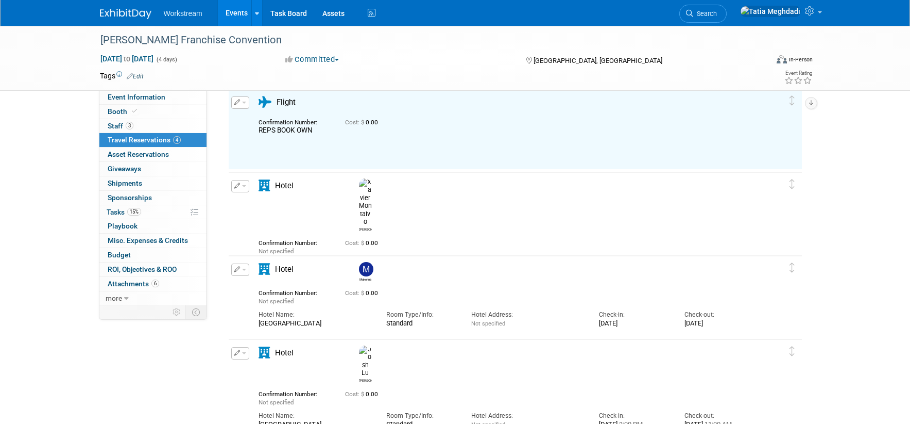
scroll to position [0, 0]
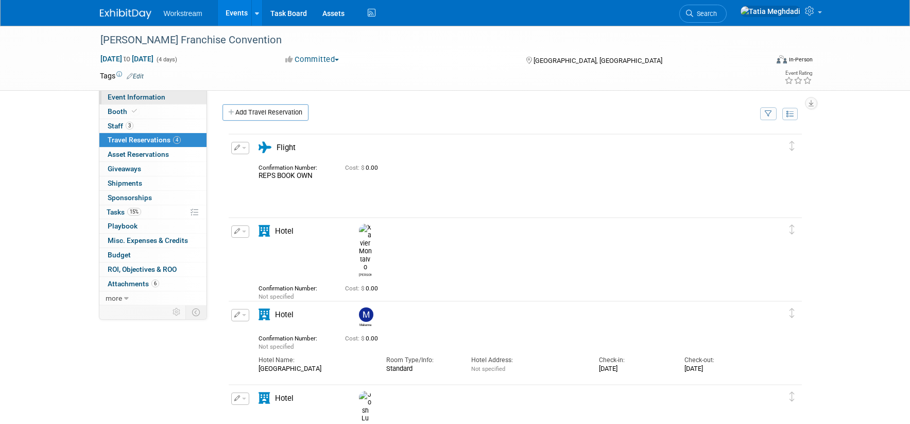
click at [128, 93] on span "Event Information" at bounding box center [137, 97] width 58 height 8
select select "Franchisor"
select select "Restaurant"
select select "TBD"
select select "Tatia Meghdadi"
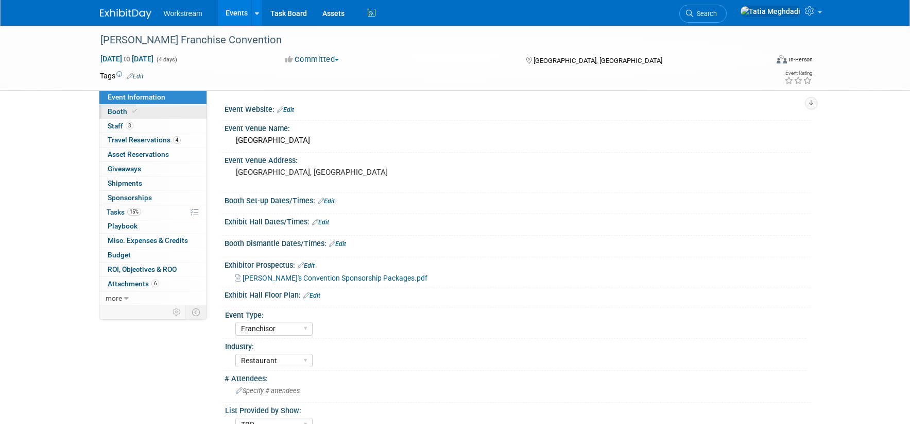
click at [124, 108] on span "Booth" at bounding box center [123, 111] width 31 height 8
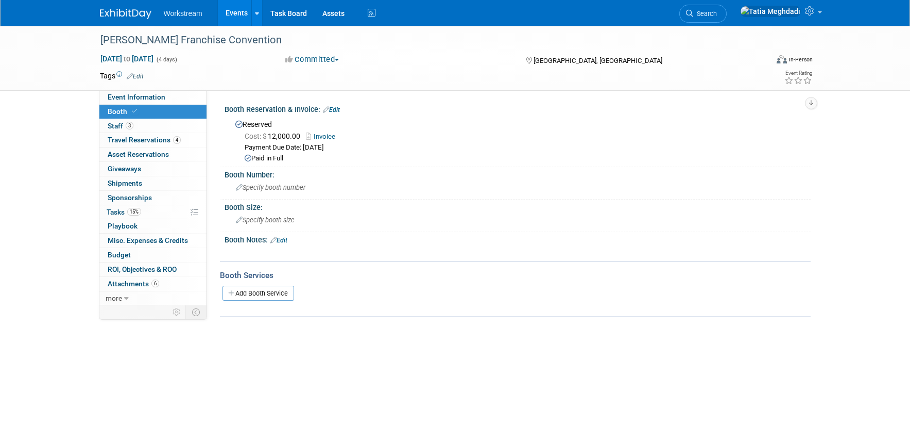
click at [322, 134] on link "Invoice" at bounding box center [323, 136] width 35 height 8
click at [136, 95] on span "Event Information" at bounding box center [137, 97] width 58 height 8
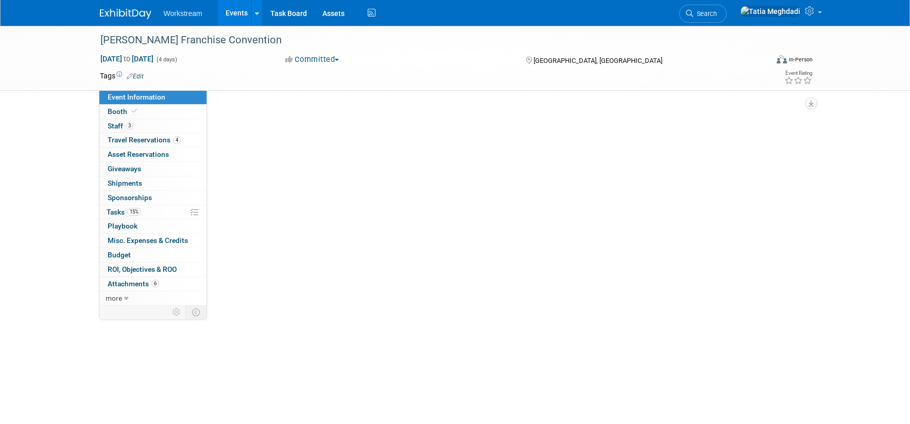
select select "Franchisor"
select select "Restaurant"
select select "TBD"
select select "Tatia Meghdadi"
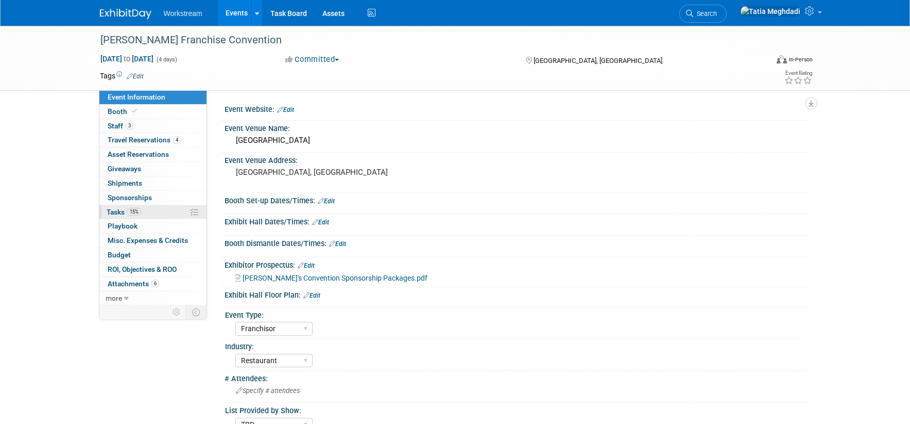
click at [119, 209] on span "Tasks 15%" at bounding box center [124, 212] width 35 height 8
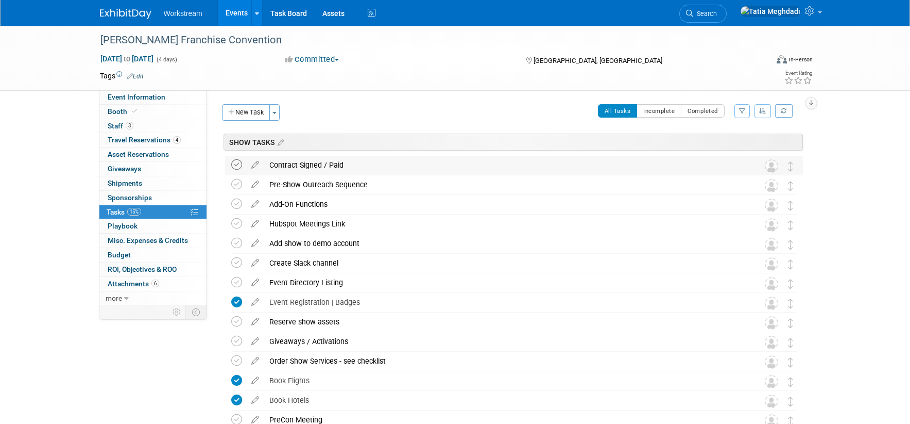
click at [236, 167] on icon at bounding box center [236, 164] width 11 height 11
click at [253, 203] on icon at bounding box center [255, 201] width 18 height 13
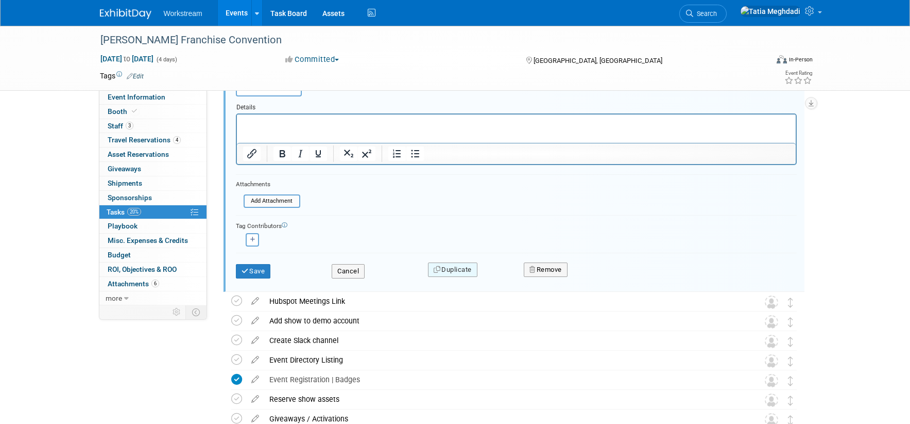
scroll to position [206, 0]
drag, startPoint x: 551, startPoint y: 269, endPoint x: 572, endPoint y: 261, distance: 23.0
click at [552, 268] on button "Remove" at bounding box center [546, 271] width 44 height 14
click at [599, 277] on link "Yes" at bounding box center [604, 279] width 30 height 16
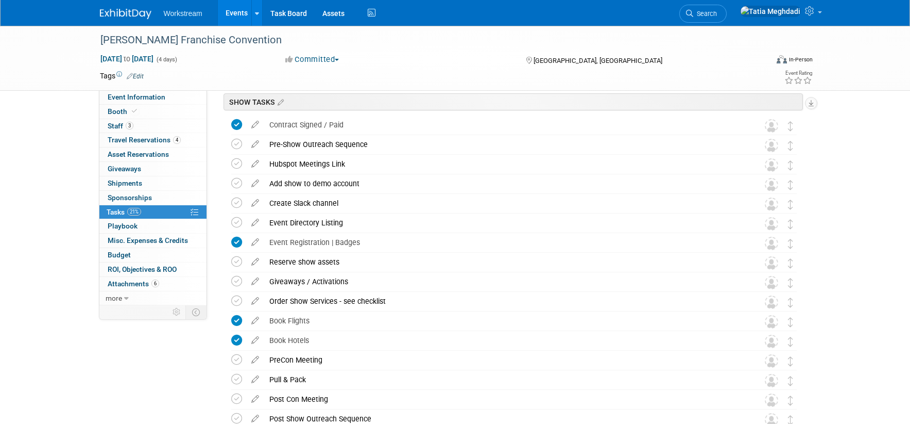
scroll to position [0, 0]
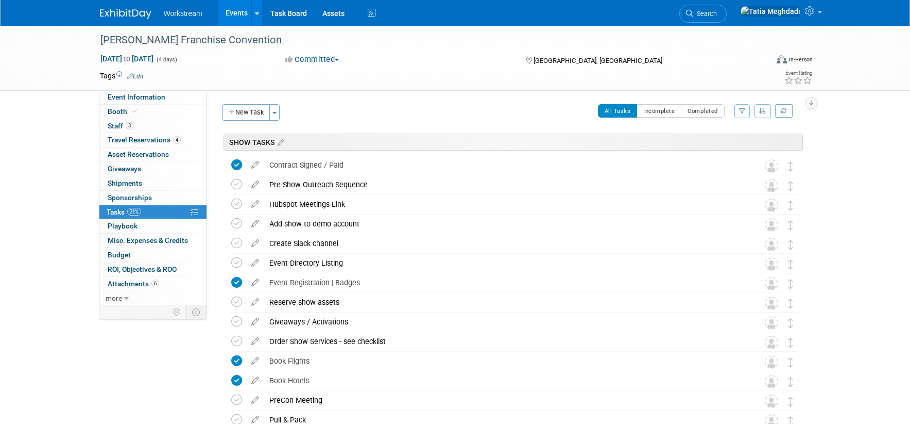
click at [243, 16] on link "Events" at bounding box center [237, 13] width 38 height 26
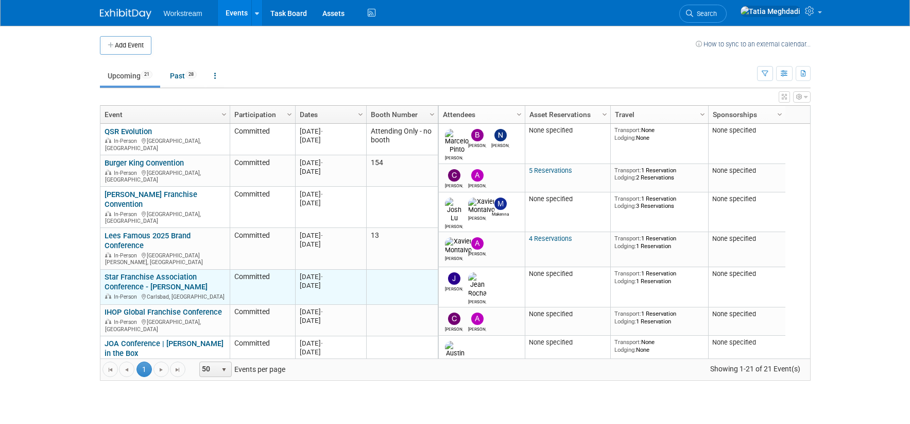
click at [147, 272] on link "Star Franchise Association Conference - [PERSON_NAME]" at bounding box center [156, 281] width 103 height 19
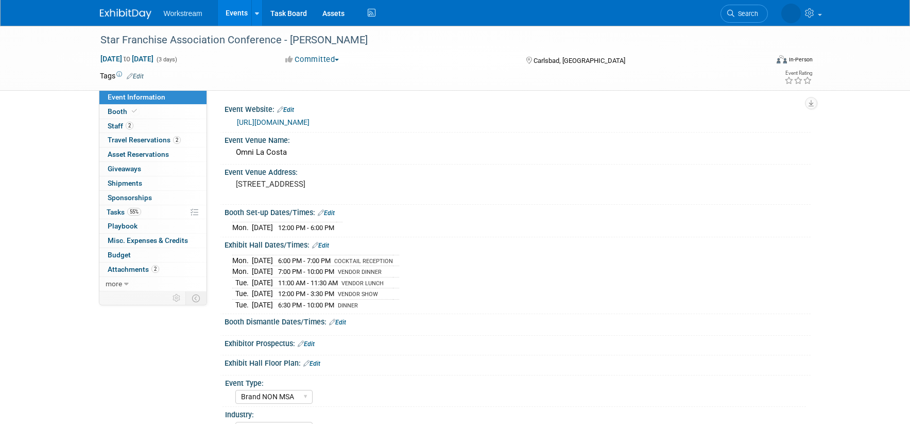
select select "Brand NON MSA"
select select "Restaurant"
select select "TBD"
select select "[PERSON_NAME]"
click at [238, 14] on link "Events" at bounding box center [237, 13] width 38 height 26
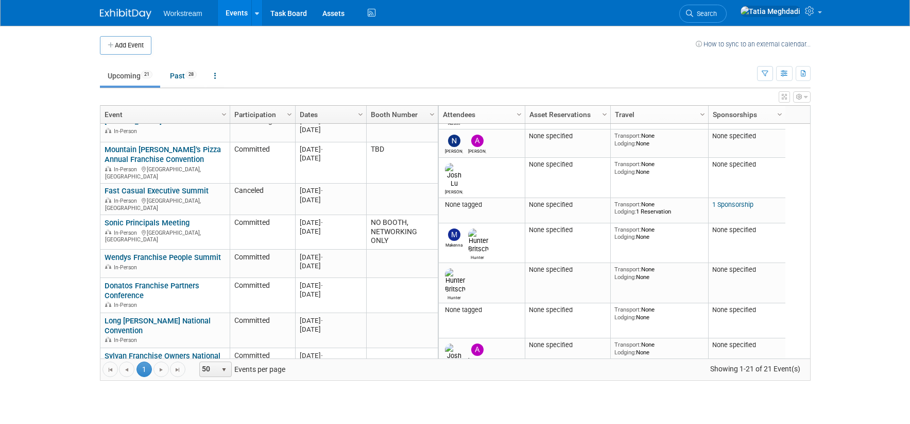
scroll to position [246, 0]
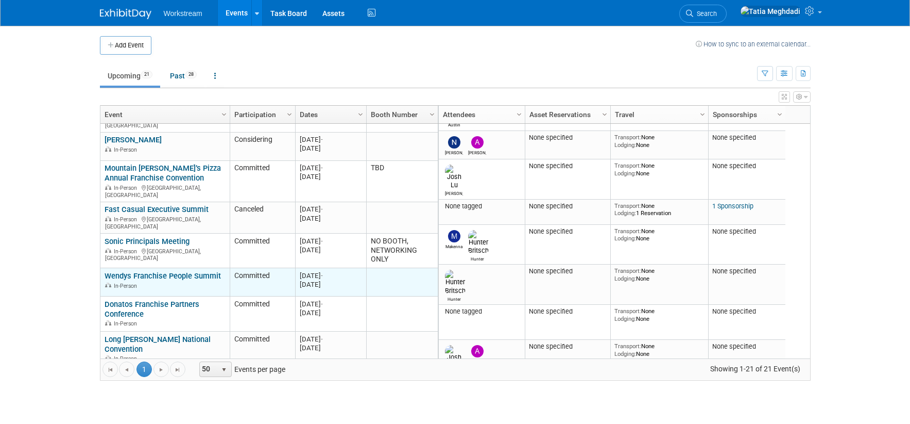
click at [170, 271] on link "Wendys Franchise People Summit" at bounding box center [163, 275] width 116 height 9
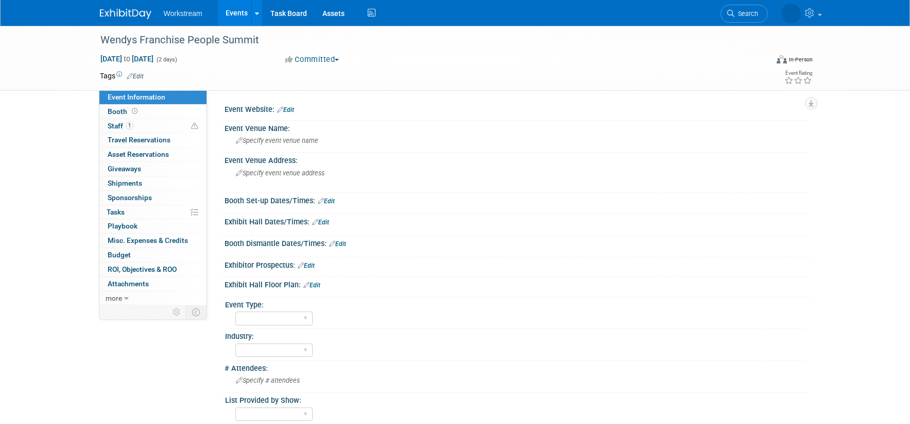
click at [289, 102] on div "Event Website: Edit" at bounding box center [518, 108] width 586 height 13
click at [291, 109] on link "Edit" at bounding box center [285, 109] width 17 height 7
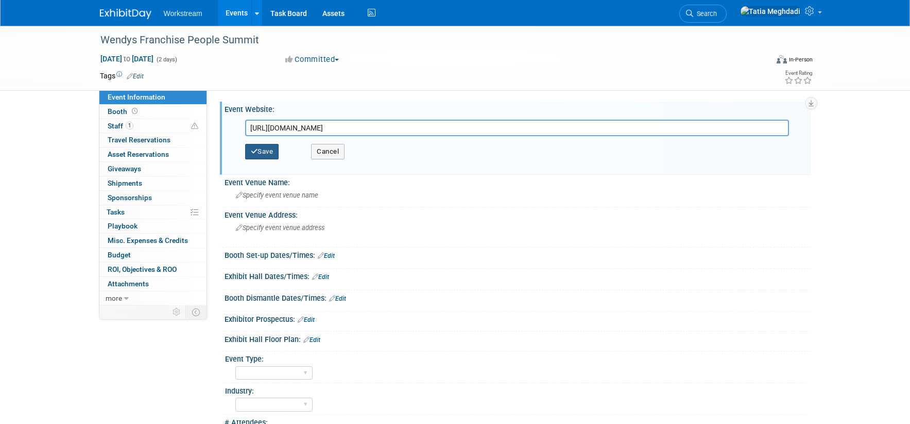
type input "[URL][DOMAIN_NAME]"
click at [272, 147] on button "Save" at bounding box center [262, 151] width 34 height 15
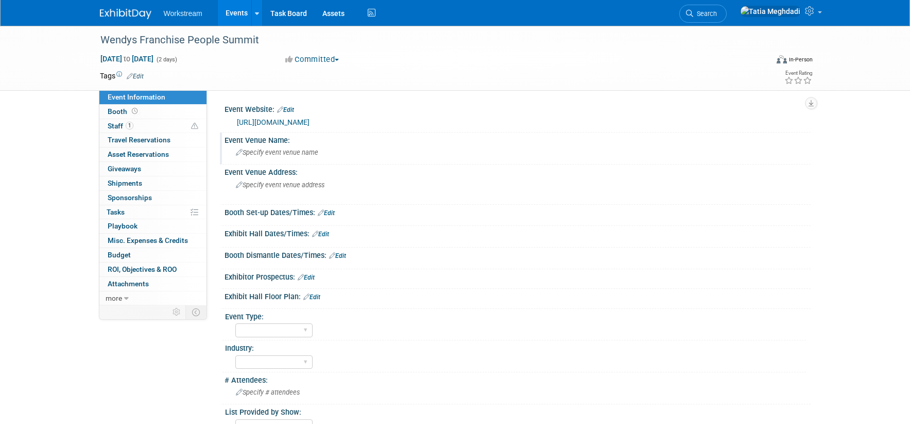
click at [283, 154] on span "Specify event venue name" at bounding box center [277, 152] width 82 height 8
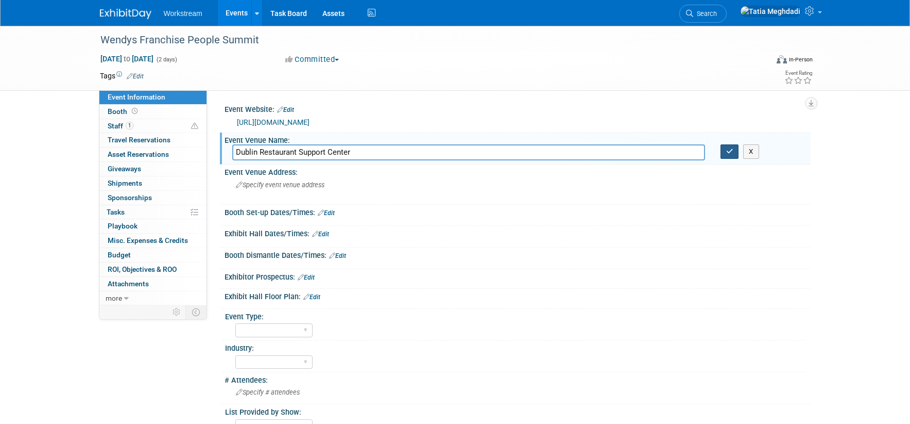
type input "Dublin Restaurant Support Center"
click at [734, 153] on button "button" at bounding box center [730, 151] width 19 height 14
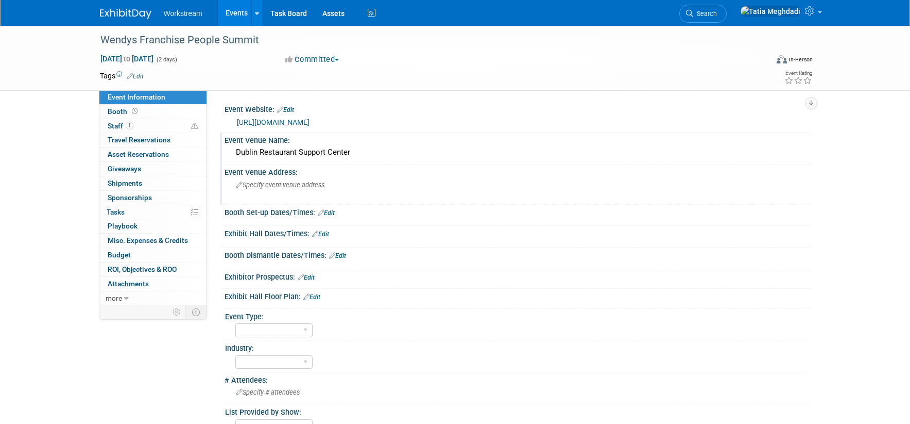
click at [267, 185] on span "Specify event venue address" at bounding box center [280, 185] width 89 height 8
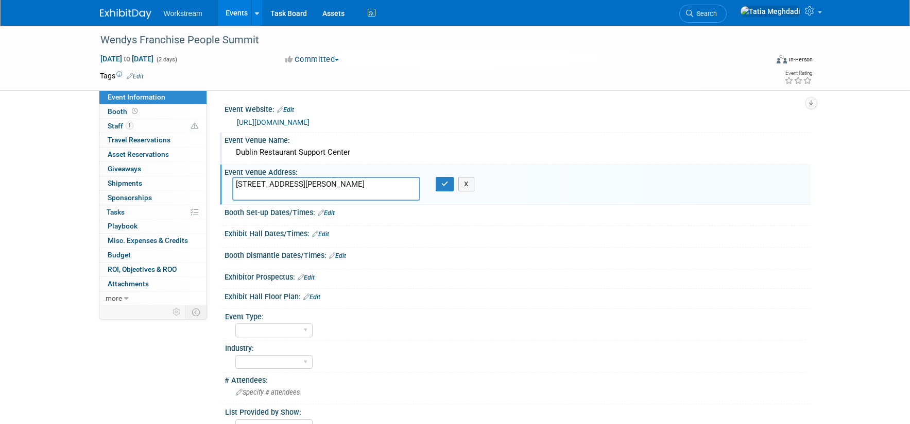
click at [312, 184] on textarea "[STREET_ADDRESS][PERSON_NAME]" at bounding box center [326, 189] width 188 height 24
type textarea "1 Dave Thomas Blvd., Dublin, OH 43017"
click at [444, 184] on icon "button" at bounding box center [445, 183] width 7 height 7
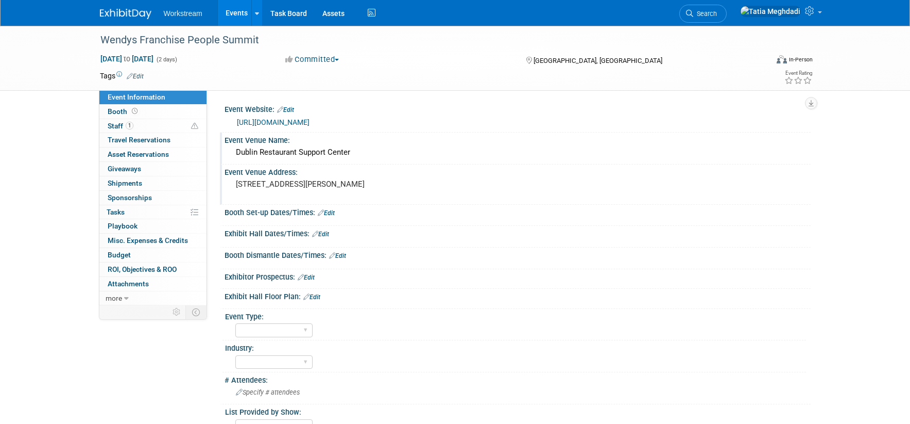
click at [331, 214] on link "Edit" at bounding box center [326, 212] width 17 height 7
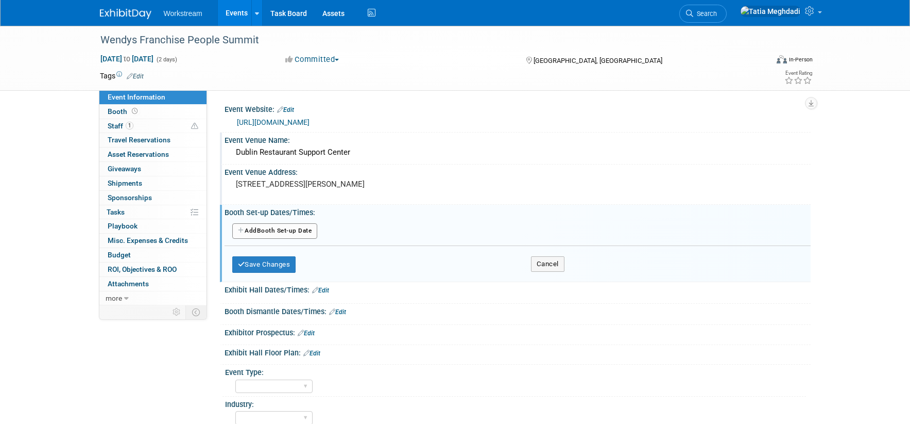
click at [262, 228] on button "Add Another Booth Set-up Date" at bounding box center [275, 230] width 86 height 15
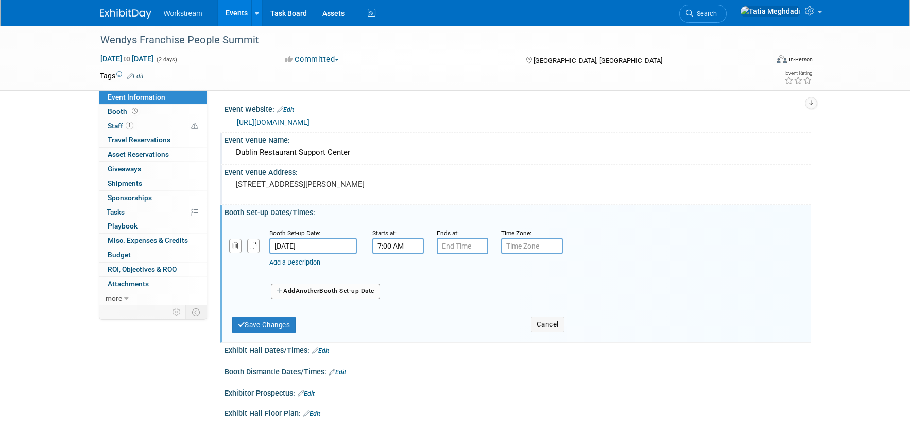
click at [390, 244] on input "7:00 AM" at bounding box center [399, 246] width 52 height 16
click at [395, 269] on span at bounding box center [396, 271] width 18 height 18
type input "8:00 AM"
drag, startPoint x: 472, startPoint y: 337, endPoint x: 475, endPoint y: 309, distance: 27.9
click at [473, 335] on span at bounding box center [473, 339] width 70 height 18
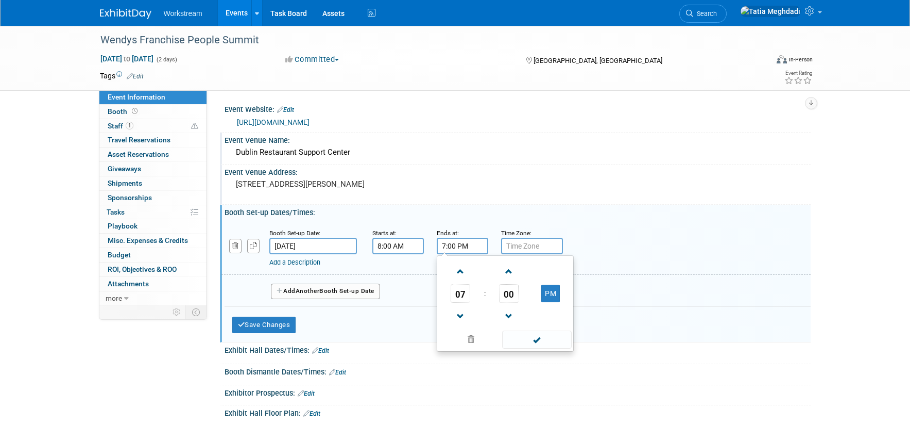
click at [465, 248] on input "7:00 PM" at bounding box center [463, 246] width 52 height 16
click at [460, 269] on span at bounding box center [461, 271] width 18 height 18
click at [551, 290] on button "PM" at bounding box center [551, 293] width 19 height 18
type input "9:00 AM"
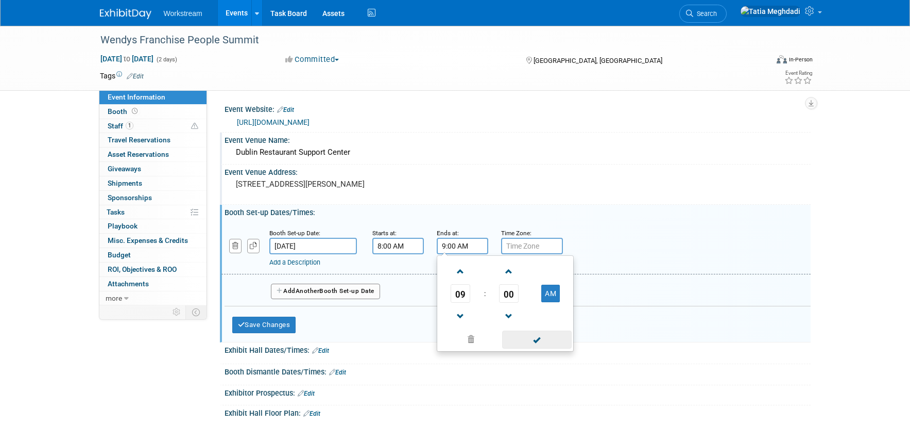
click at [535, 339] on span at bounding box center [537, 339] width 70 height 18
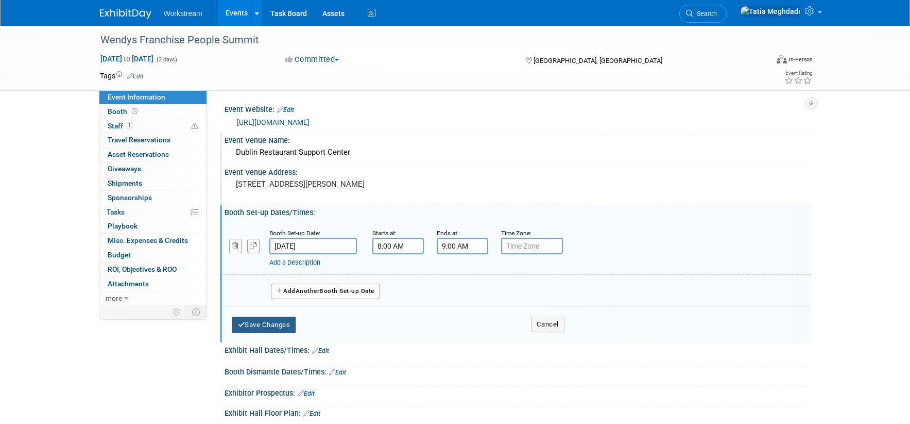
click at [246, 325] on button "Save Changes" at bounding box center [264, 324] width 64 height 16
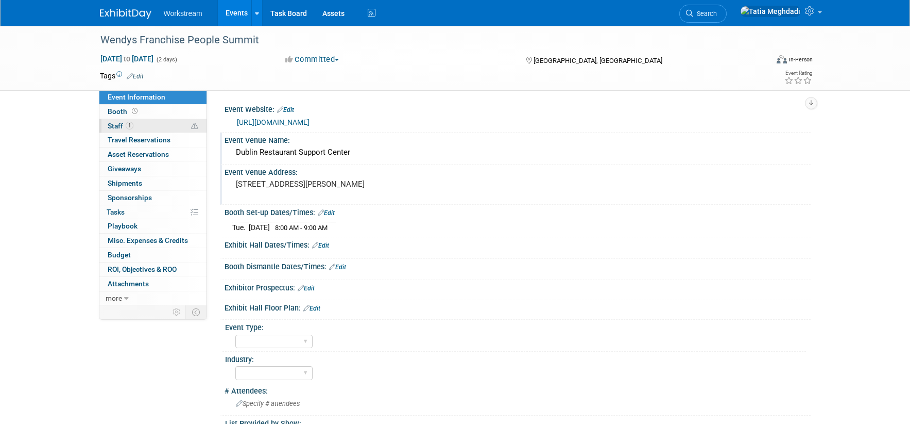
click at [112, 129] on span "Staff 1" at bounding box center [121, 126] width 26 height 8
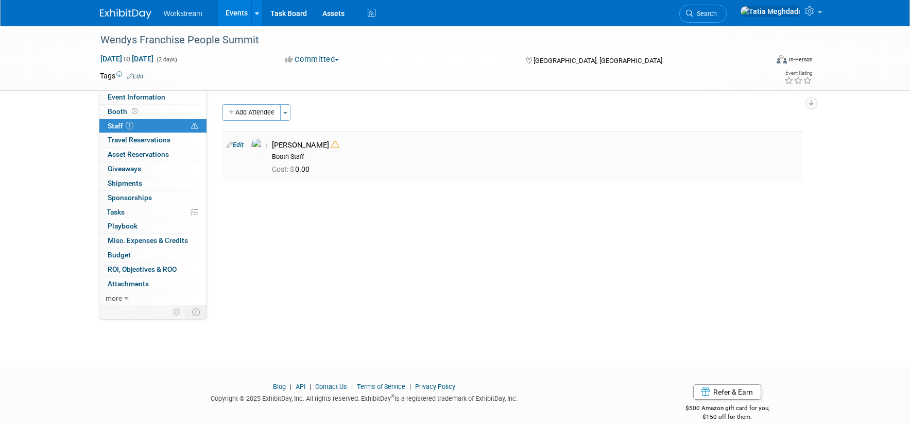
click at [331, 145] on icon at bounding box center [335, 145] width 8 height 8
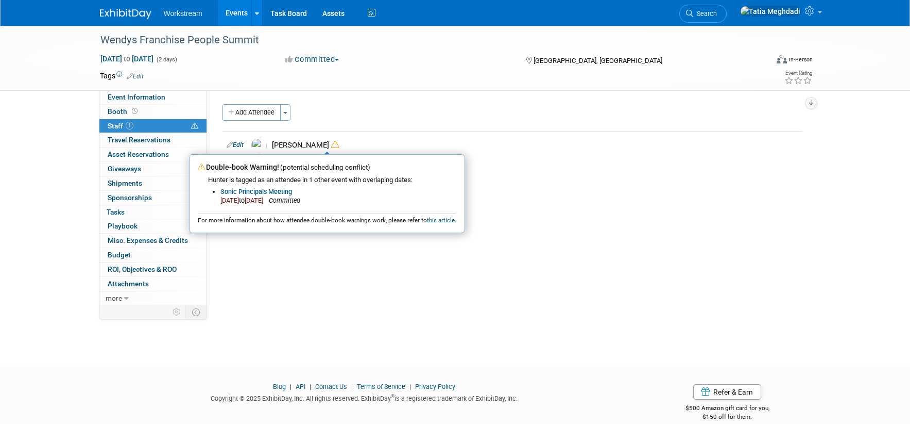
click at [395, 130] on div "Add Attendee Toggle Dropdown Quick -Tag Attendees Apply X (me) select all cance…" at bounding box center [513, 142] width 581 height 77
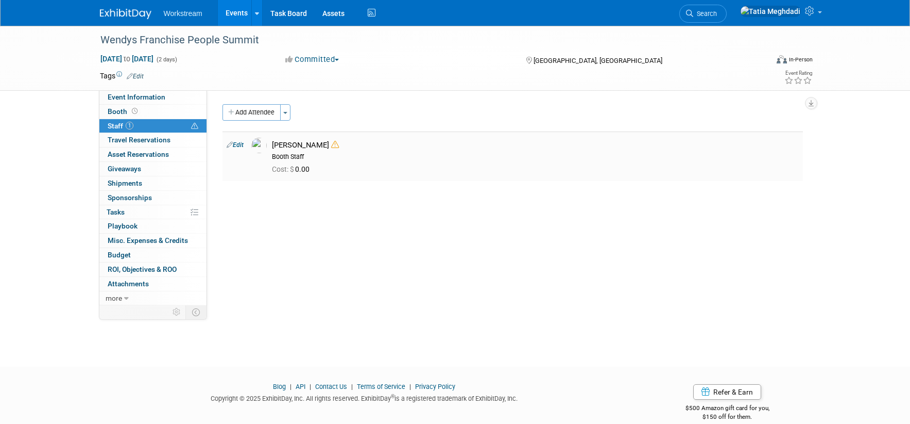
click at [291, 145] on div "Hunter Britsch" at bounding box center [535, 145] width 527 height 10
click at [291, 146] on div "Hunter Britsch" at bounding box center [535, 145] width 527 height 10
click at [258, 146] on img at bounding box center [258, 145] width 15 height 15
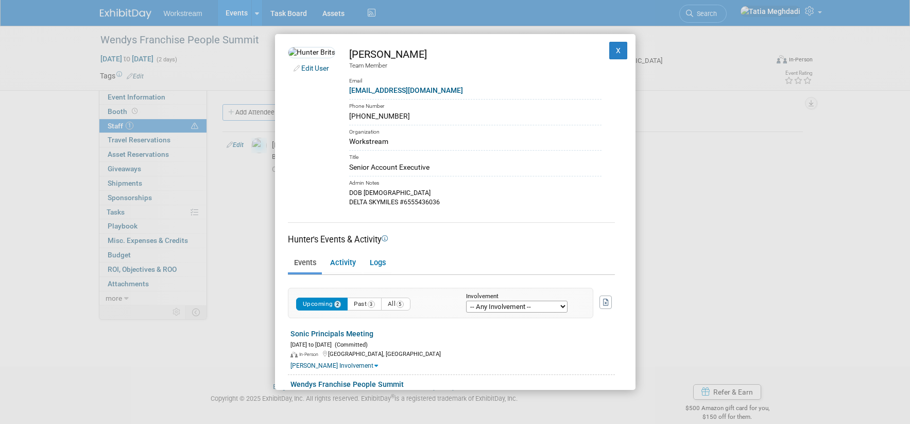
drag, startPoint x: 352, startPoint y: 115, endPoint x: 407, endPoint y: 118, distance: 54.7
click at [407, 118] on td "Hunter Britsch Team Member Email hunter@workstream.is Phone Number 801-602-5688…" at bounding box center [468, 127] width 266 height 160
copy div "801-602-5688"
click at [614, 48] on button "X" at bounding box center [619, 51] width 19 height 18
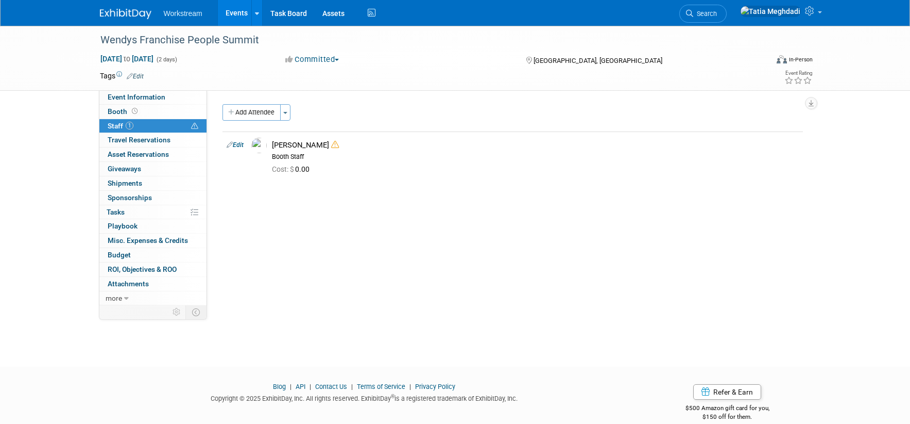
click at [115, 125] on span "Staff 1" at bounding box center [121, 126] width 26 height 8
click at [289, 143] on div "Hunter Britsch" at bounding box center [535, 145] width 527 height 10
click at [243, 147] on link "Edit" at bounding box center [235, 144] width 17 height 7
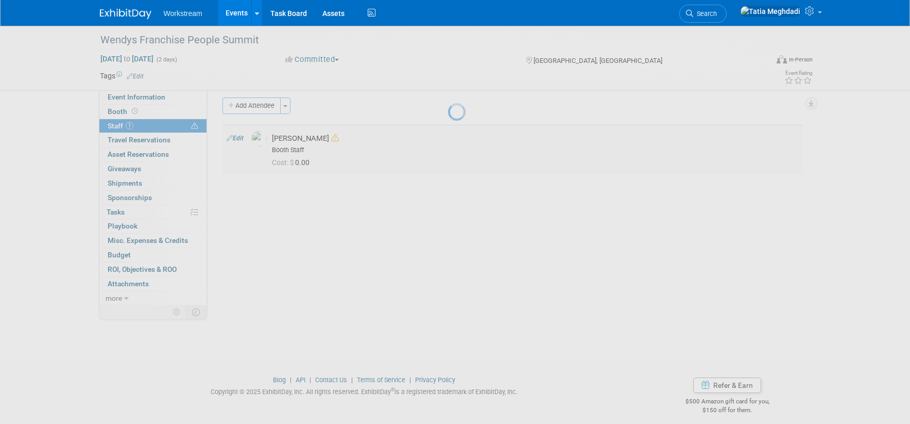
select select "addddf4a-587a-4a84-a687-f6cd26a5e1f5"
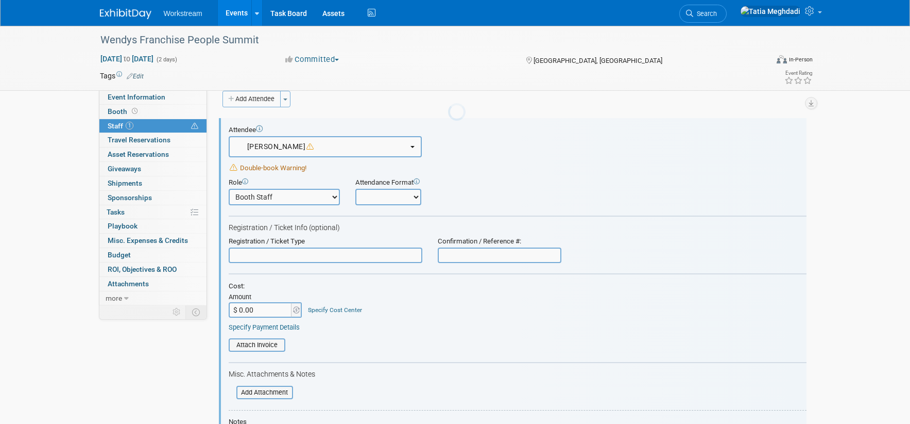
scroll to position [14, 0]
click at [293, 198] on select "Booth Staff Demonstrator Host Planner Presenter Sales Representative Set-up/Dis…" at bounding box center [284, 196] width 111 height 16
click at [386, 199] on select "Onsite Remote" at bounding box center [389, 196] width 66 height 16
select select "1"
click at [356, 188] on select "Onsite Remote" at bounding box center [389, 196] width 66 height 16
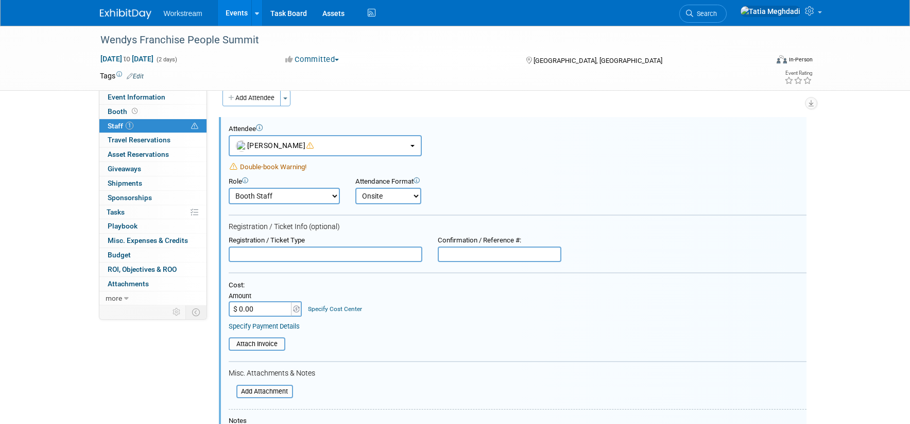
click at [278, 253] on input "text" at bounding box center [326, 253] width 194 height 15
type input "Supplier/Vendor"
click at [467, 255] on input "text" at bounding box center [500, 253] width 124 height 15
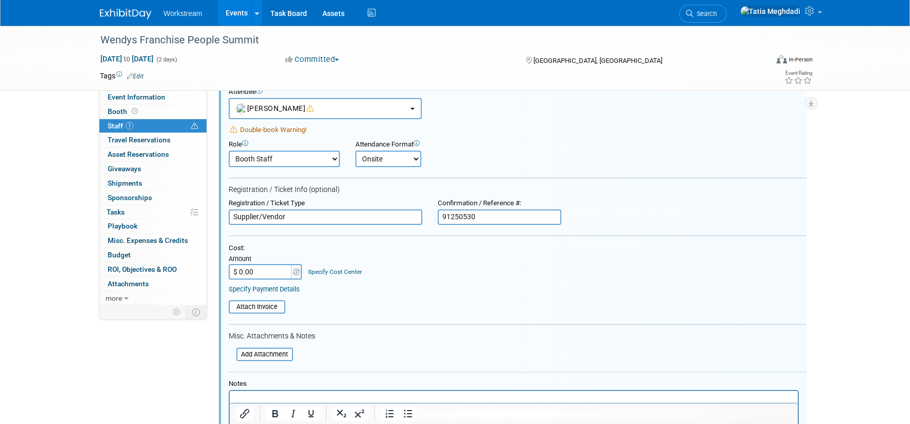
scroll to position [56, 0]
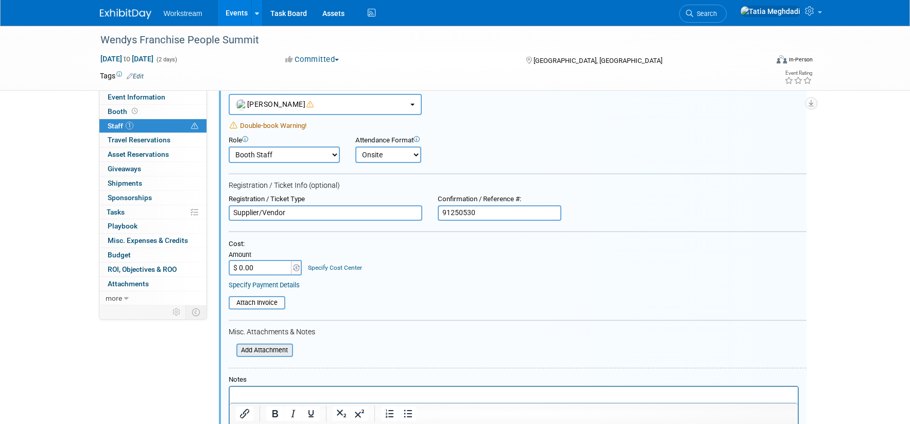
type input "91250530"
click at [270, 347] on input "file" at bounding box center [231, 349] width 123 height 11
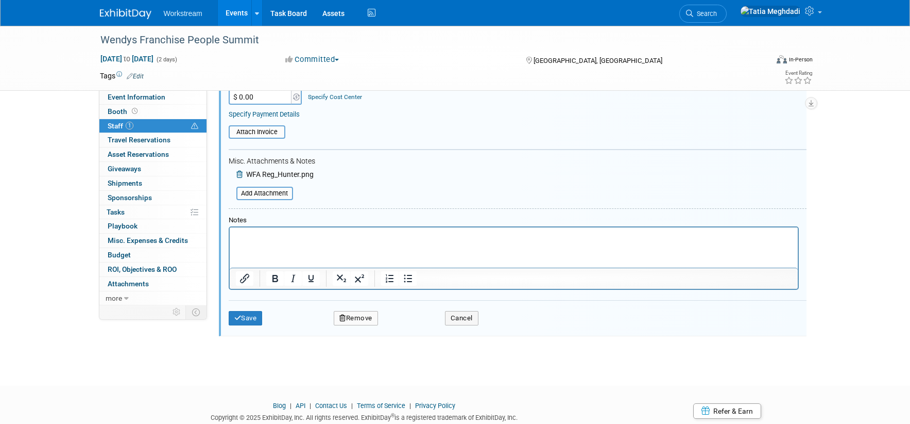
scroll to position [229, 0]
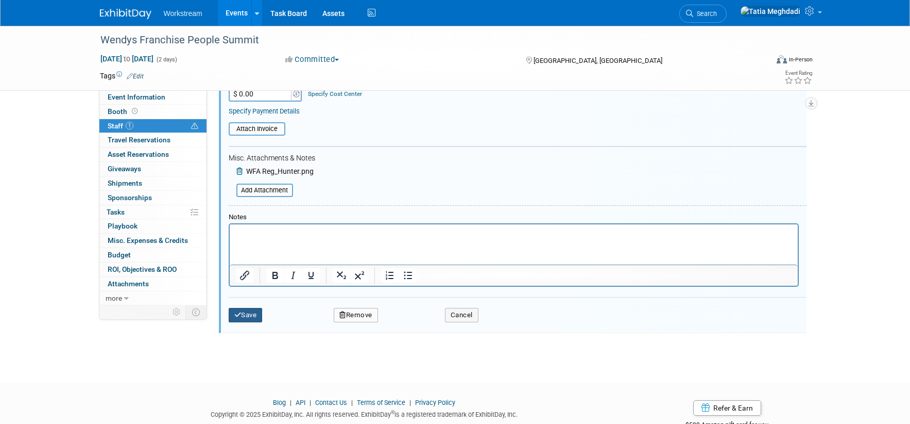
click at [243, 314] on button "Save" at bounding box center [246, 315] width 34 height 14
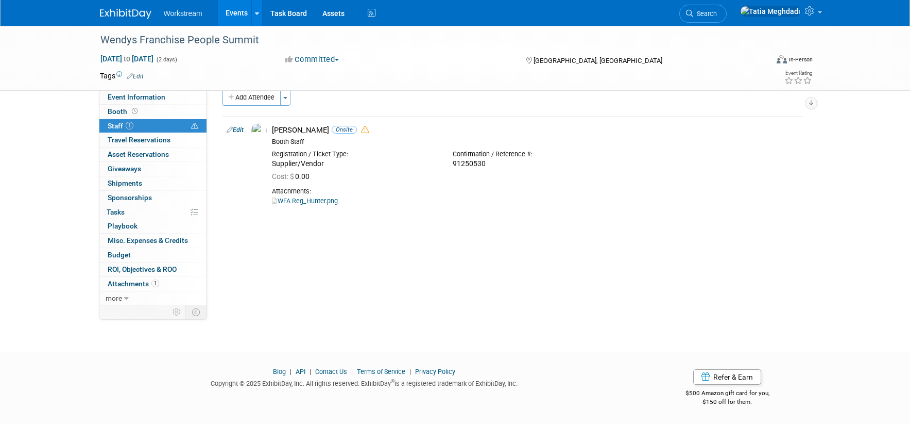
scroll to position [0, 0]
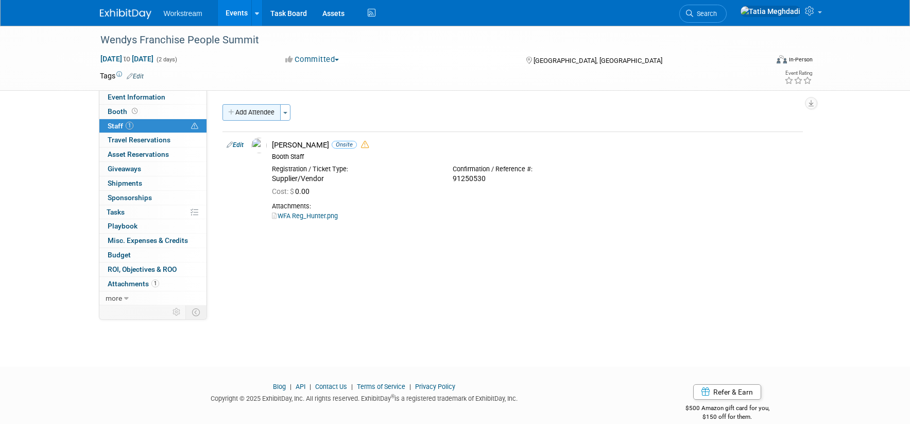
click at [249, 112] on button "Add Attendee" at bounding box center [252, 112] width 58 height 16
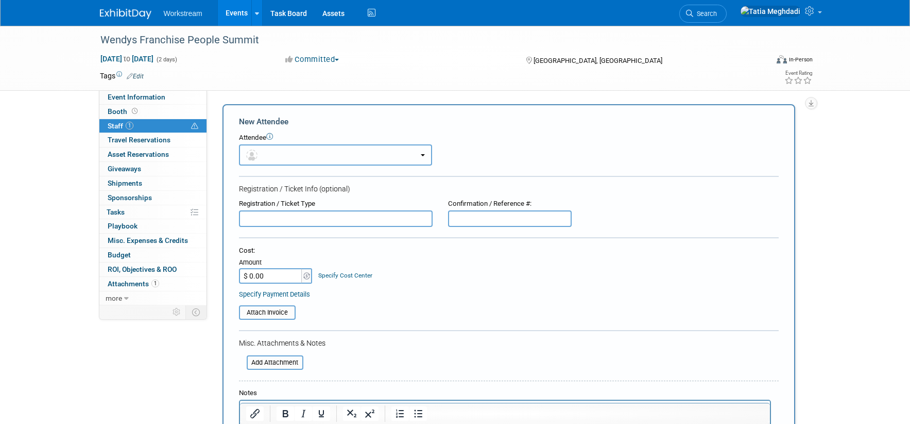
click at [281, 152] on button "button" at bounding box center [335, 154] width 193 height 21
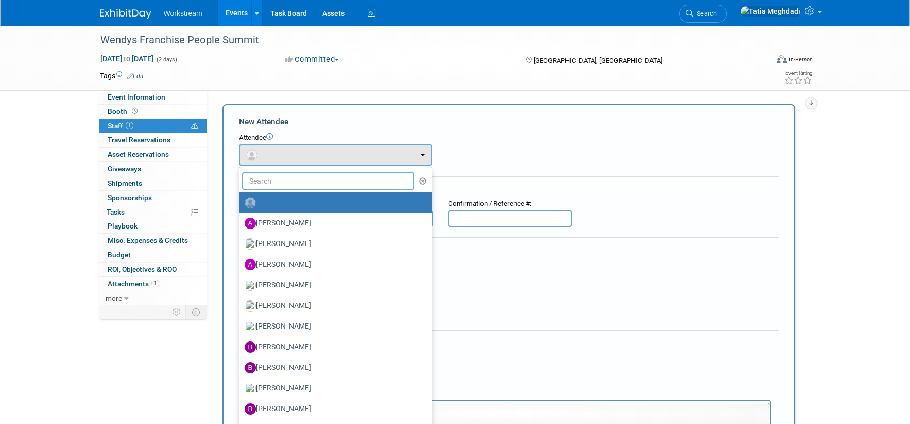
click at [283, 177] on input "text" at bounding box center [328, 181] width 173 height 18
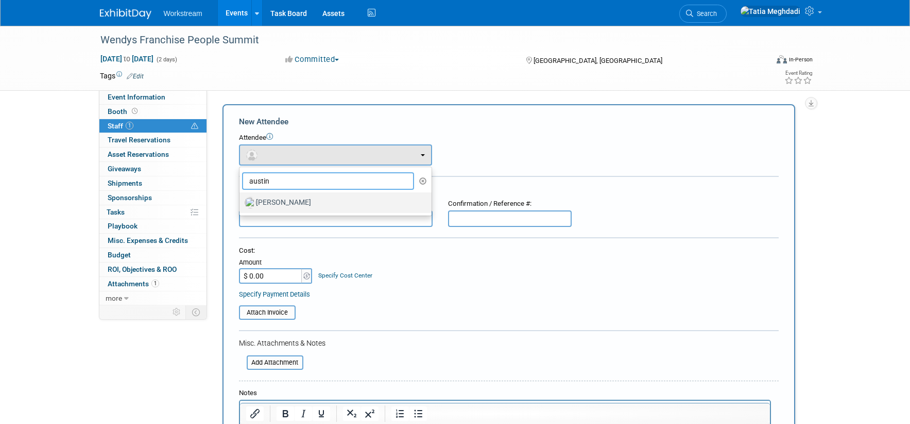
type input "austin"
click at [283, 204] on label "Austin Truong" at bounding box center [333, 202] width 177 height 16
click at [241, 204] on input "Austin Truong" at bounding box center [237, 200] width 7 height 7
select select "dcc339f4-839e-4d75-9b5a-73eaf33c0782"
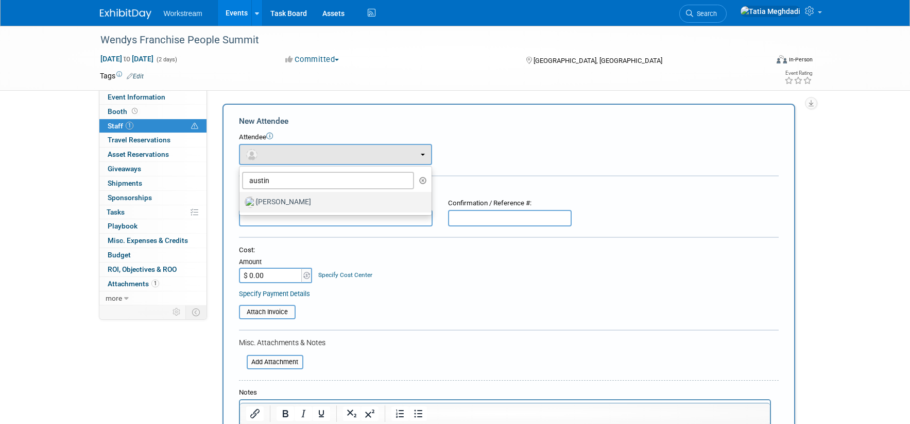
select select "100"
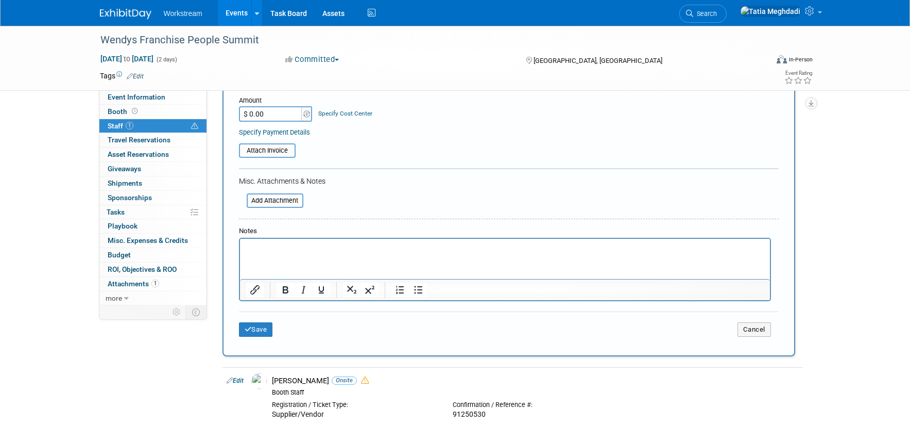
scroll to position [198, 0]
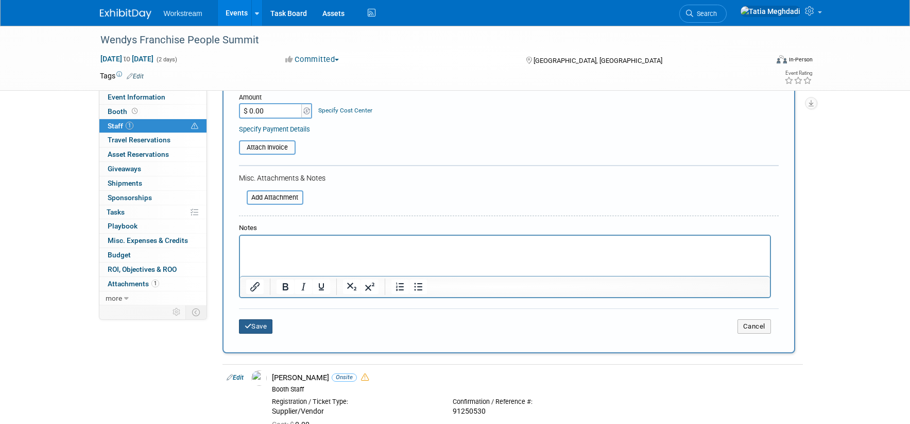
click at [259, 325] on button "Save" at bounding box center [256, 326] width 34 height 14
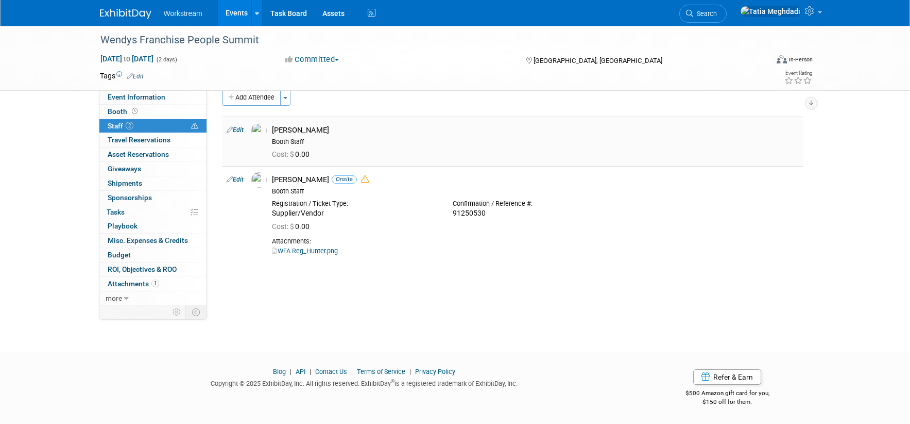
click at [242, 130] on link "Edit" at bounding box center [235, 129] width 17 height 7
select select "dcc339f4-839e-4d75-9b5a-73eaf33c0782"
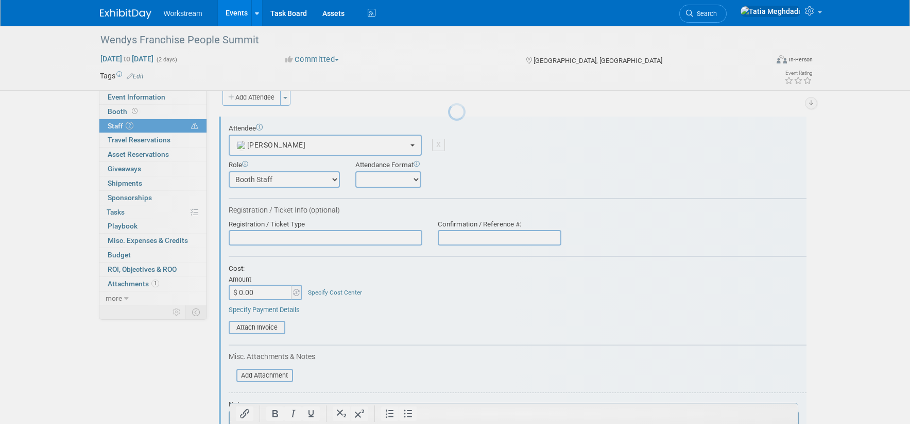
scroll to position [14, 0]
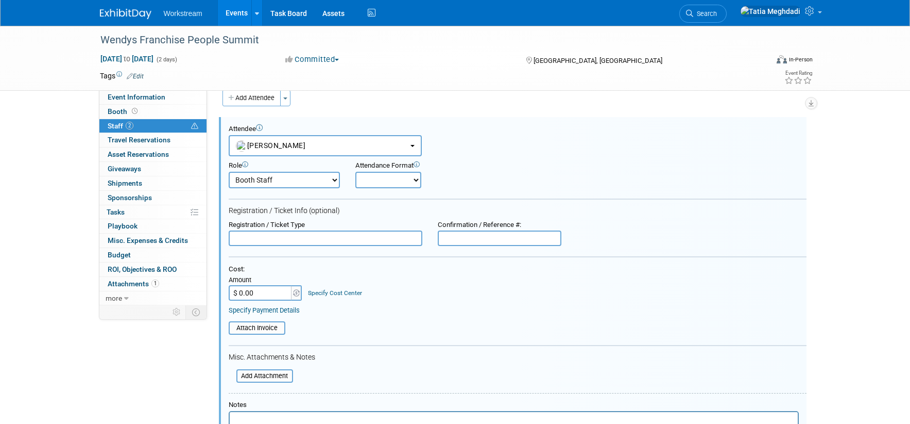
click at [338, 111] on div "Add Attendee Toggle Dropdown Quick -Tag Attendees Apply X (me) select all cancel" at bounding box center [513, 347] width 581 height 514
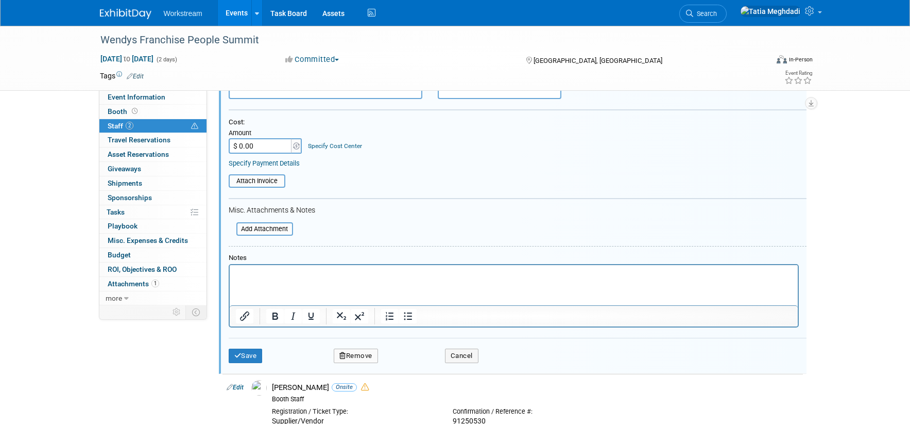
scroll to position [162, 0]
click at [463, 350] on button "Cancel" at bounding box center [461, 354] width 33 height 14
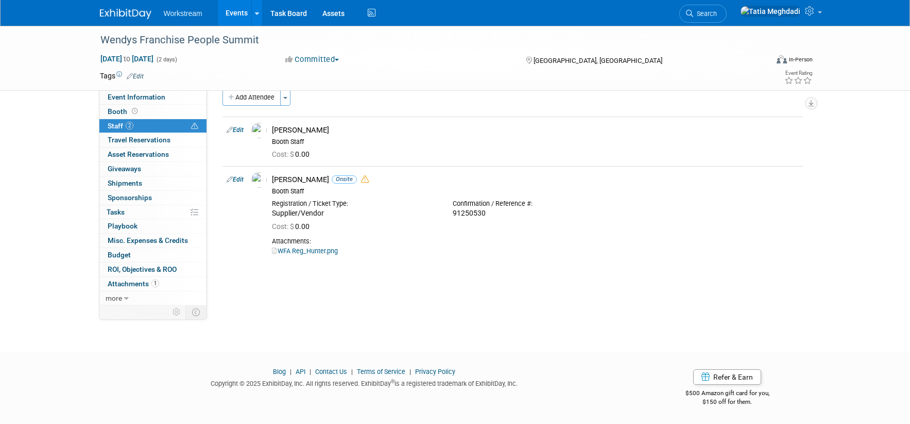
scroll to position [0, 0]
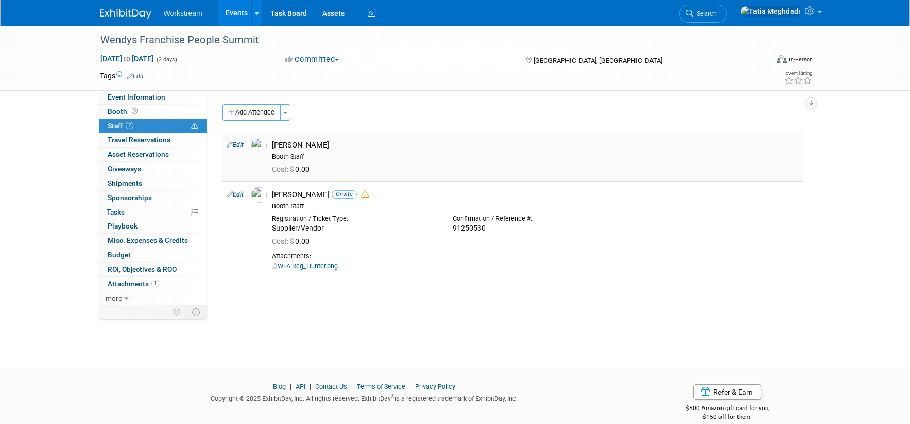
click at [263, 144] on img at bounding box center [258, 145] width 15 height 15
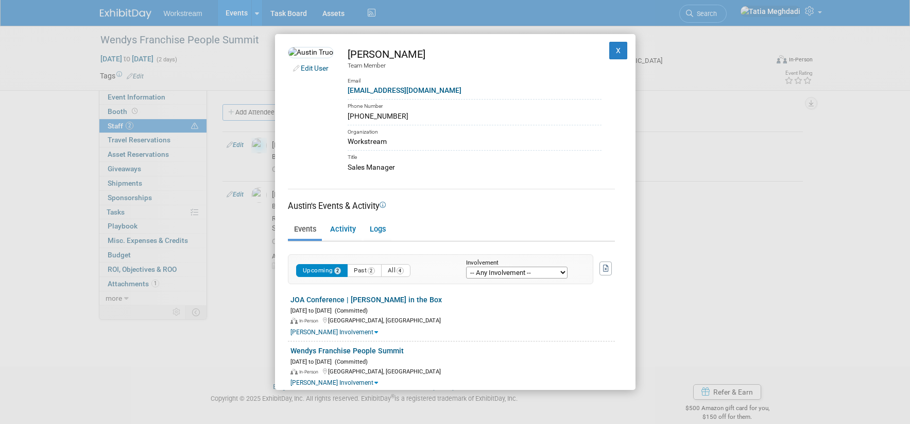
drag, startPoint x: 405, startPoint y: 117, endPoint x: 359, endPoint y: 117, distance: 46.4
click at [359, 117] on div "801-712-5646" at bounding box center [475, 116] width 254 height 11
copy div "801-712-5646"
click at [252, 242] on div "Edit User Austin Truong Team Member Email austintruong@workstream.is Phone Numb…" at bounding box center [455, 212] width 910 height 424
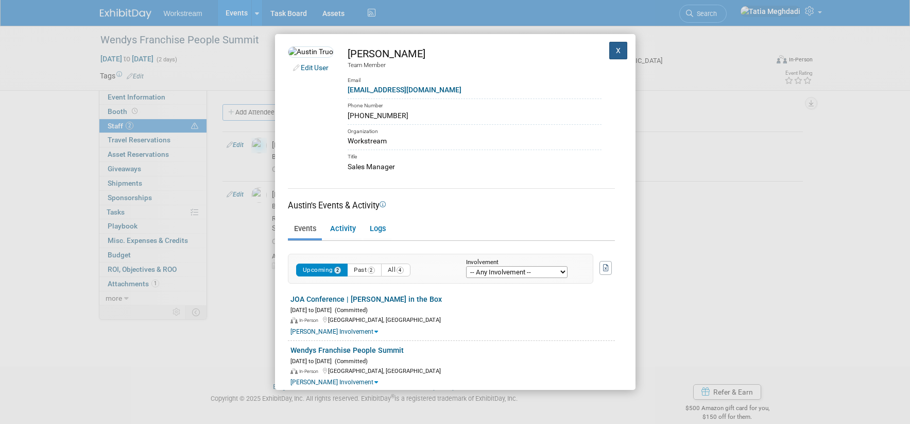
click at [620, 45] on button "X" at bounding box center [619, 51] width 19 height 18
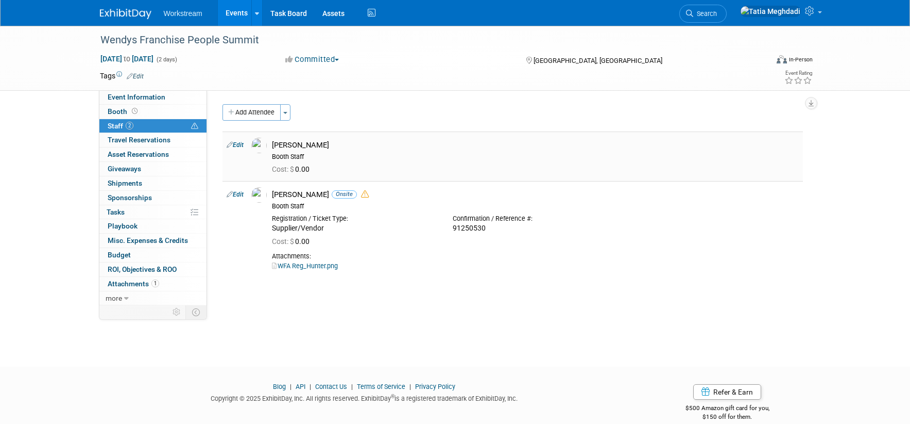
click at [365, 166] on div "Cost: $ 0.00" at bounding box center [535, 169] width 527 height 9
click at [281, 143] on div "Austin Truong" at bounding box center [535, 145] width 527 height 10
click at [237, 147] on link "Edit" at bounding box center [235, 144] width 17 height 7
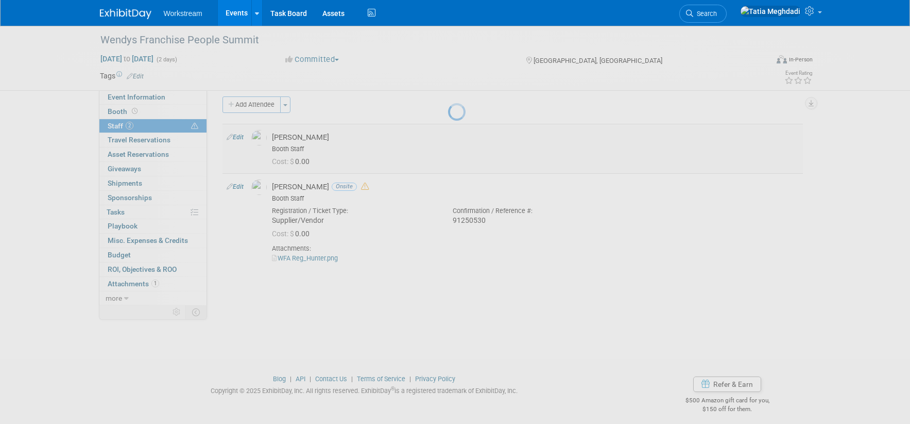
select select "dcc339f4-839e-4d75-9b5a-73eaf33c0782"
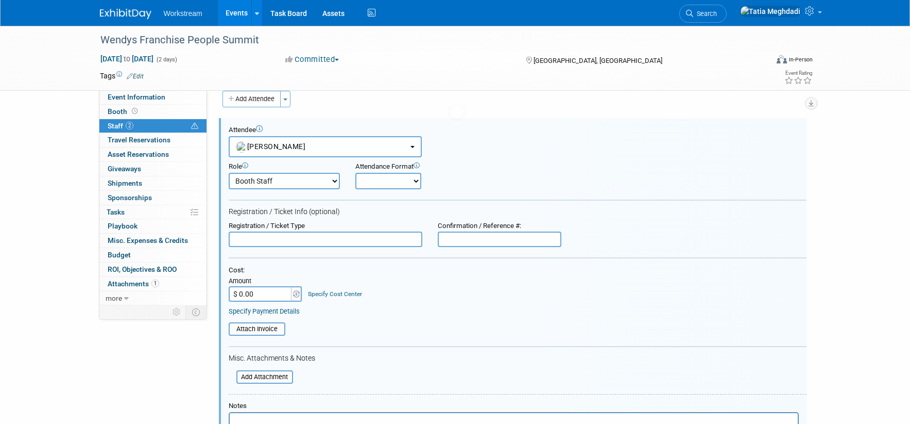
scroll to position [14, 0]
click at [268, 376] on input "file" at bounding box center [231, 375] width 123 height 11
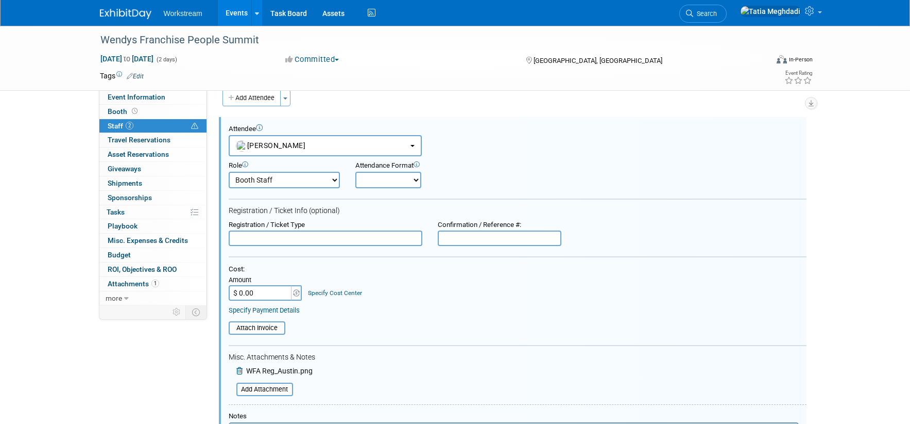
click at [469, 240] on input "text" at bounding box center [500, 237] width 124 height 15
type input "0"
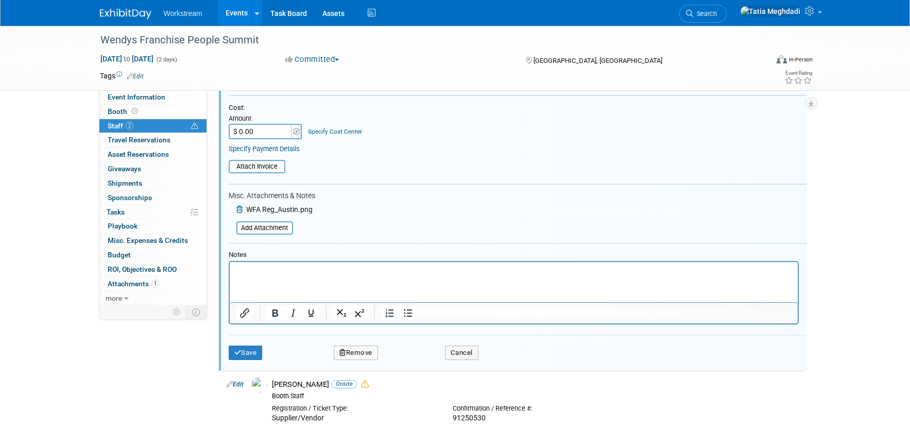
scroll to position [190, 0]
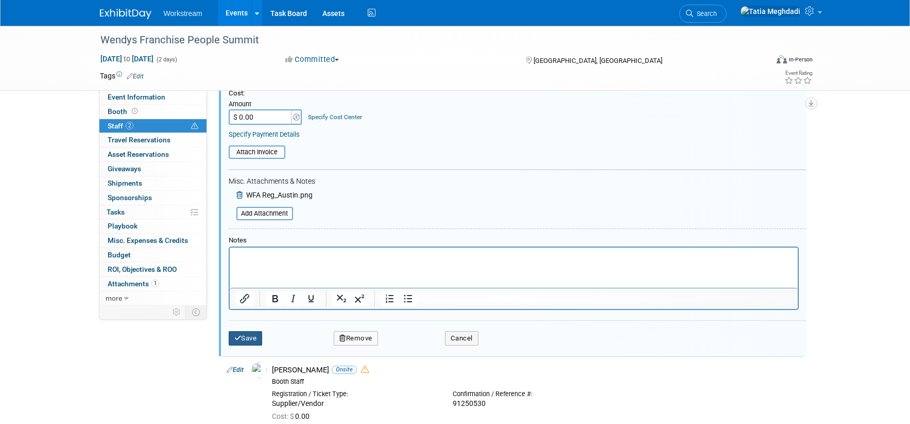
type input "91250623"
click at [236, 339] on icon "submit" at bounding box center [237, 337] width 7 height 7
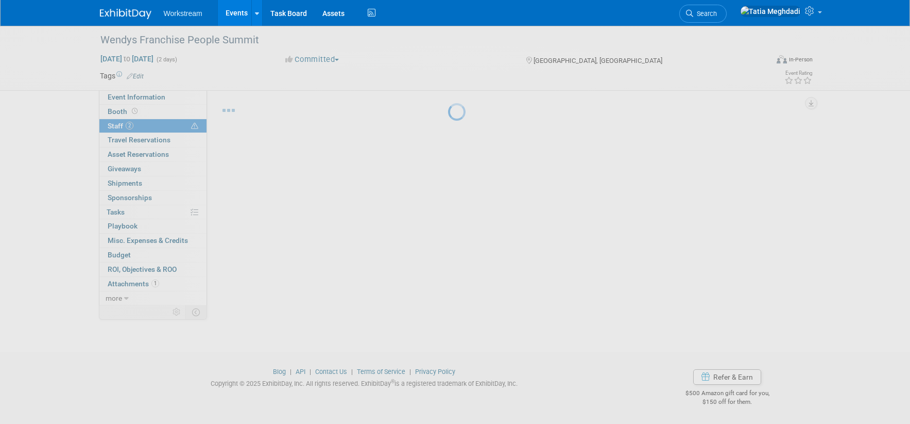
scroll to position [19, 0]
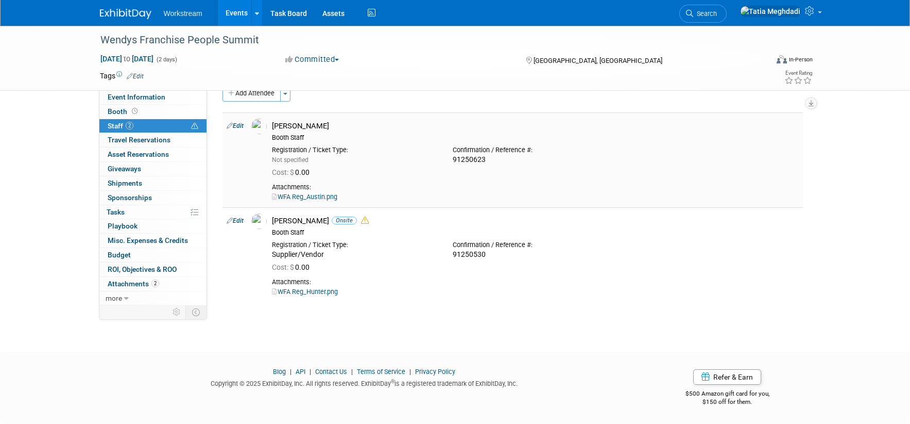
click at [374, 157] on div "Not specified" at bounding box center [354, 159] width 165 height 9
click at [239, 122] on link "Edit" at bounding box center [235, 125] width 17 height 7
select select "dcc339f4-839e-4d75-9b5a-73eaf33c0782"
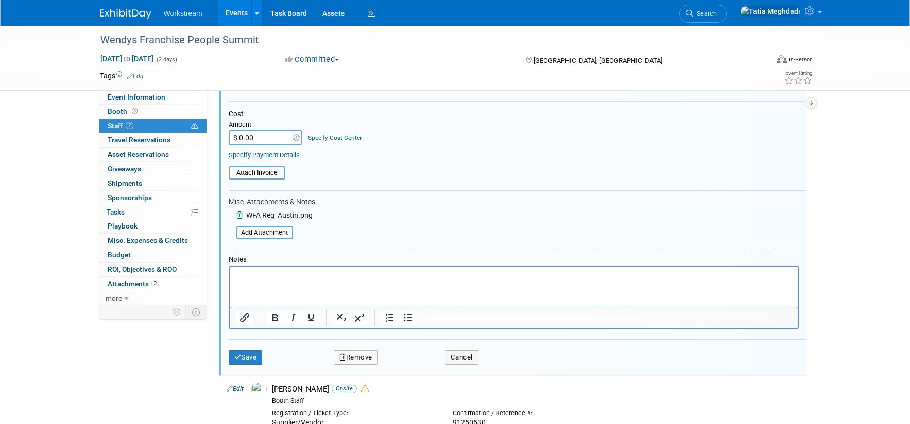
scroll to position [167, 0]
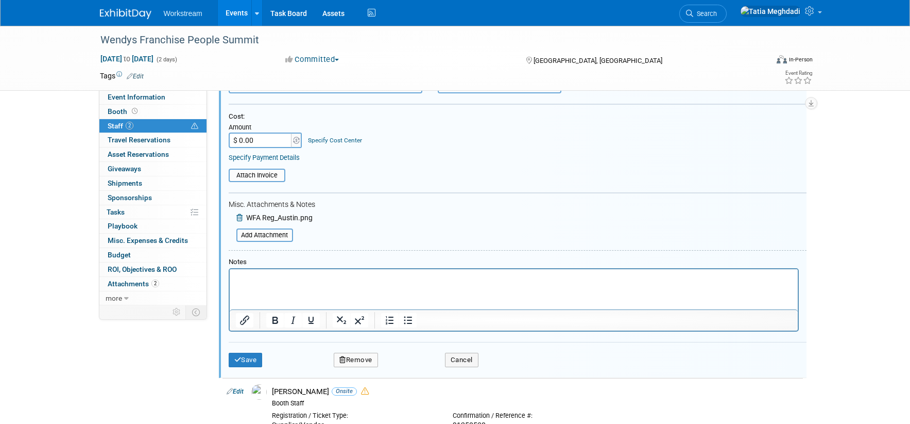
click at [257, 279] on p "Rich Text Area. Press ALT-0 for help." at bounding box center [513, 278] width 556 height 10
click at [235, 352] on div "Save Remove Cancel" at bounding box center [518, 358] width 578 height 33
click at [236, 360] on icon "submit" at bounding box center [237, 359] width 7 height 7
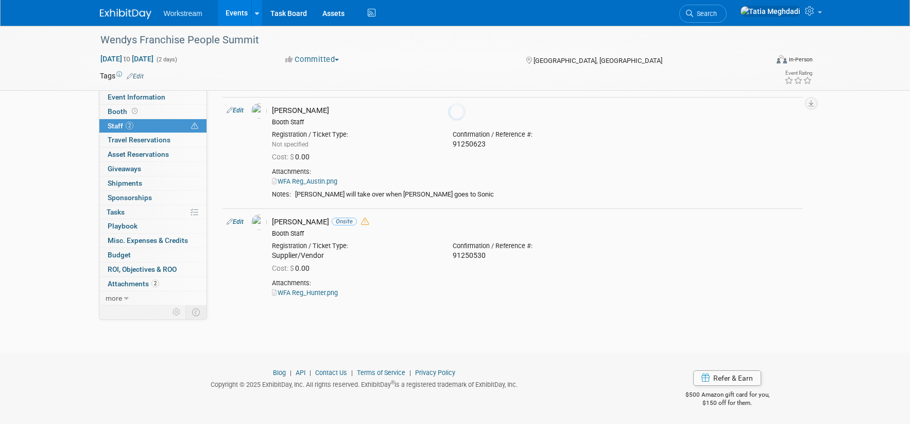
scroll to position [36, 0]
click at [127, 98] on span "Event Information" at bounding box center [137, 97] width 58 height 8
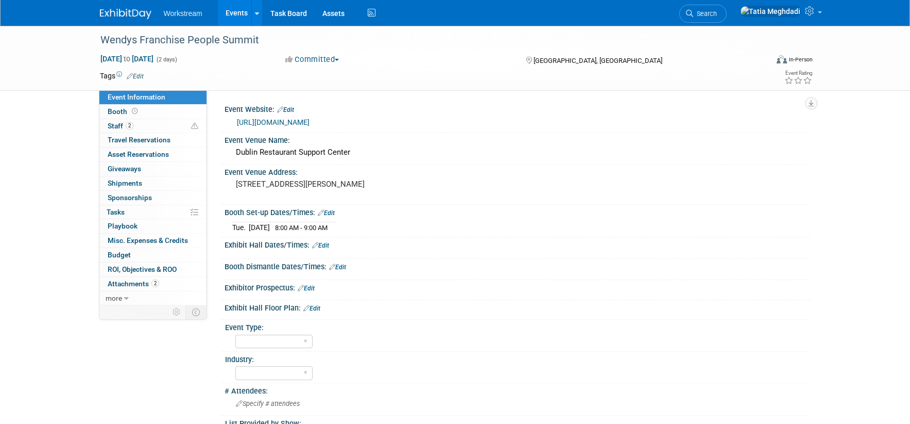
click at [328, 244] on link "Edit" at bounding box center [320, 245] width 17 height 7
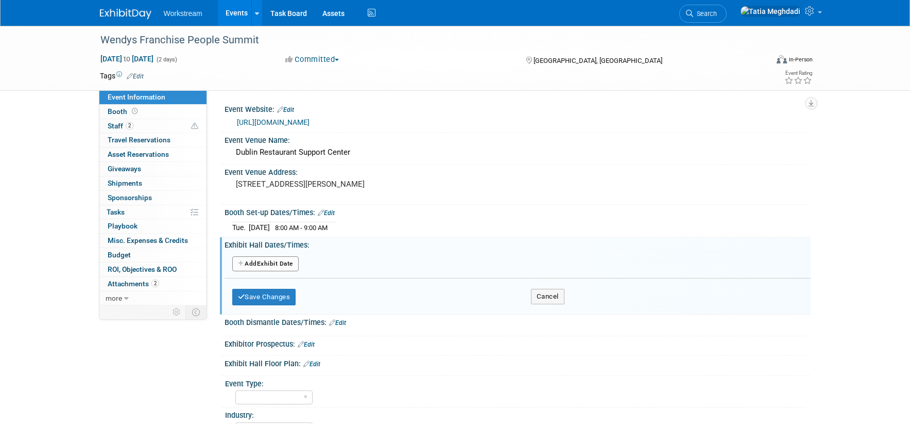
click at [265, 262] on button "Add Another Exhibit Date" at bounding box center [265, 263] width 66 height 15
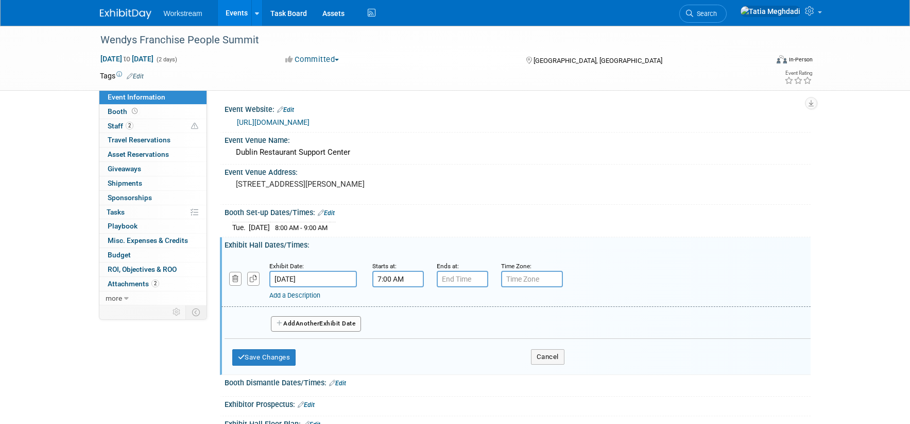
click at [404, 280] on input "7:00 AM" at bounding box center [399, 279] width 52 height 16
click at [395, 303] on span at bounding box center [396, 304] width 18 height 18
type input "9:00 AM"
drag, startPoint x: 477, startPoint y: 372, endPoint x: 472, endPoint y: 339, distance: 33.4
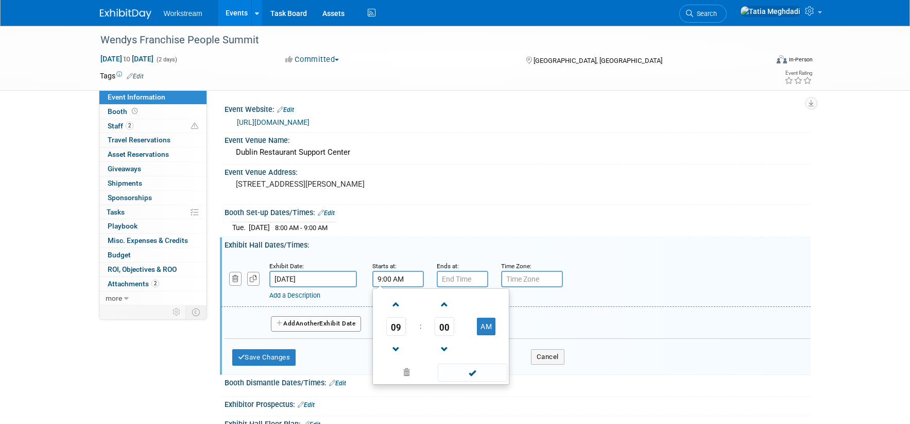
click at [477, 371] on span at bounding box center [473, 372] width 70 height 18
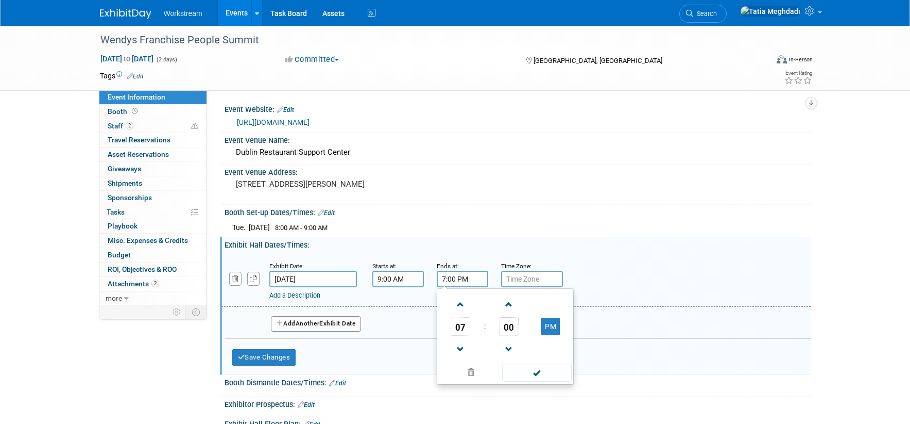
click at [462, 278] on input "7:00 PM" at bounding box center [463, 279] width 52 height 16
click at [461, 349] on span at bounding box center [461, 349] width 18 height 18
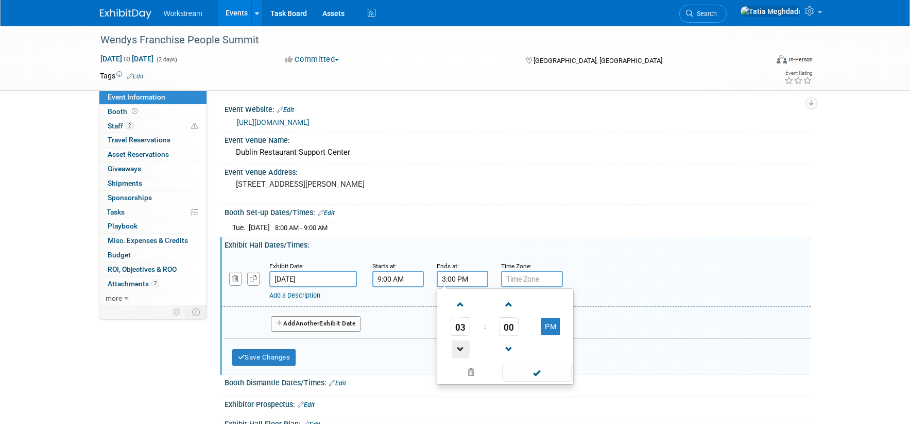
click at [461, 349] on span at bounding box center [461, 349] width 18 height 18
click at [460, 301] on span at bounding box center [461, 304] width 18 height 18
type input "3:00 PM"
click at [541, 370] on span at bounding box center [537, 372] width 70 height 18
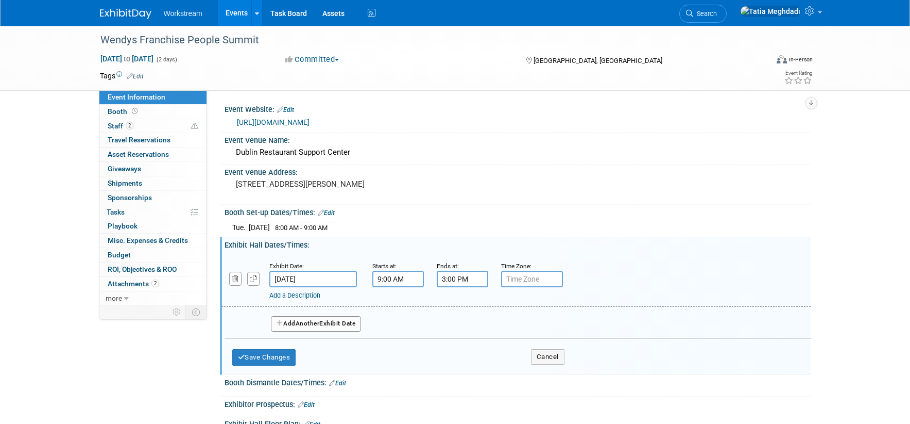
click at [535, 279] on input "text" at bounding box center [532, 279] width 62 height 16
type input "s"
type input "SUPPLIER SHOWCASE"
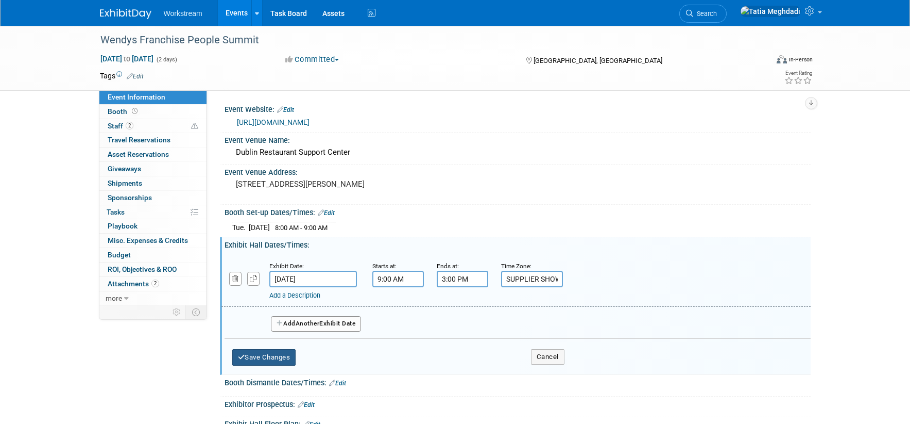
click at [257, 354] on button "Save Changes" at bounding box center [264, 357] width 64 height 16
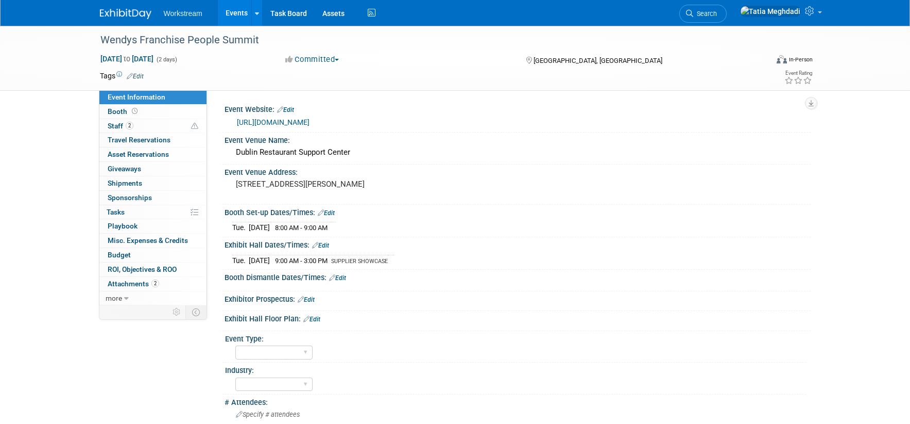
click at [342, 278] on link "Edit" at bounding box center [337, 277] width 17 height 7
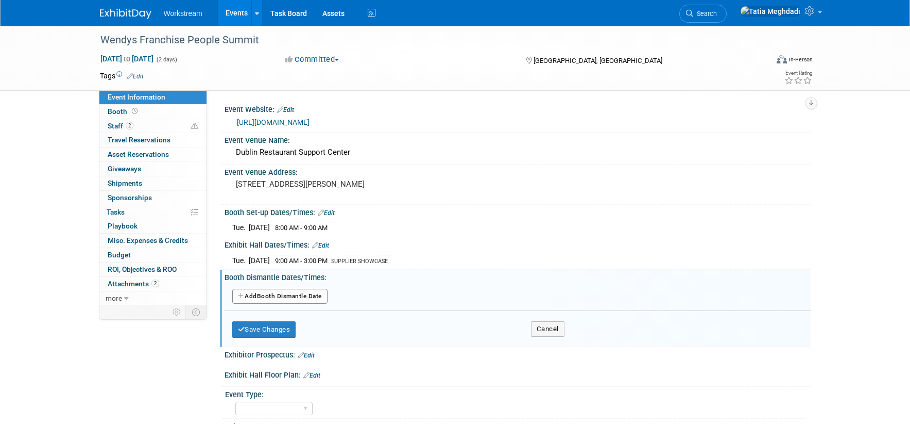
click at [298, 293] on button "Add Another Booth Dismantle Date" at bounding box center [279, 296] width 95 height 15
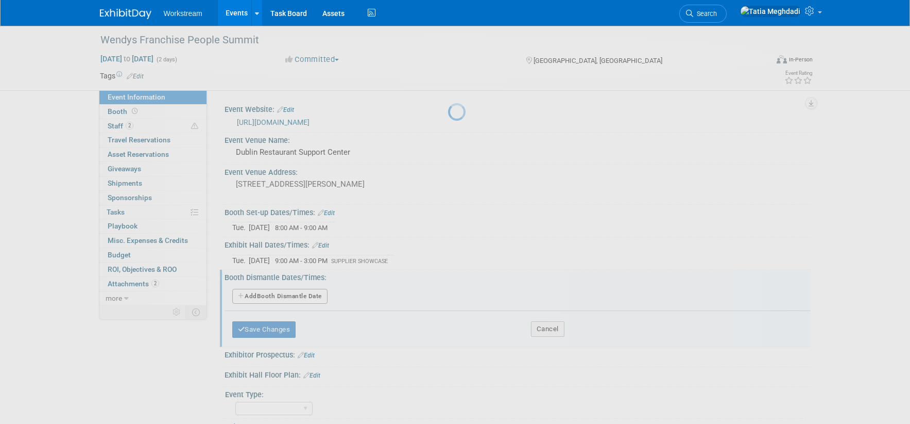
select select "9"
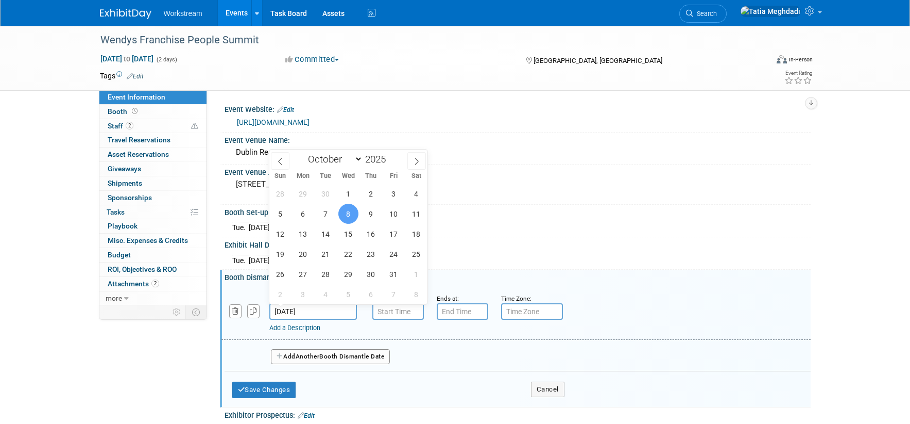
click at [289, 310] on input "[DATE]" at bounding box center [313, 311] width 88 height 16
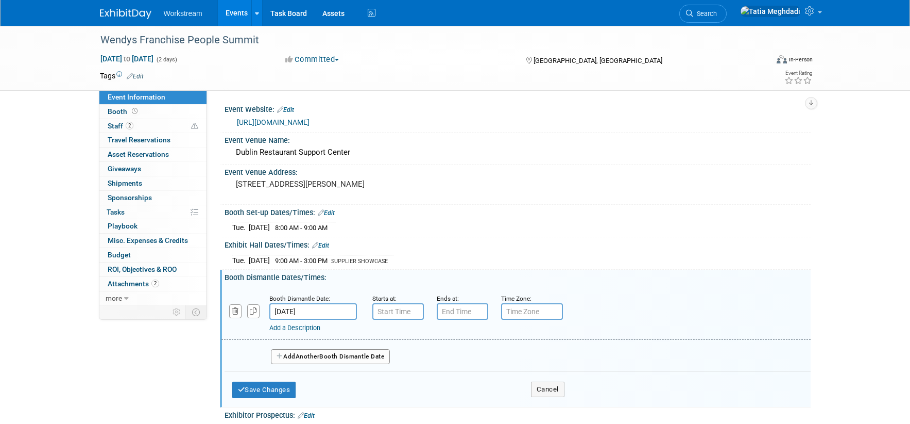
click at [590, 284] on div "Booth Dismantle Date: Oct 8, 2025 Starts at: Ends at: Time Zone: Apply to all A…" at bounding box center [517, 327] width 571 height 87
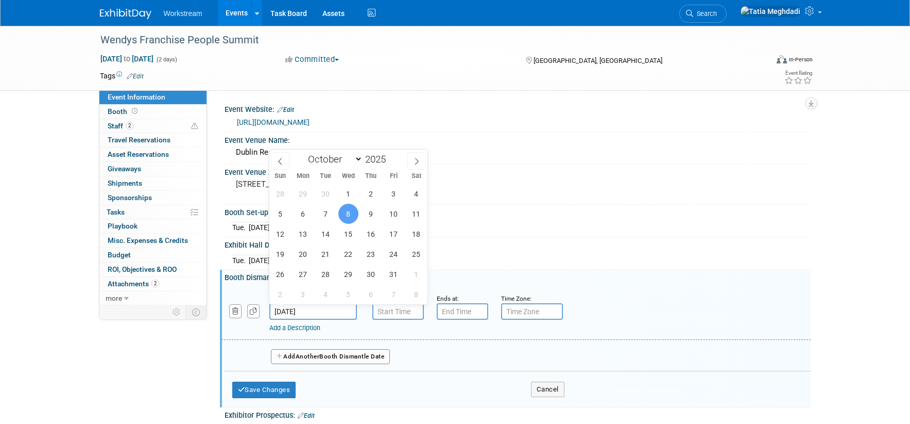
click at [313, 310] on input "[DATE]" at bounding box center [313, 311] width 88 height 16
click at [323, 212] on span "7" at bounding box center [326, 214] width 20 height 20
type input "[DATE]"
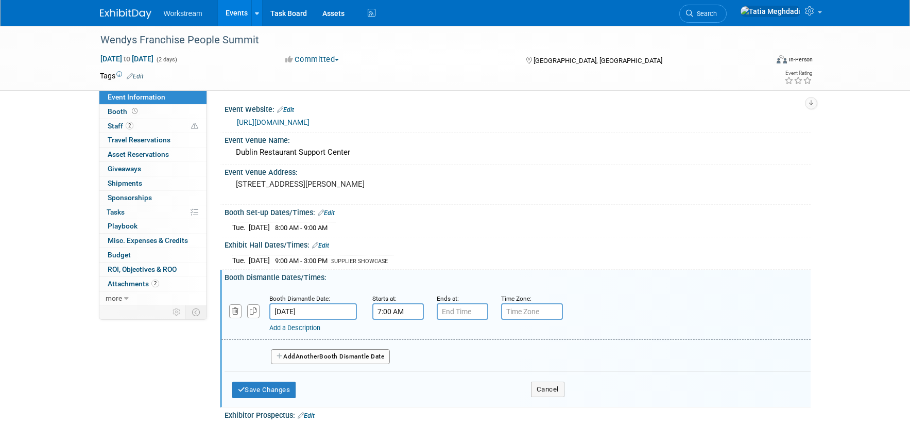
click at [385, 310] on input "7:00 AM" at bounding box center [399, 311] width 52 height 16
click at [395, 382] on span at bounding box center [396, 382] width 18 height 18
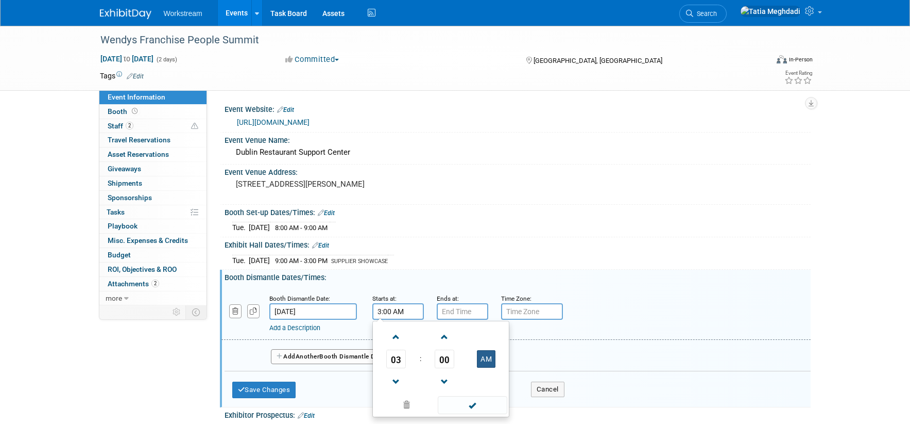
click at [488, 359] on button "AM" at bounding box center [486, 359] width 19 height 18
type input "3:00 PM"
click at [467, 312] on input "7:00 PM" at bounding box center [463, 311] width 52 height 16
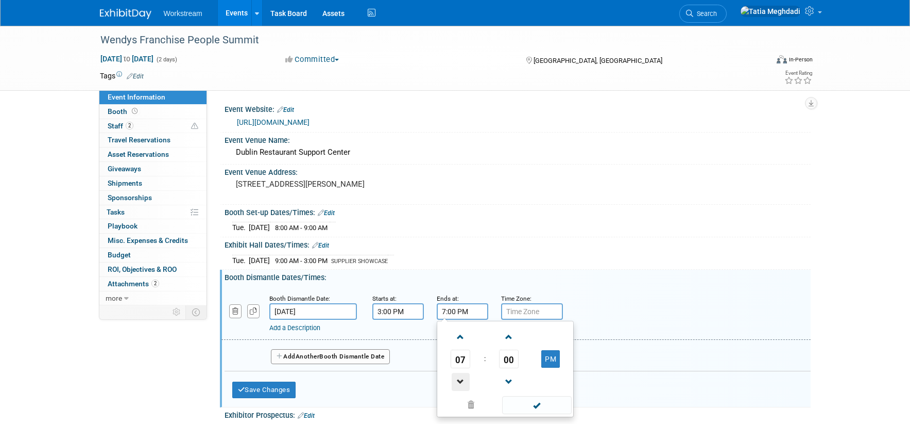
click at [461, 378] on span at bounding box center [461, 382] width 18 height 18
type input "5:00 PM"
click at [539, 402] on span at bounding box center [537, 405] width 70 height 18
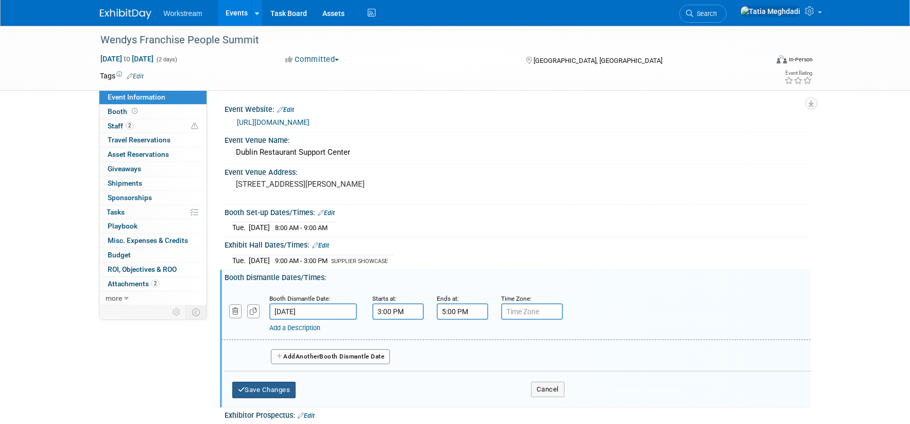
click at [280, 387] on button "Save Changes" at bounding box center [264, 389] width 64 height 16
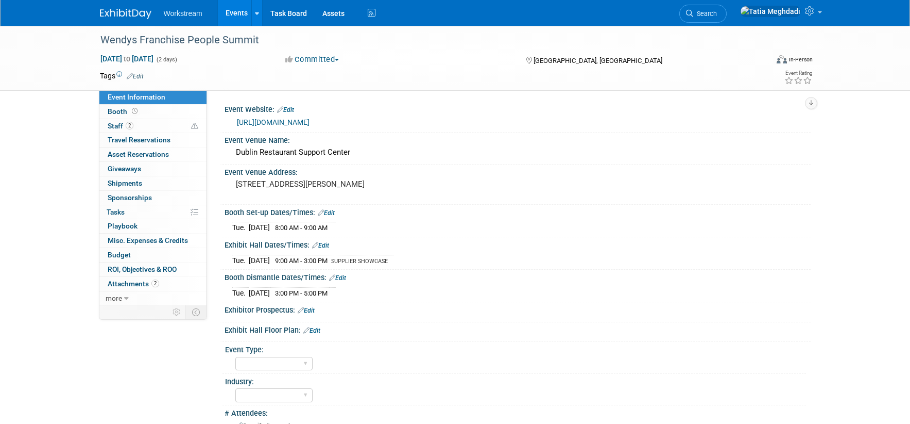
click at [245, 10] on link "Events" at bounding box center [237, 13] width 38 height 26
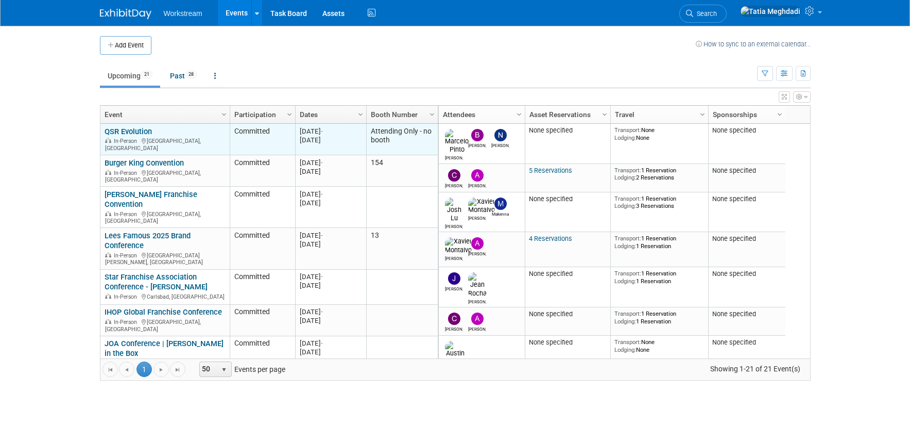
click at [129, 132] on link "QSR Evolution" at bounding box center [128, 131] width 47 height 9
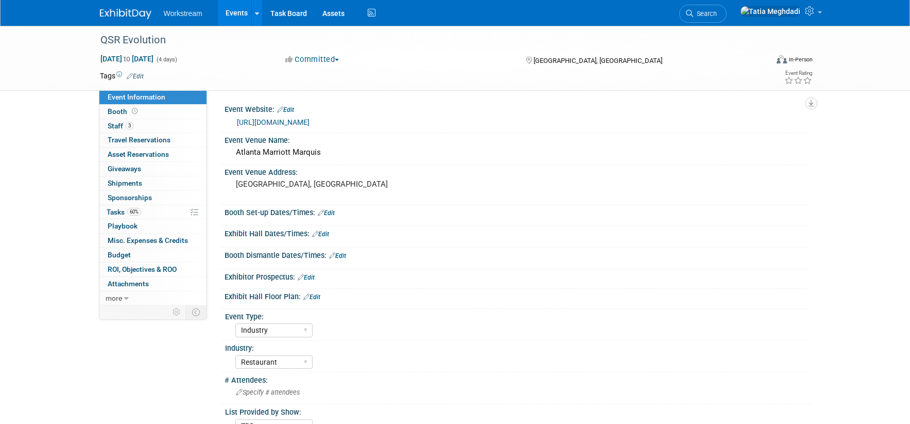
select select "Industry"
select select "Restaurant"
select select "TBD"
select select "[PERSON_NAME]"
click at [118, 125] on span "Staff 3" at bounding box center [121, 126] width 26 height 8
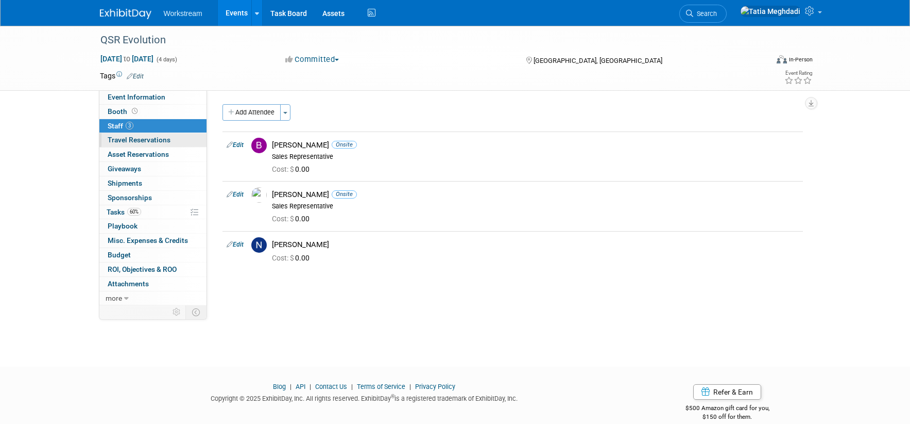
click at [122, 139] on span "Travel Reservations 0" at bounding box center [139, 140] width 63 height 8
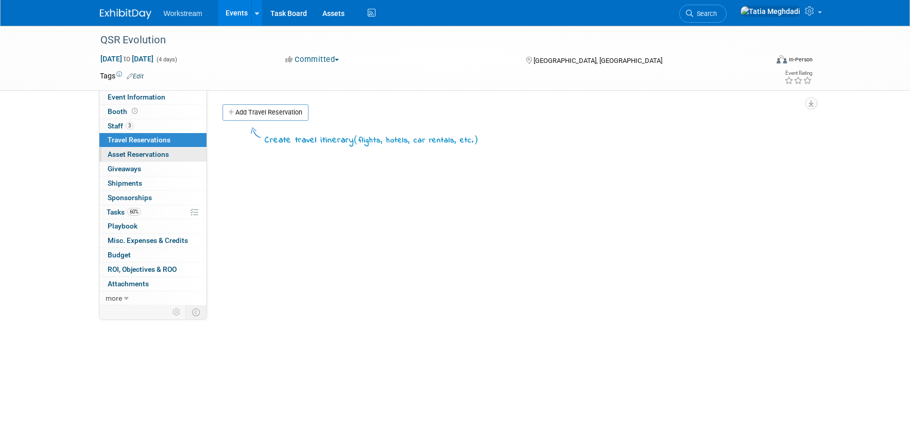
click at [121, 156] on span "Asset Reservations 0" at bounding box center [138, 154] width 61 height 8
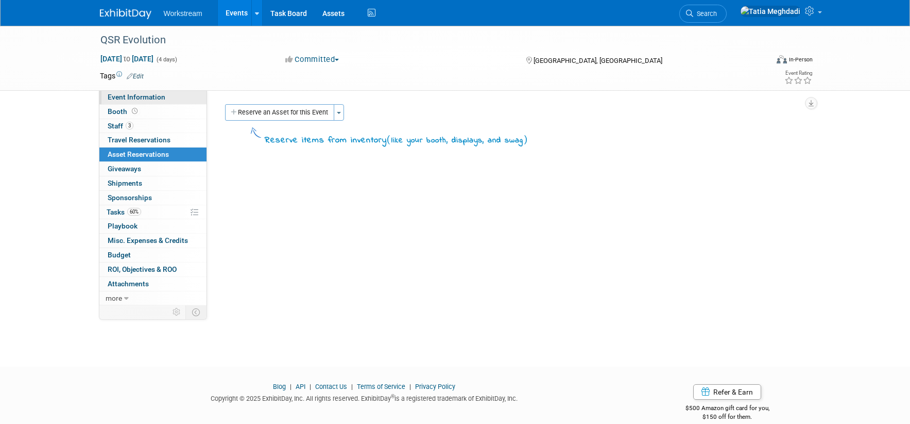
click at [123, 100] on span "Event Information" at bounding box center [137, 97] width 58 height 8
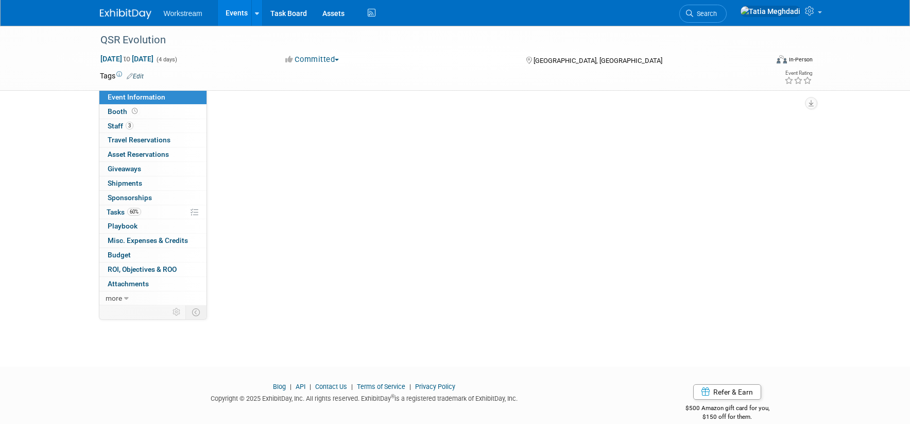
select select "Industry"
select select "Restaurant"
select select "TBD"
select select "Tatia Meghdadi"
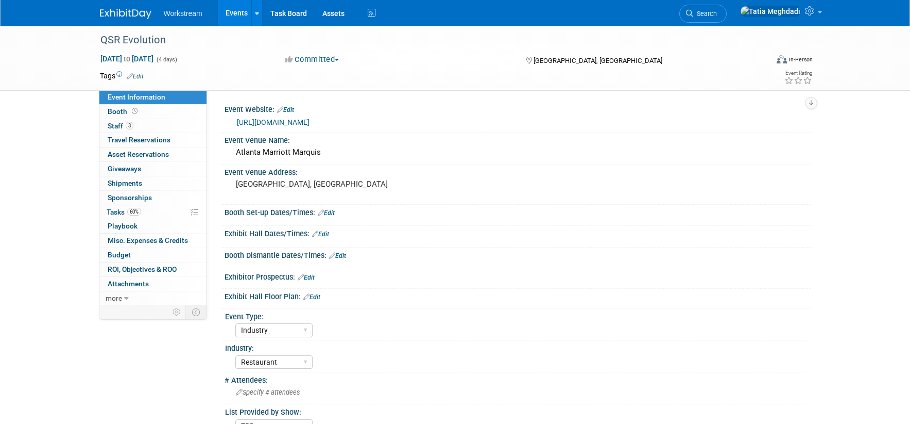
click at [235, 17] on link "Events" at bounding box center [237, 13] width 38 height 26
